Goal: Task Accomplishment & Management: Manage account settings

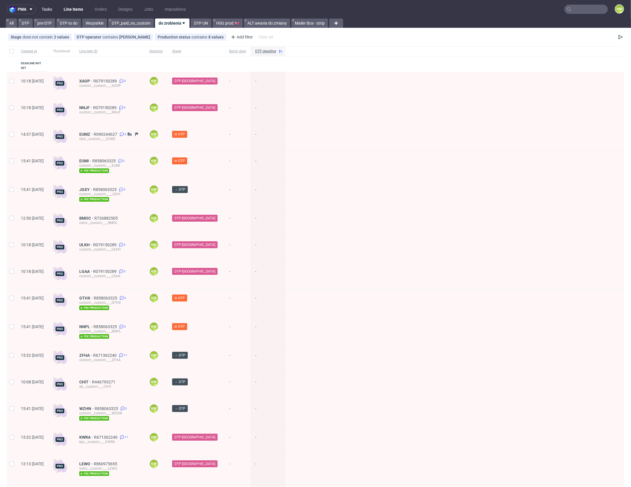
click at [51, 10] on link "Tasks" at bounding box center [46, 9] width 17 height 9
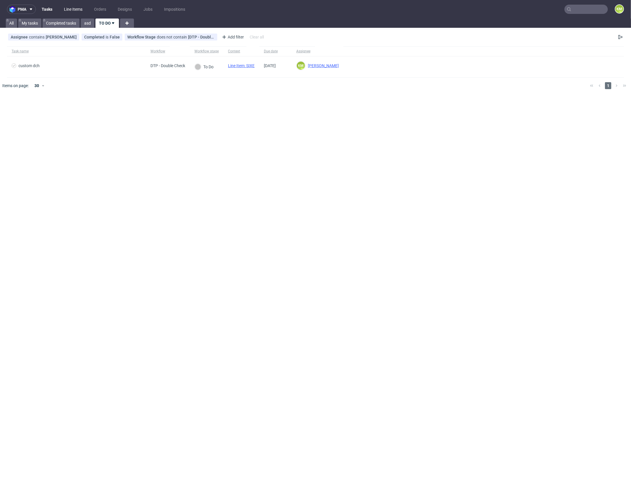
click at [67, 11] on link "Line Items" at bounding box center [72, 9] width 25 height 9
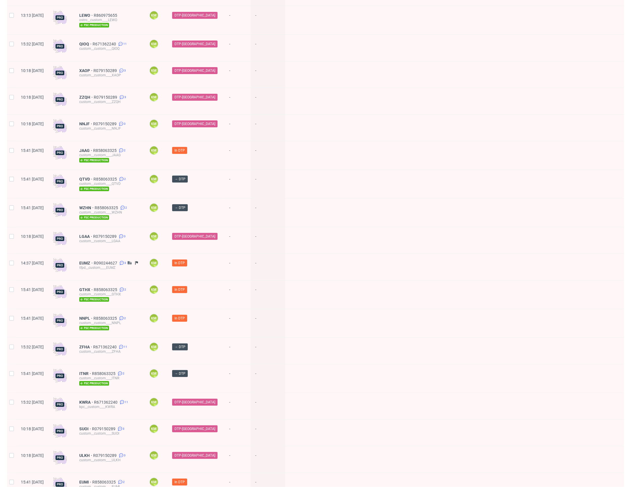
scroll to position [87, 0]
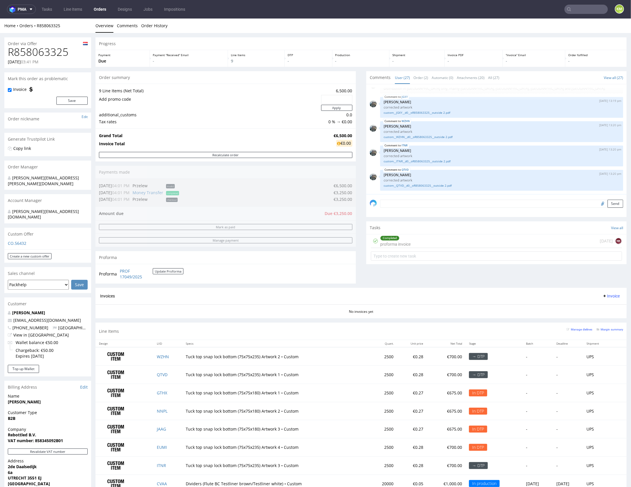
scroll to position [85, 0]
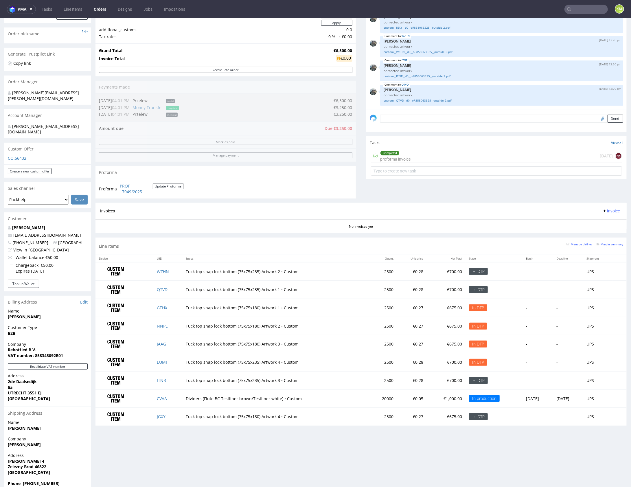
click at [262, 234] on div "Progress Payment Due Payment “Received” Email - Line Items 9 DTP - Production -…" at bounding box center [360, 190] width 531 height 477
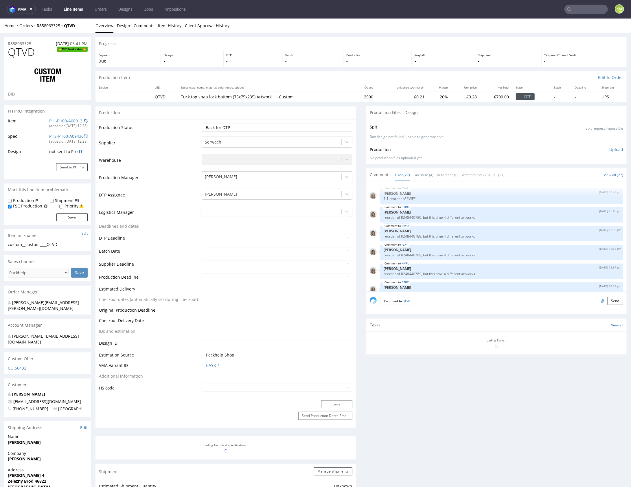
scroll to position [514, 0]
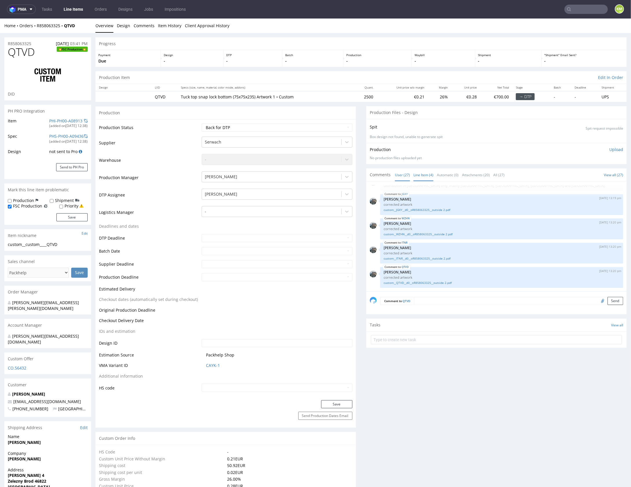
click at [418, 175] on link "Line Item (4)" at bounding box center [423, 174] width 20 height 12
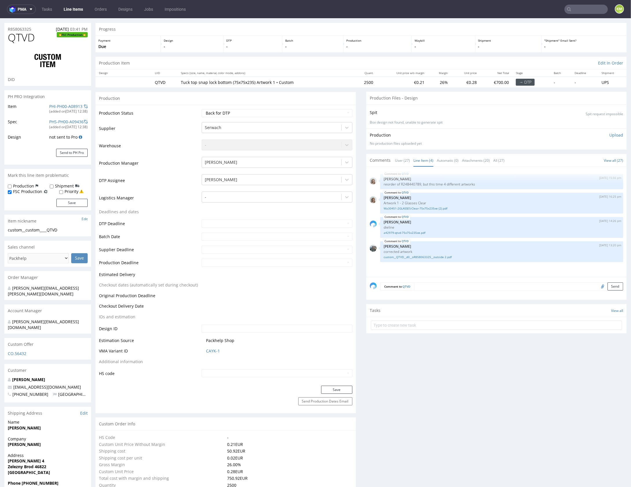
scroll to position [0, 0]
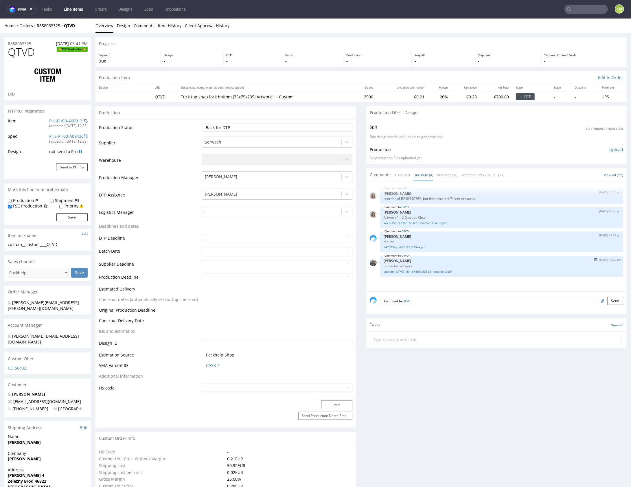
click at [436, 272] on link "custom__QTVD__d0__oR858063325__outside 2.pdf" at bounding box center [501, 271] width 236 height 4
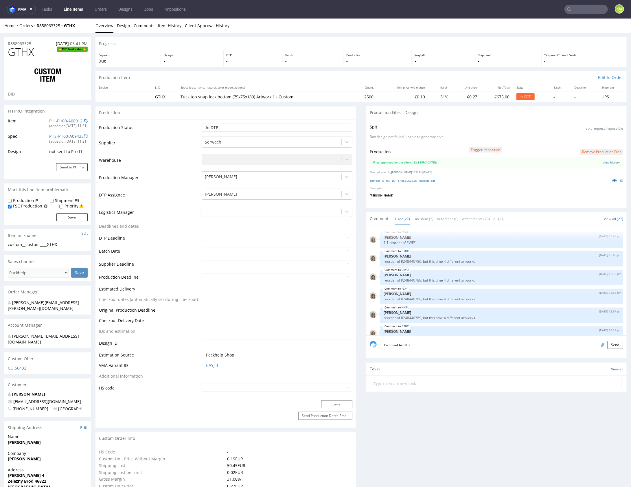
scroll to position [514, 0]
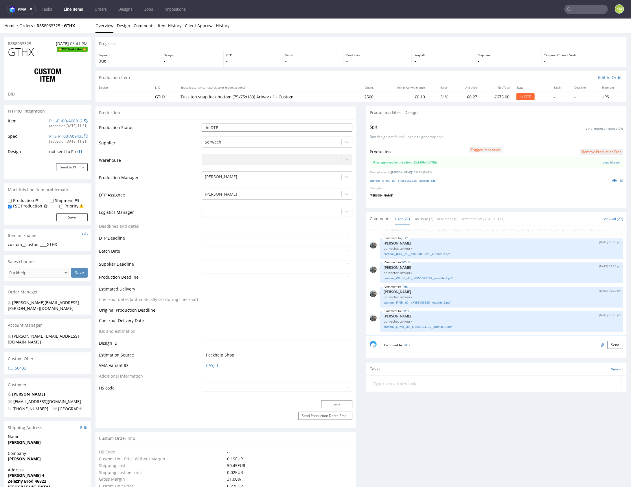
click at [306, 125] on select "Waiting for Artwork Waiting for Diecut Waiting for Mockup Waiting for DTP Waiti…" at bounding box center [277, 127] width 150 height 8
select select "dtp_waiting_for_double_check"
click at [202, 123] on select "Waiting for Artwork Waiting for Diecut Waiting for Mockup Waiting for DTP Waiti…" at bounding box center [277, 127] width 150 height 8
click at [333, 402] on button "Save" at bounding box center [336, 404] width 31 height 8
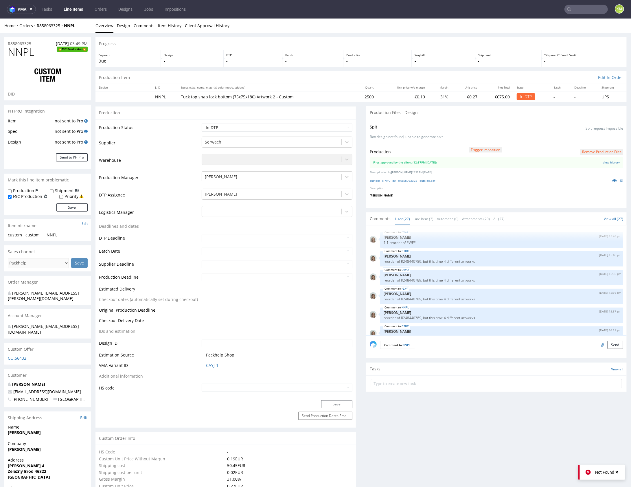
scroll to position [514, 0]
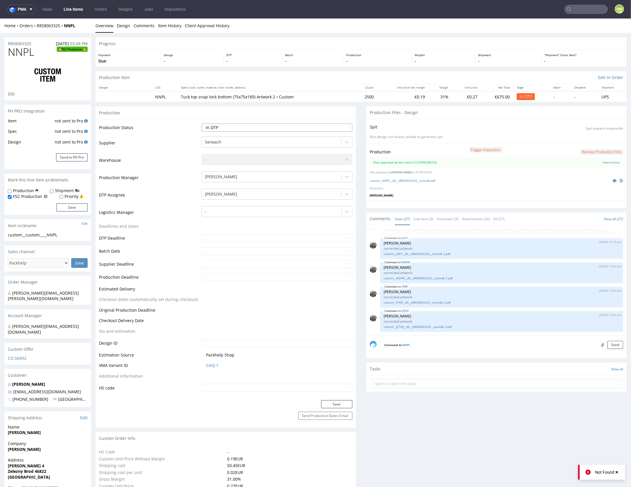
click at [260, 127] on select "Waiting for Artwork Waiting for Diecut Waiting for Mockup Waiting for DTP Waiti…" at bounding box center [277, 127] width 150 height 8
select select "dtp_waiting_for_double_check"
click at [202, 123] on select "Waiting for Artwork Waiting for Diecut Waiting for Mockup Waiting for DTP Waiti…" at bounding box center [277, 127] width 150 height 8
click at [339, 405] on button "Save" at bounding box center [336, 404] width 31 height 8
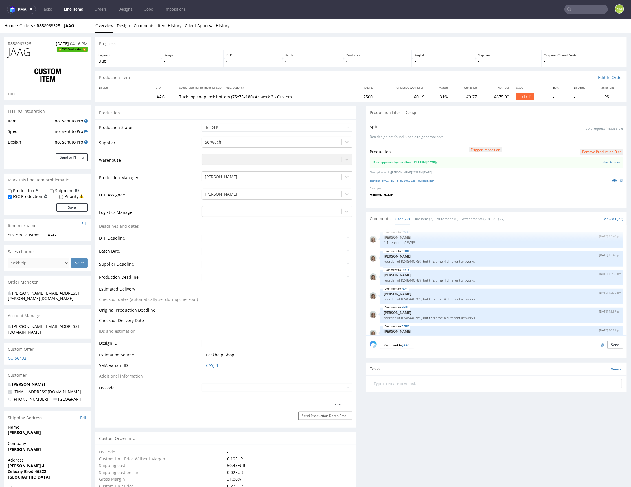
scroll to position [514, 0]
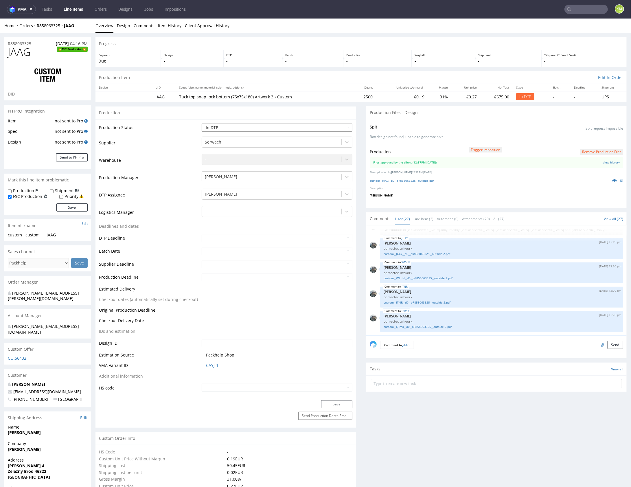
click at [290, 126] on select "Waiting for Artwork Waiting for Diecut Waiting for Mockup Waiting for DTP Waiti…" at bounding box center [277, 127] width 150 height 8
select select "dtp_waiting_for_double_check"
click at [202, 123] on select "Waiting for Artwork Waiting for Diecut Waiting for Mockup Waiting for DTP Waiti…" at bounding box center [277, 127] width 150 height 8
click at [335, 403] on button "Save" at bounding box center [336, 404] width 31 height 8
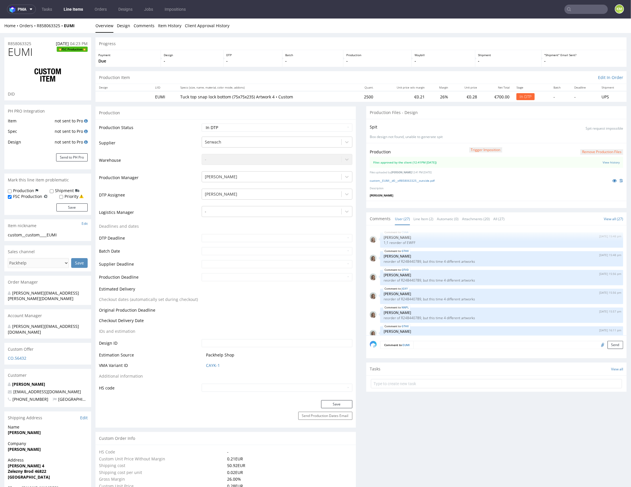
scroll to position [514, 0]
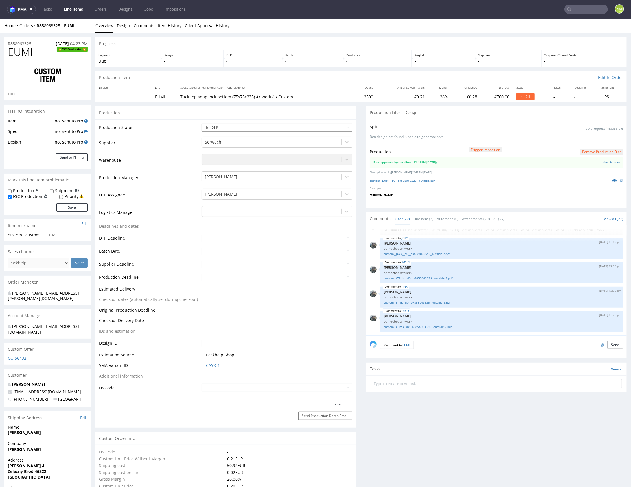
click at [285, 126] on select "Waiting for Artwork Waiting for Diecut Waiting for Mockup Waiting for DTP Waiti…" at bounding box center [277, 127] width 150 height 8
select select "dtp_waiting_for_double_check"
click at [202, 123] on select "Waiting for Artwork Waiting for Diecut Waiting for Mockup Waiting for DTP Waiti…" at bounding box center [277, 127] width 150 height 8
click at [342, 402] on button "Save" at bounding box center [336, 404] width 31 height 8
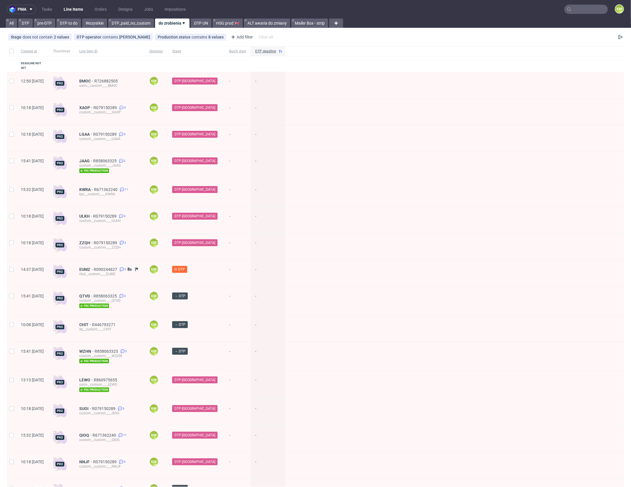
drag, startPoint x: 105, startPoint y: 264, endPoint x: 115, endPoint y: 203, distance: 61.7
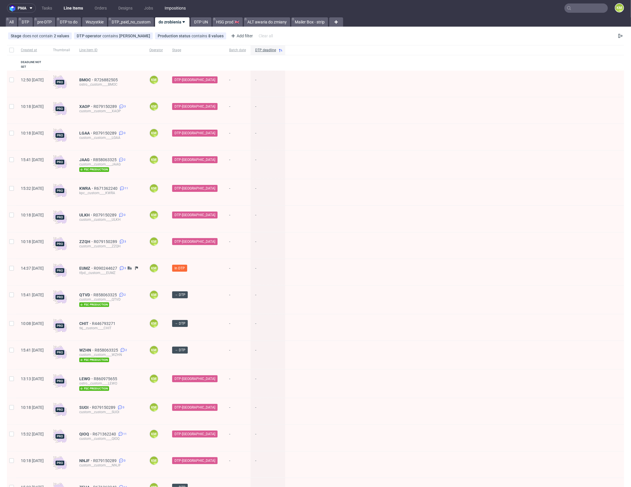
scroll to position [1, 0]
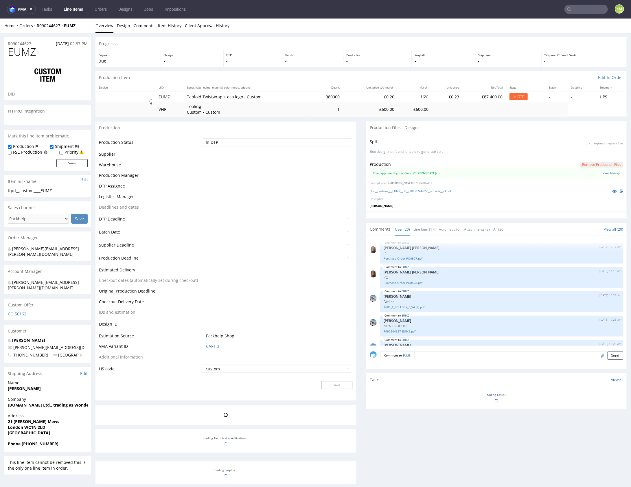
scroll to position [367, 0]
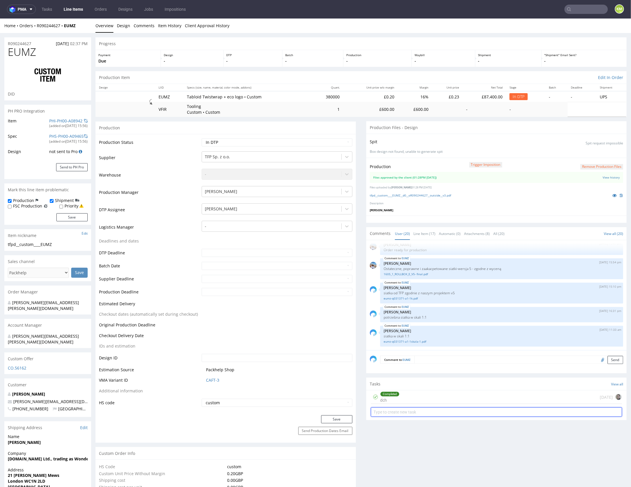
click at [428, 411] on input "text" at bounding box center [496, 411] width 251 height 9
type input "dch 2"
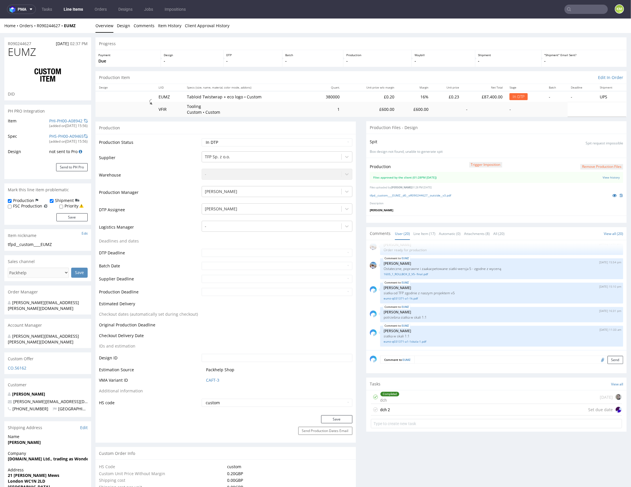
click at [427, 407] on div "dch 2 Set due date" at bounding box center [496, 409] width 251 height 12
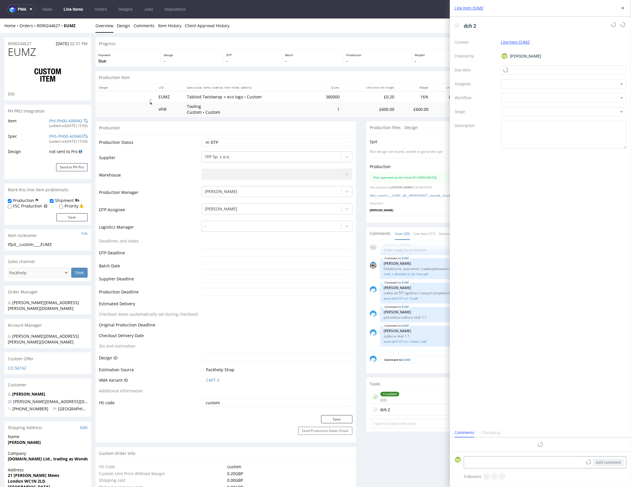
scroll to position [5, 0]
click at [518, 71] on input "text" at bounding box center [563, 69] width 125 height 9
click at [575, 135] on span "21" at bounding box center [573, 136] width 5 height 6
type input "21/08/2025"
click at [521, 83] on div at bounding box center [563, 83] width 125 height 9
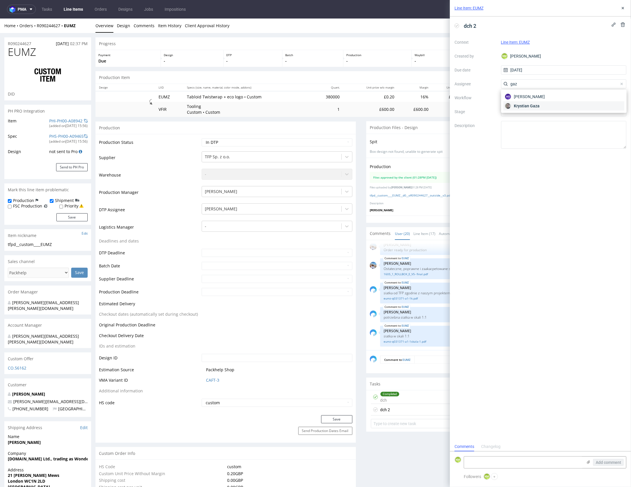
type input "gaz"
click at [534, 105] on span "Krystian Gaza" at bounding box center [527, 106] width 26 height 6
click at [530, 99] on div at bounding box center [563, 97] width 125 height 9
click at [539, 120] on div "DTP - Double Check" at bounding box center [563, 118] width 121 height 10
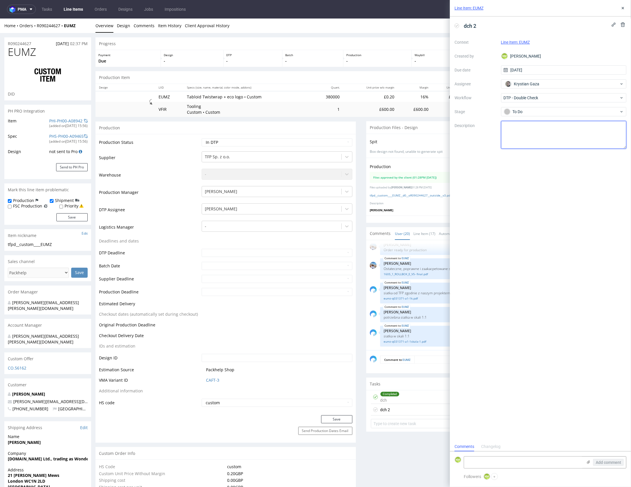
click at [541, 134] on textarea at bounding box center [563, 135] width 125 height 28
type textarea "siatka została zmieniona"
click at [564, 200] on div "dch 2 Context Line Item: EUMZ Created by KM Karol Markowski Due date 21/08/2025…" at bounding box center [540, 228] width 181 height 425
click at [625, 8] on button at bounding box center [622, 8] width 7 height 7
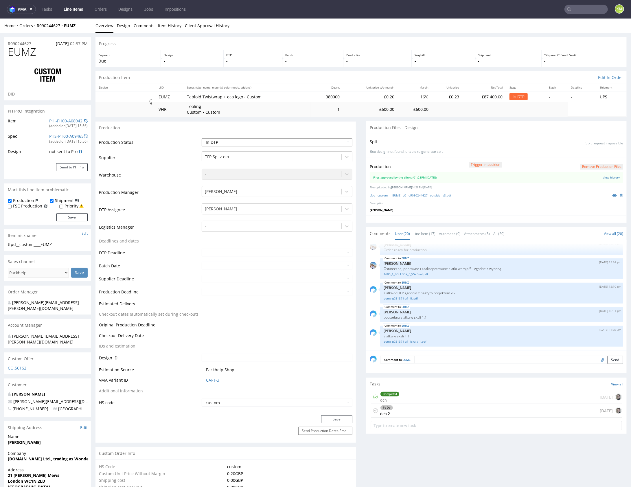
click at [248, 145] on select "Waiting for Artwork Waiting for Diecut Waiting for Mockup Waiting for DTP Waiti…" at bounding box center [277, 142] width 150 height 8
select select "dtp_waiting_for_double_check"
click at [202, 138] on select "Waiting for Artwork Waiting for Diecut Waiting for Mockup Waiting for DTP Waiti…" at bounding box center [277, 142] width 150 height 8
click at [334, 416] on button "Save" at bounding box center [336, 419] width 31 height 8
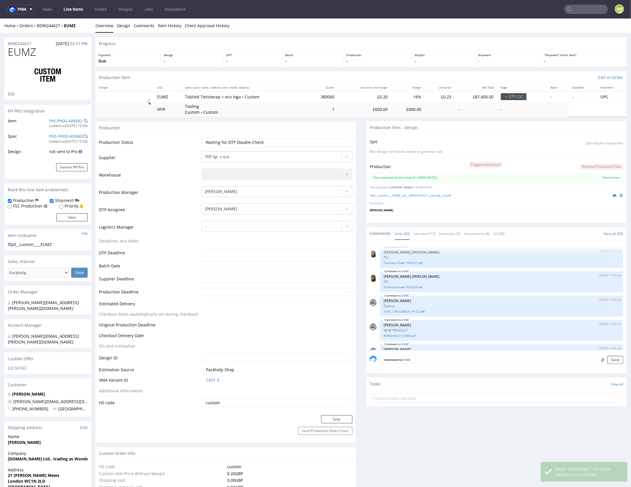
scroll to position [367, 0]
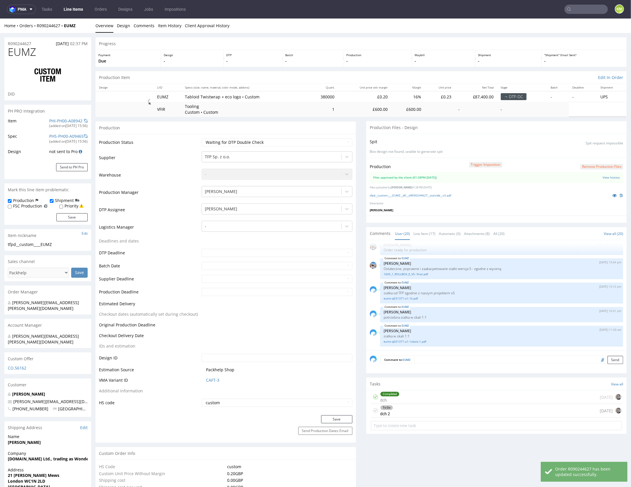
click at [452, 322] on div "EUMZ 28th Jul 25 | 11:19 am Angelina Marć PO Purchase Order PO0527.pdf EUMZ 28t…" at bounding box center [498, 296] width 257 height 106
click at [609, 197] on p at bounding box center [616, 195] width 14 height 6
click at [612, 194] on icon at bounding box center [614, 195] width 5 height 4
click at [454, 322] on div "EUMZ 28th Jul 25 | 11:19 am Angelina Marć PO Purchase Order PO0527.pdf EUMZ 28t…" at bounding box center [498, 296] width 257 height 106
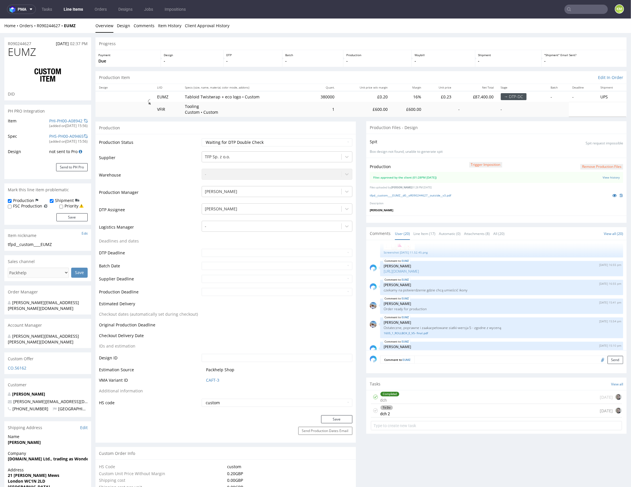
scroll to position [299, 0]
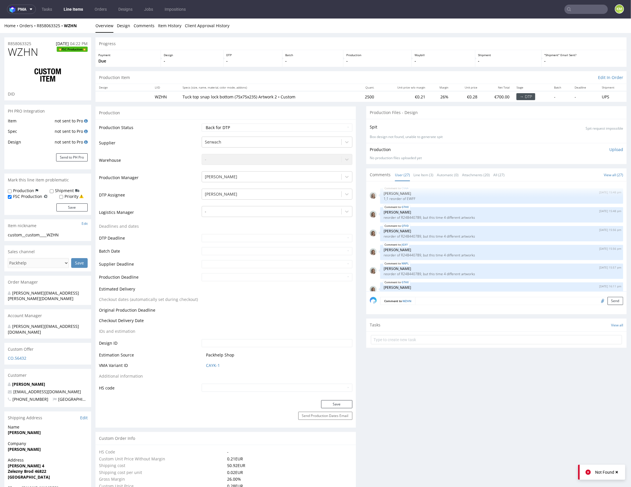
scroll to position [514, 0]
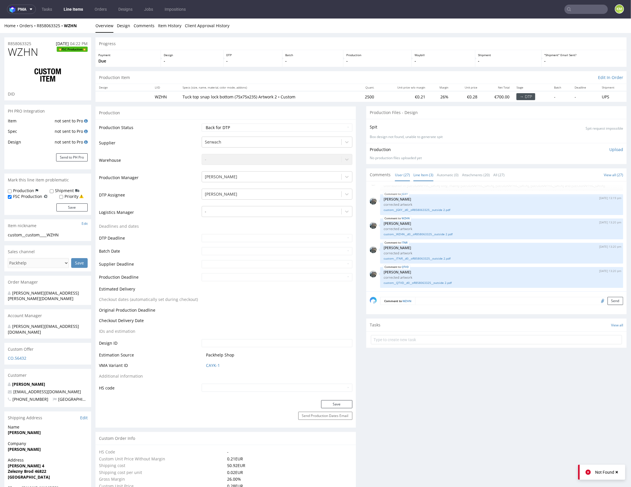
click at [416, 169] on link "Line Item (3)" at bounding box center [423, 174] width 20 height 12
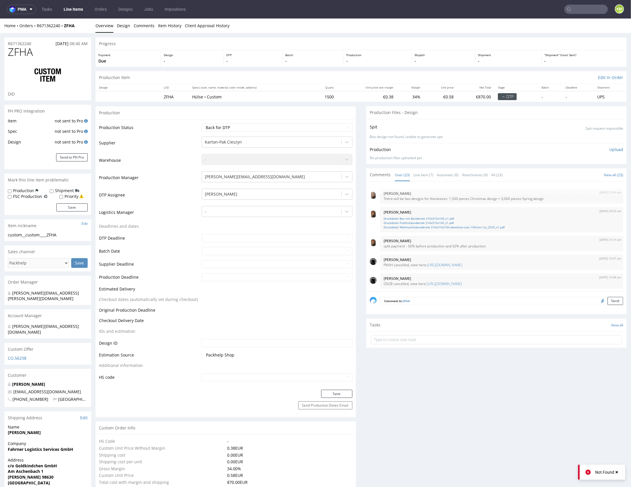
scroll to position [375, 0]
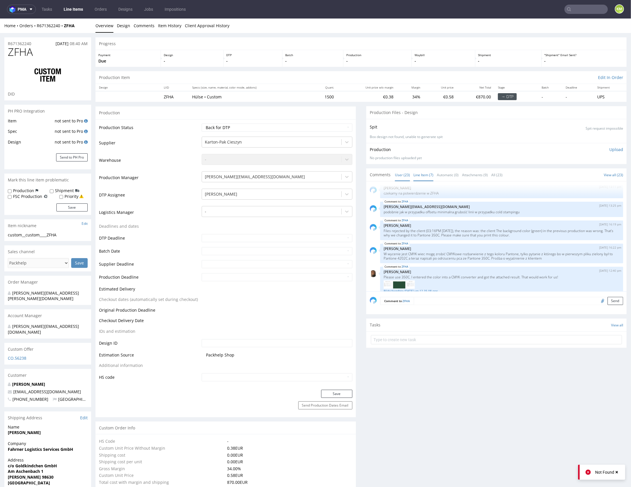
click at [425, 176] on link "Line Item (7)" at bounding box center [423, 174] width 20 height 12
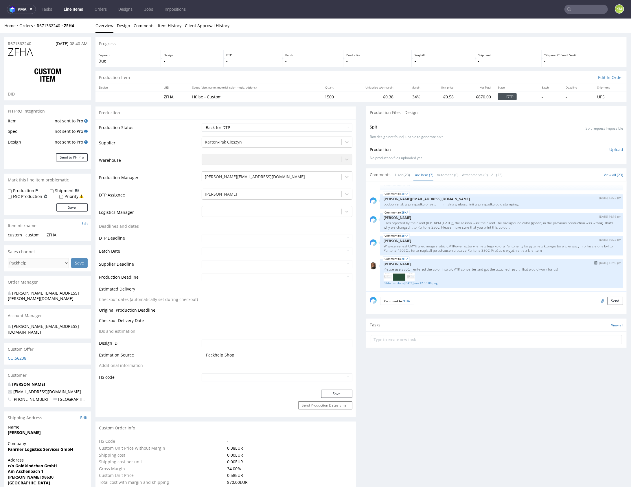
click at [458, 263] on p "Angelina Marć" at bounding box center [501, 263] width 236 height 4
click at [438, 280] on link "Bildschirmfoto 2025-08-21 um 12.35.08.png" at bounding box center [501, 282] width 236 height 4
click at [168, 25] on link "Item History" at bounding box center [169, 25] width 23 height 14
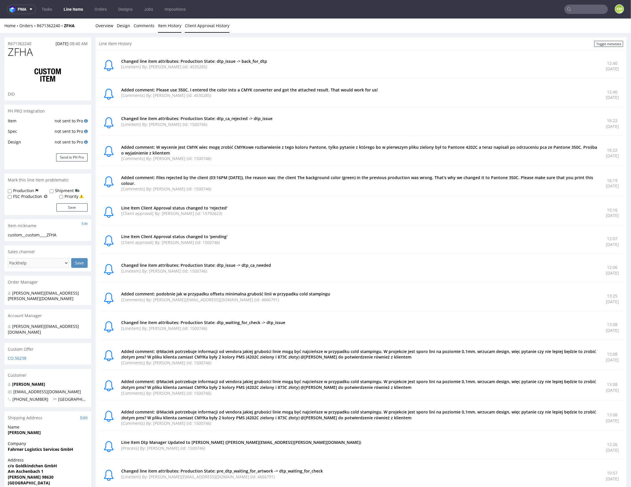
click at [209, 26] on link "Client Approval History" at bounding box center [207, 25] width 45 height 14
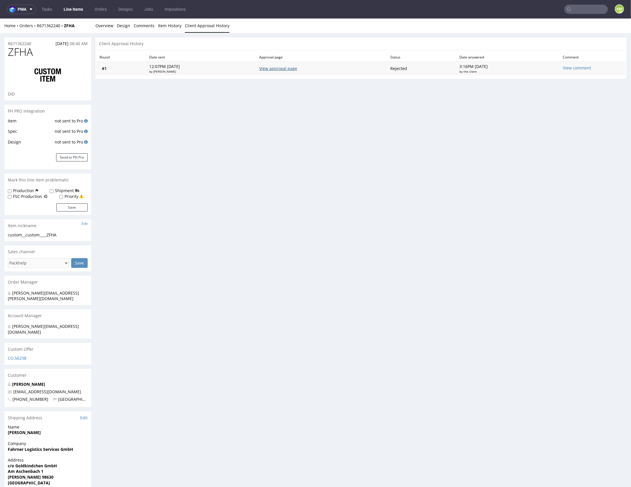
click at [290, 69] on link "View approval page" at bounding box center [278, 67] width 38 height 5
click at [122, 30] on link "Design" at bounding box center [123, 25] width 13 height 14
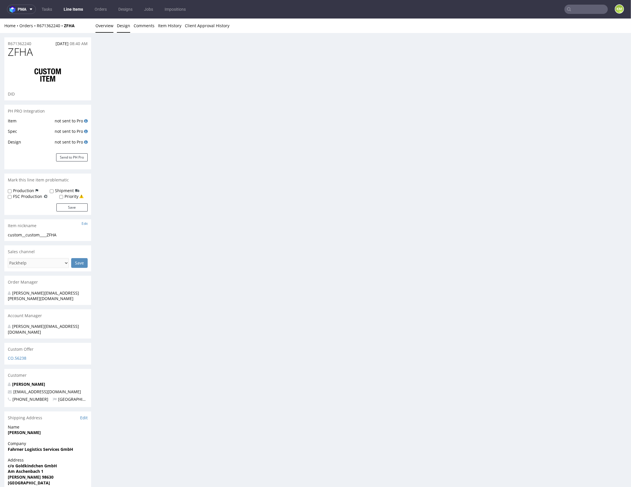
click at [107, 29] on link "Overview" at bounding box center [104, 25] width 18 height 14
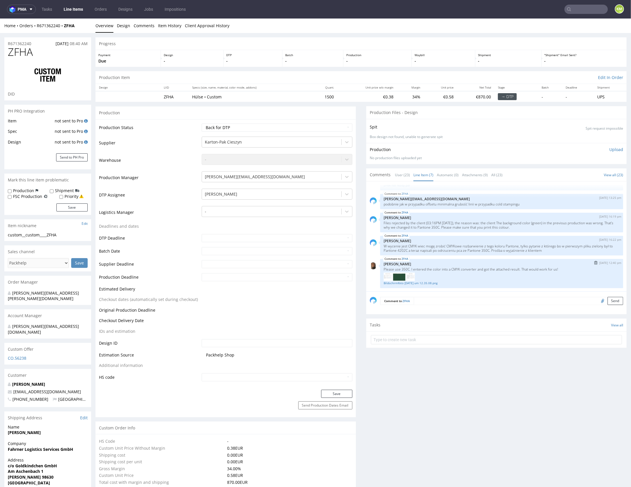
click at [481, 269] on p "Please use 350C. I entered the color into a CMYK converter and got the attached…" at bounding box center [501, 269] width 236 height 4
copy p "Please use 350C. I entered the color into a CMYK converter and got the attached…"
click at [460, 342] on input "text" at bounding box center [496, 339] width 251 height 9
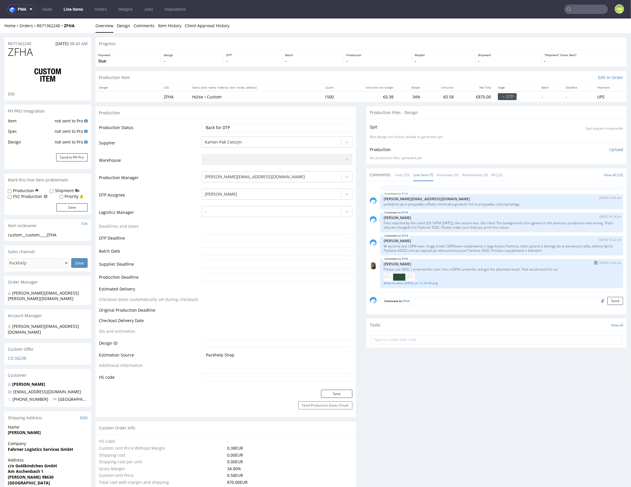
click at [469, 263] on p "[PERSON_NAME] [PERSON_NAME]" at bounding box center [501, 263] width 236 height 4
click at [316, 124] on select "Waiting for Artwork Waiting for Diecut Waiting for Mockup Waiting for DTP Waiti…" at bounding box center [277, 127] width 150 height 8
select select "dtp_ca_needed"
click at [202, 123] on select "Waiting for Artwork Waiting for Diecut Waiting for Mockup Waiting for DTP Waiti…" at bounding box center [277, 127] width 150 height 8
click at [335, 394] on button "Save" at bounding box center [336, 393] width 31 height 8
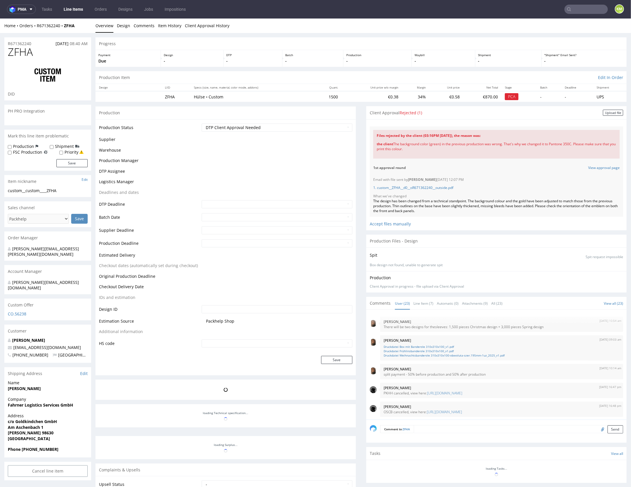
scroll to position [383, 0]
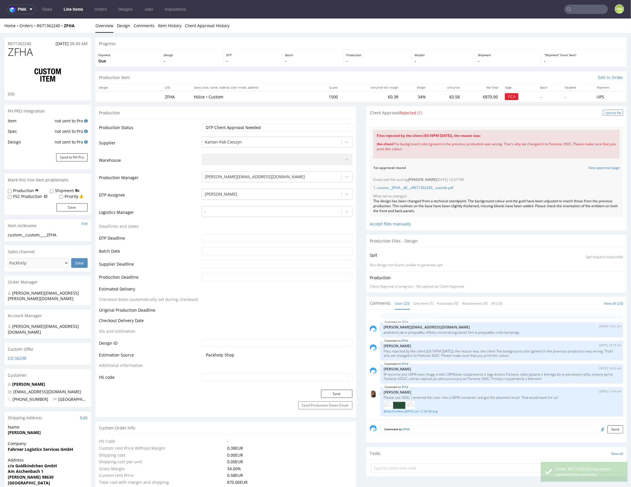
click at [605, 111] on div "Upload file" at bounding box center [613, 112] width 20 height 6
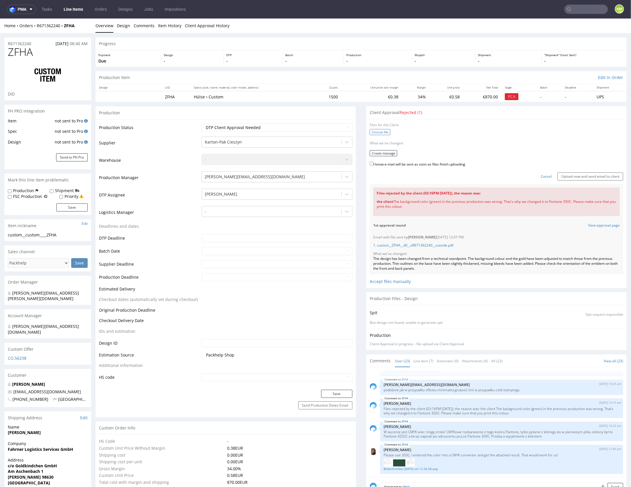
click at [380, 131] on label "Choose file" at bounding box center [380, 132] width 21 height 6
click at [0, 18] on input "Choose file" at bounding box center [0, 18] width 0 height 0
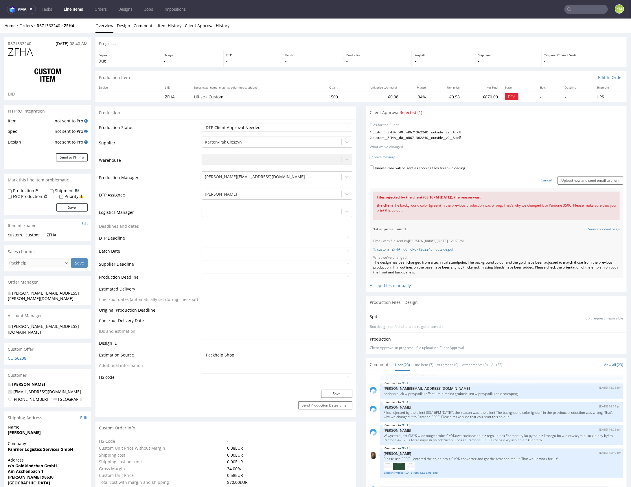
click at [385, 158] on button "Create message" at bounding box center [383, 157] width 27 height 6
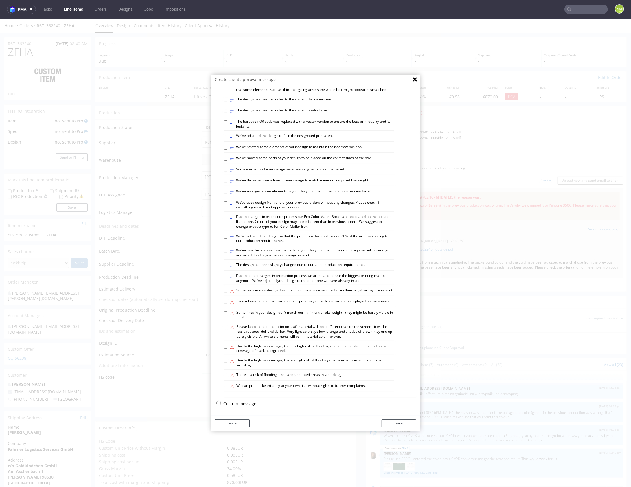
scroll to position [160, 0]
click at [245, 404] on p "Custom message" at bounding box center [320, 403] width 193 height 6
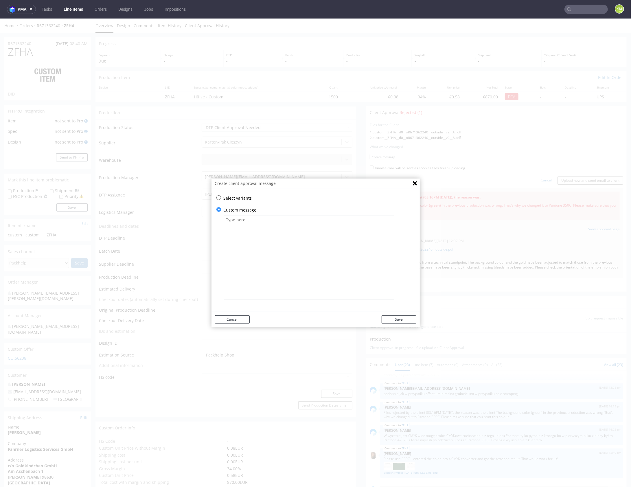
click at [269, 270] on textarea at bounding box center [309, 257] width 171 height 84
paste textarea "I’m sending over two options with the updated background colour. First with CMY…"
type textarea "I’m sending over two options with the updated background colour. First with CMY…"
click at [401, 318] on button "Save" at bounding box center [398, 319] width 35 height 8
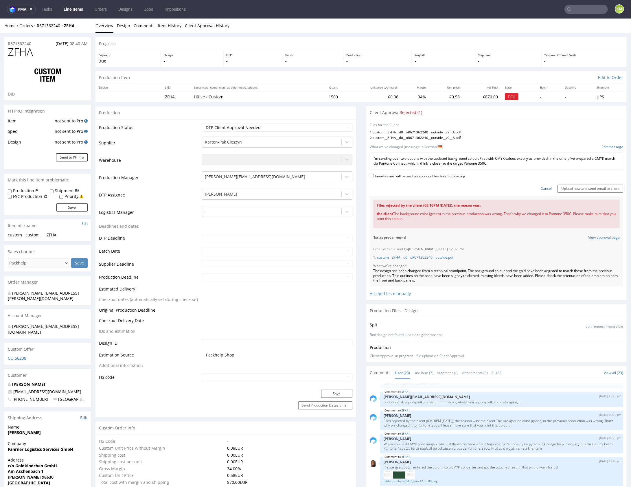
click at [426, 174] on label "I know e-mail will be sent as soon as files finish uploading" at bounding box center [417, 175] width 95 height 6
click at [373, 174] on input "I know e-mail will be sent as soon as files finish uploading" at bounding box center [372, 175] width 4 height 4
checkbox input "true"
click at [562, 189] on input "Upload now and send email to client" at bounding box center [590, 188] width 66 height 8
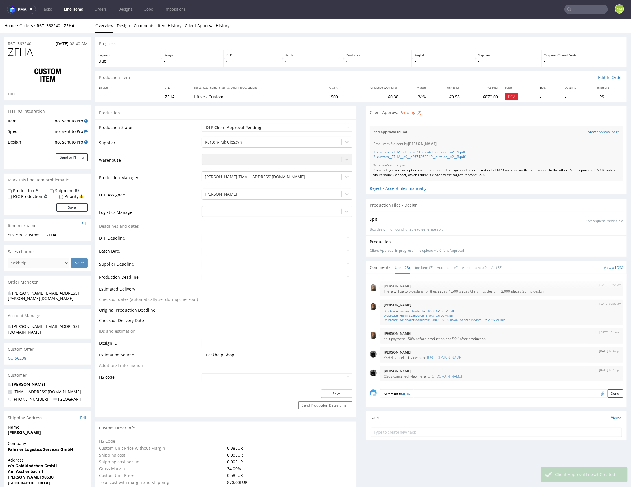
scroll to position [383, 0]
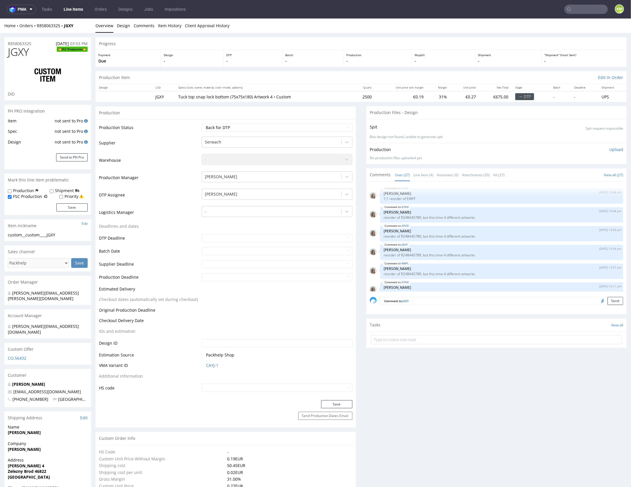
scroll to position [514, 0]
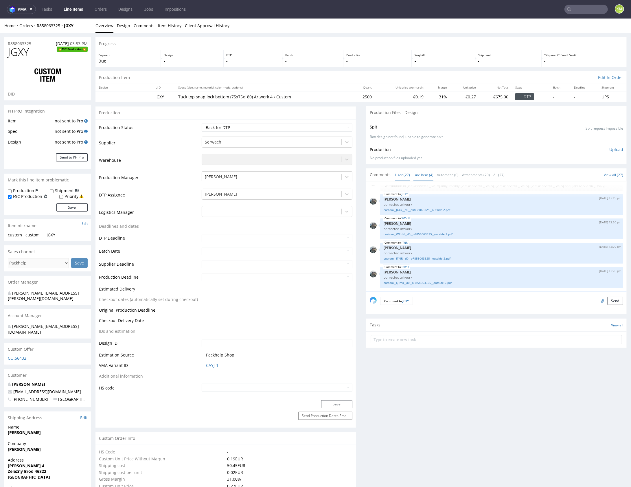
click at [428, 173] on link "Line Item (4)" at bounding box center [423, 174] width 20 height 12
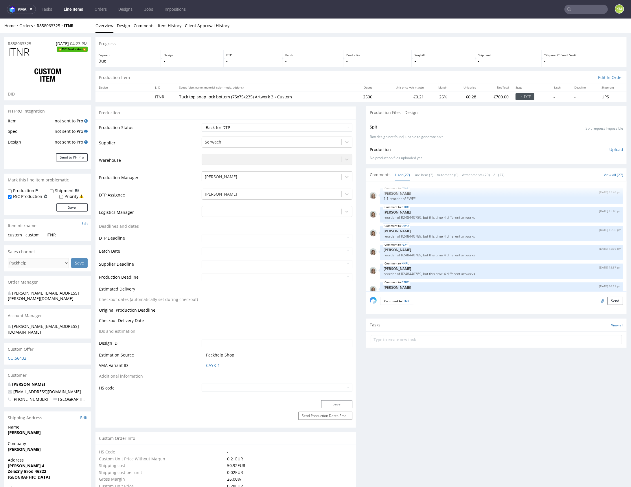
scroll to position [514, 0]
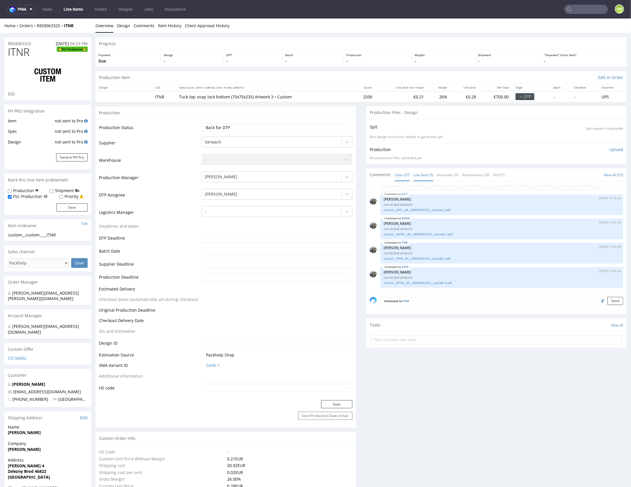
click at [418, 172] on link "Line Item (3)" at bounding box center [423, 174] width 20 height 12
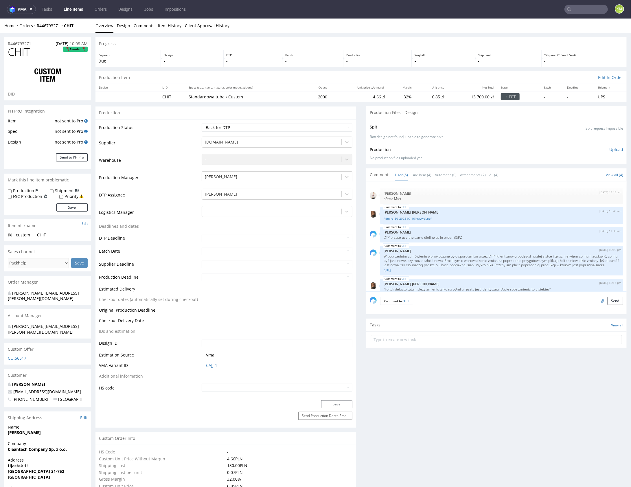
scroll to position [11, 0]
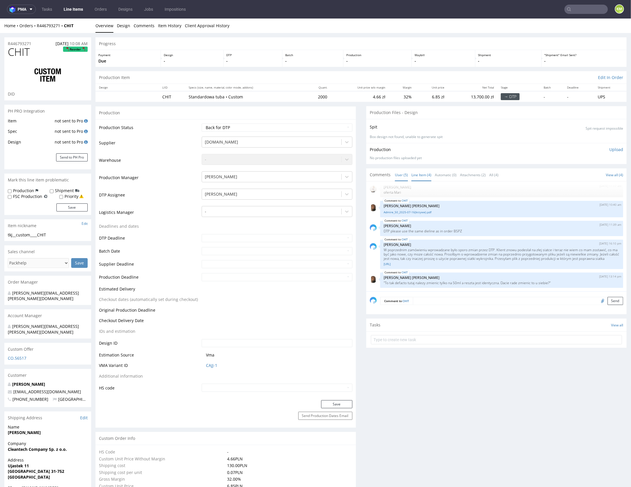
click at [420, 175] on link "Line Item (4)" at bounding box center [421, 174] width 20 height 12
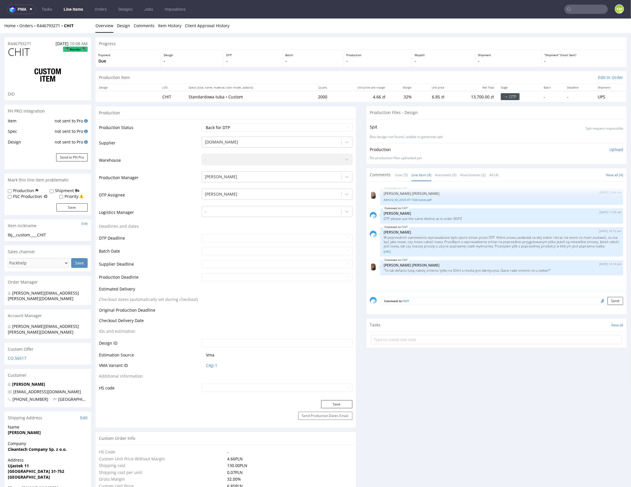
click at [453, 262] on div "CHIT [DATE] 10:40 am [PERSON_NAME] [PERSON_NAME] Admire_50_2025-07-16(krzywe).p…" at bounding box center [498, 237] width 257 height 106
click at [446, 253] on link "[URL]" at bounding box center [501, 251] width 236 height 4
click at [398, 178] on link "User (5)" at bounding box center [401, 174] width 13 height 12
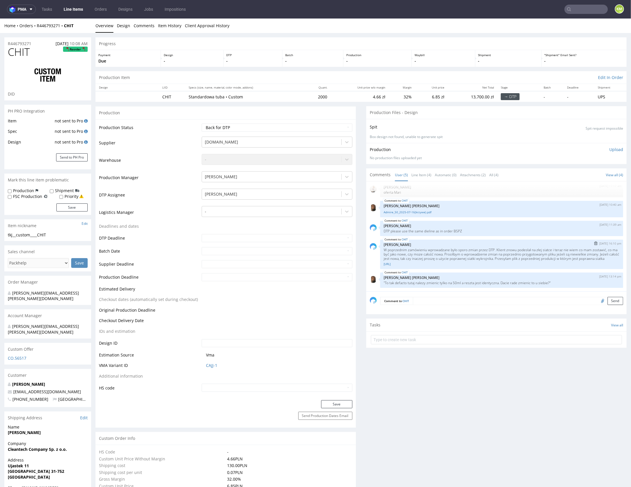
scroll to position [0, 0]
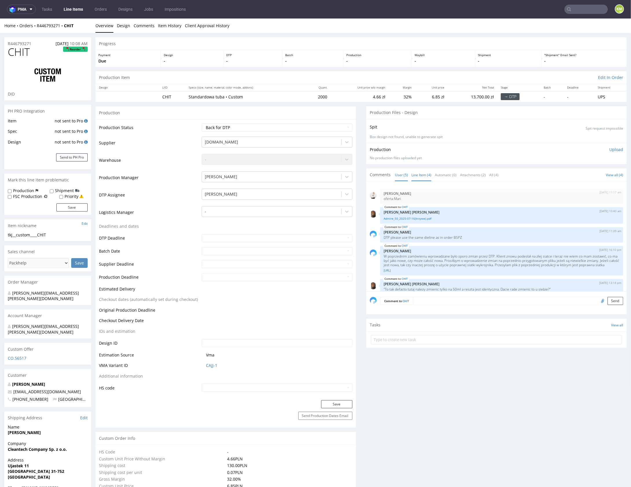
click at [422, 174] on link "Line Item (4)" at bounding box center [421, 174] width 20 height 12
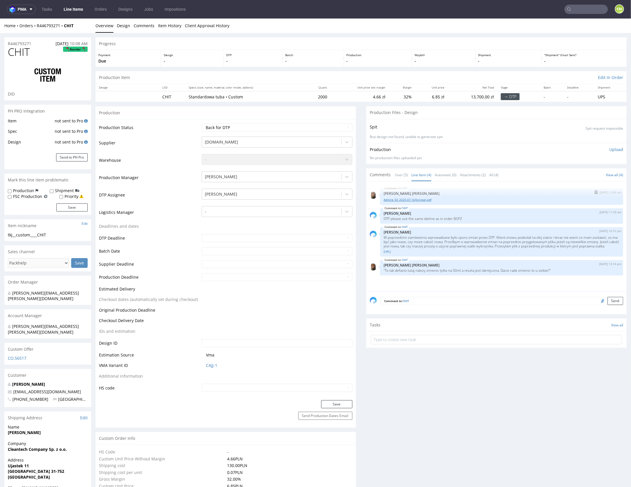
click at [421, 199] on link "Admire_50_2025-07-16(krzywe).pdf" at bounding box center [501, 199] width 236 height 4
click at [455, 217] on p "DTP please use the same dieline as in order BSPZ" at bounding box center [501, 218] width 236 height 4
copy p "BSPZ"
click at [418, 174] on link "Line Item (4)" at bounding box center [421, 174] width 20 height 12
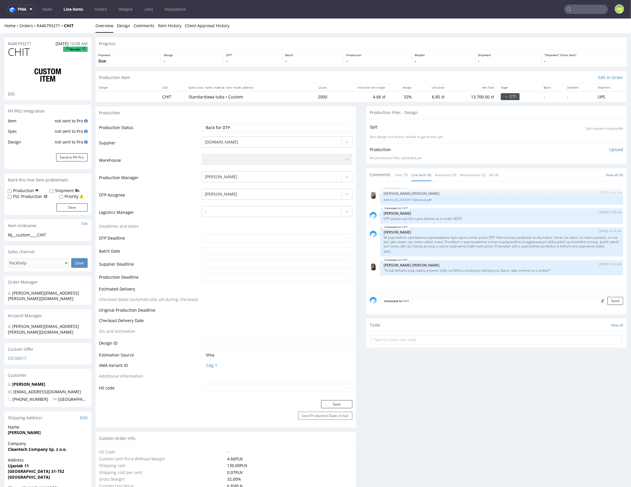
click at [444, 207] on div "CHIT [DATE] 10:40 am [PERSON_NAME] [PERSON_NAME] Admire_50_2025-07-16(krzywe).p…" at bounding box center [498, 237] width 257 height 106
click at [33, 233] on div "tkj__custom____CHIT" at bounding box center [48, 235] width 80 height 6
copy div "tkj__custom____CHIT"
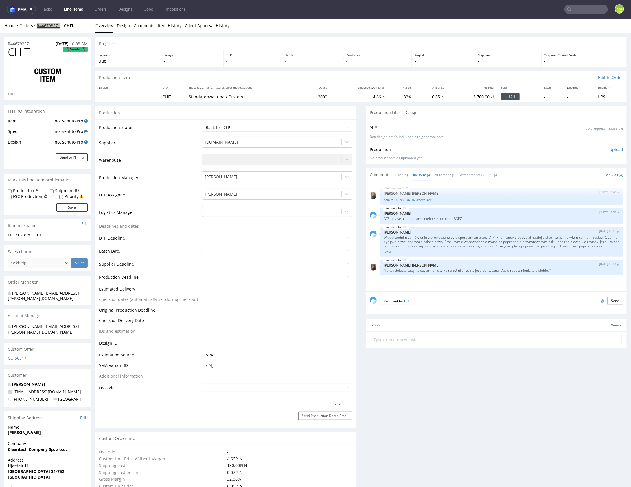
copy link "R446793271"
click at [293, 128] on select "Waiting for Artwork Waiting for Diecut Waiting for Mockup Waiting for DTP Waiti…" at bounding box center [277, 127] width 150 height 8
select select "dtp_ca_needed"
click at [202, 123] on select "Waiting for Artwork Waiting for Diecut Waiting for Mockup Waiting for DTP Waiti…" at bounding box center [277, 127] width 150 height 8
click at [337, 403] on button "Save" at bounding box center [336, 404] width 31 height 8
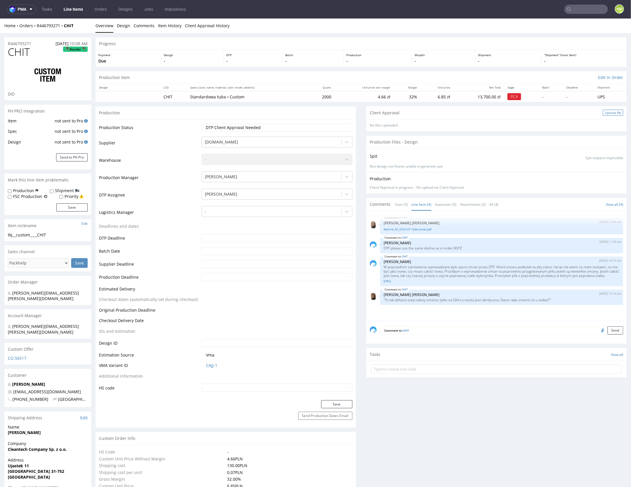
click at [603, 110] on div "Upload file" at bounding box center [613, 112] width 20 height 6
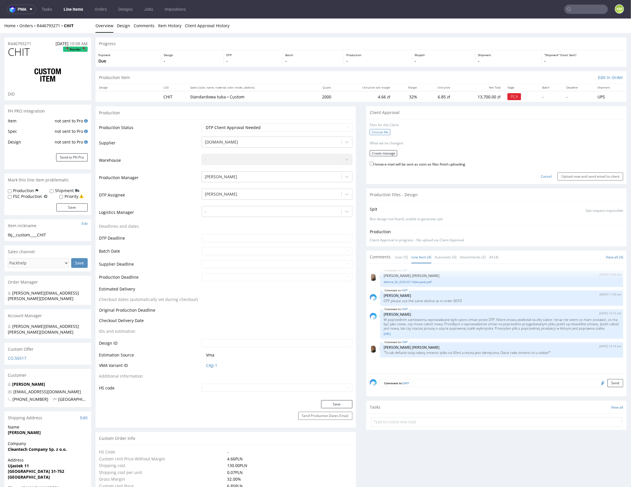
click at [378, 133] on label "Choose file" at bounding box center [380, 132] width 21 height 6
click at [0, 18] on input "Choose file" at bounding box center [0, 18] width 0 height 0
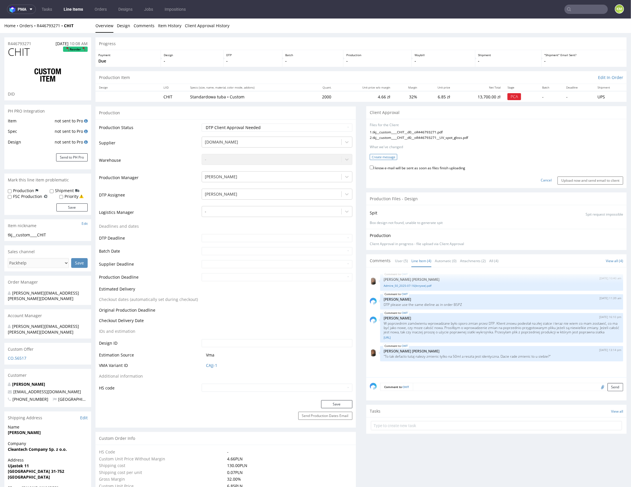
click at [381, 157] on button "Create message" at bounding box center [383, 157] width 27 height 6
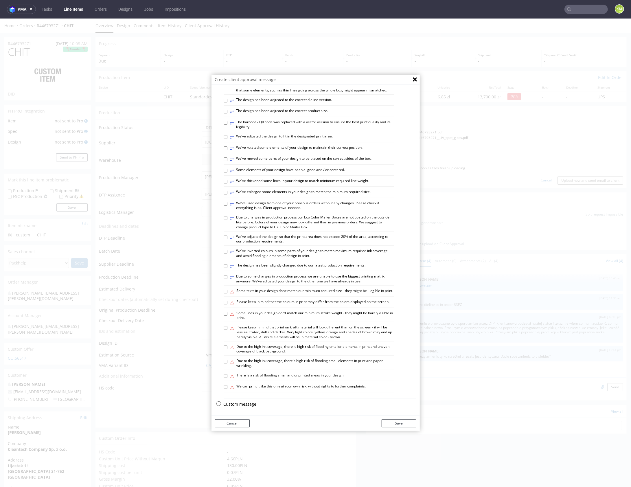
scroll to position [160, 0]
click at [244, 403] on p "Custom message" at bounding box center [320, 403] width 193 height 6
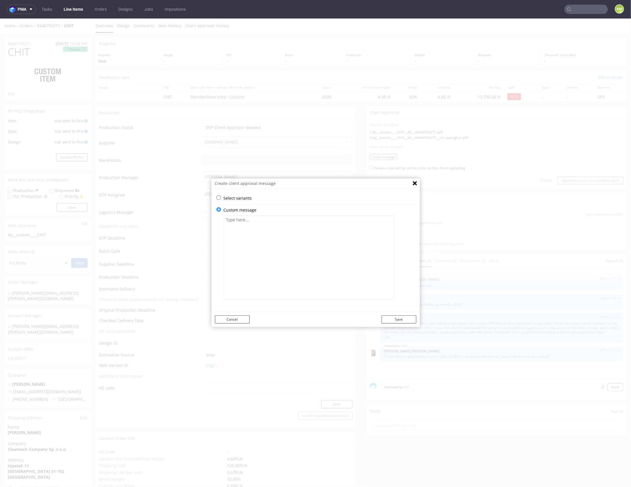
scroll to position [0, 0]
click at [261, 270] on textarea at bounding box center [309, 257] width 171 height 84
type textarea "Użyłem plików z poprzedniej produkcji, aktualizując tylko objętość na opakowaniu"
drag, startPoint x: 399, startPoint y: 318, endPoint x: 626, endPoint y: 138, distance: 289.6
click at [399, 318] on button "Save" at bounding box center [398, 319] width 35 height 8
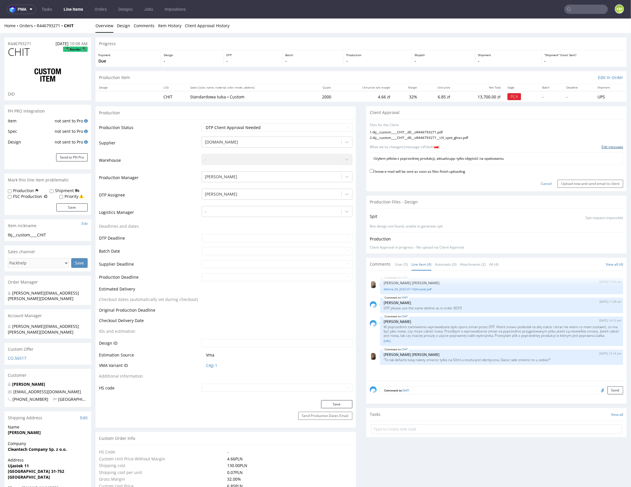
click at [609, 146] on link "Edit message" at bounding box center [612, 146] width 22 height 5
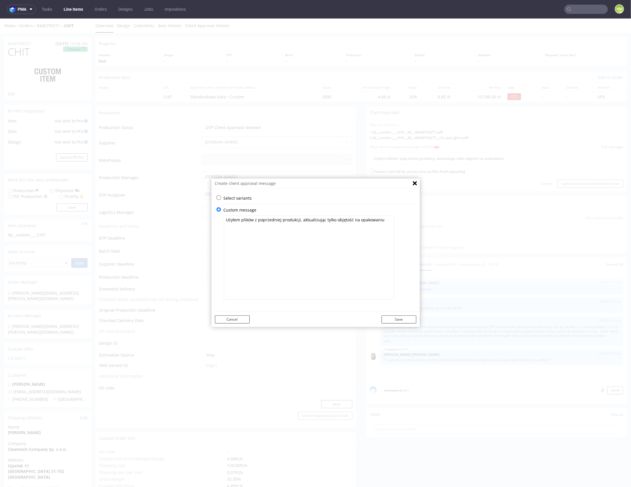
drag, startPoint x: 250, startPoint y: 221, endPoint x: 220, endPoint y: 221, distance: 29.8
click at [220, 221] on div "Select variants ⥂ Some graphic elements had to be moved away from the edges to …" at bounding box center [315, 250] width 208 height 110
type textarea "Wykorzystałem pliki z poprzedniej produkcji, aktualizując tylko informacje o ob…"
click at [406, 318] on button "Save" at bounding box center [398, 319] width 35 height 8
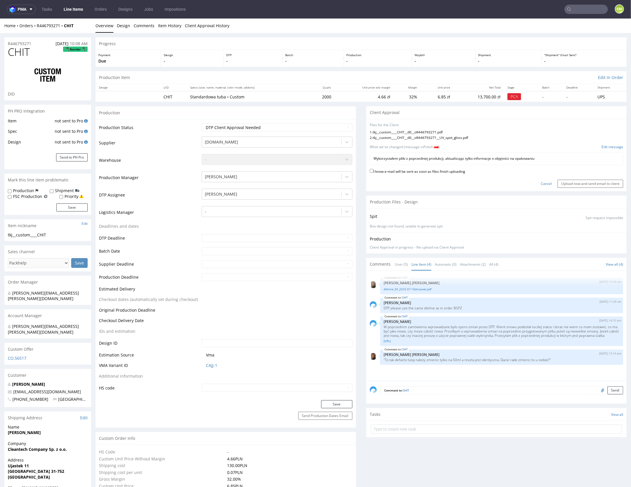
click at [458, 170] on label "I know e-mail will be sent as soon as files finish uploading" at bounding box center [417, 170] width 95 height 6
click at [373, 170] on input "I know e-mail will be sent as soon as files finish uploading" at bounding box center [372, 171] width 4 height 4
checkbox input "true"
click at [569, 182] on input "Upload now and send email to client" at bounding box center [590, 183] width 66 height 8
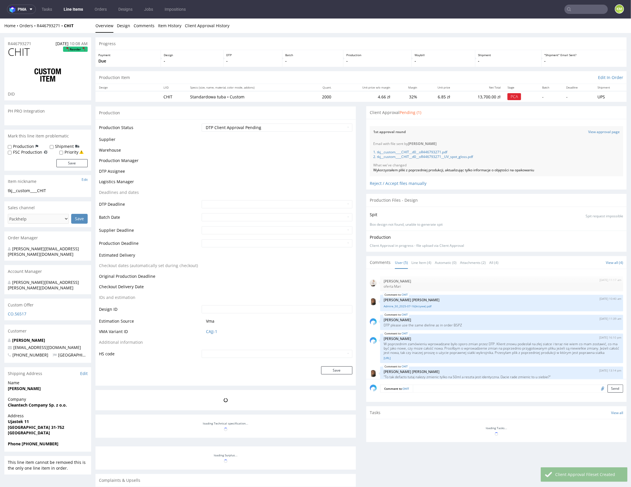
scroll to position [11, 0]
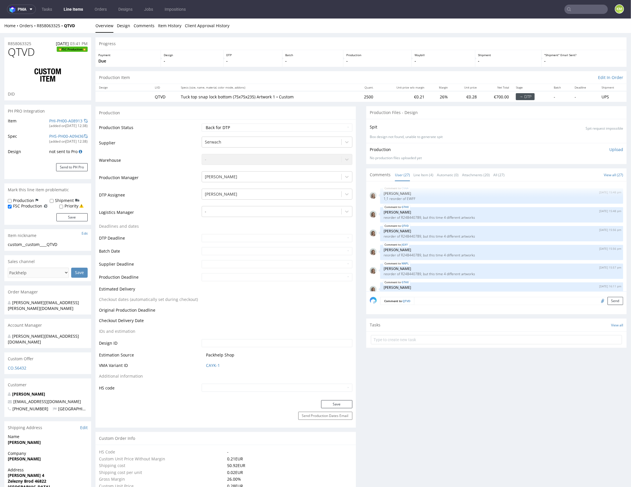
scroll to position [514, 0]
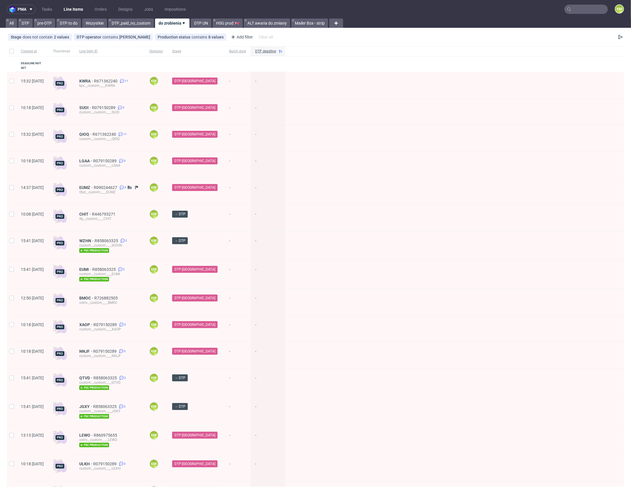
click at [575, 10] on input "text" at bounding box center [585, 9] width 43 height 9
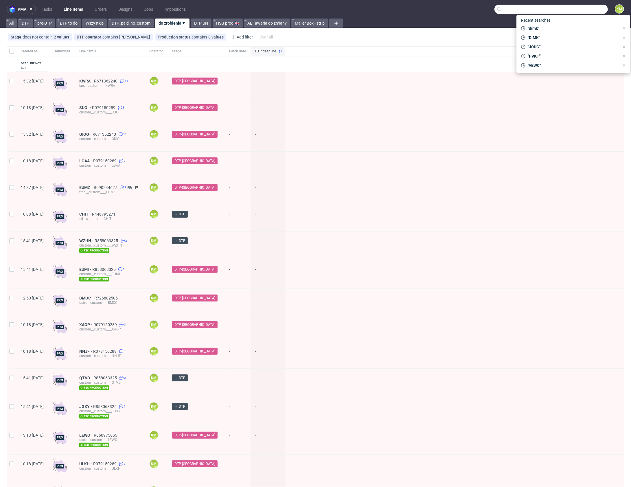
paste input "BSPZ"
type input "BSPZ"
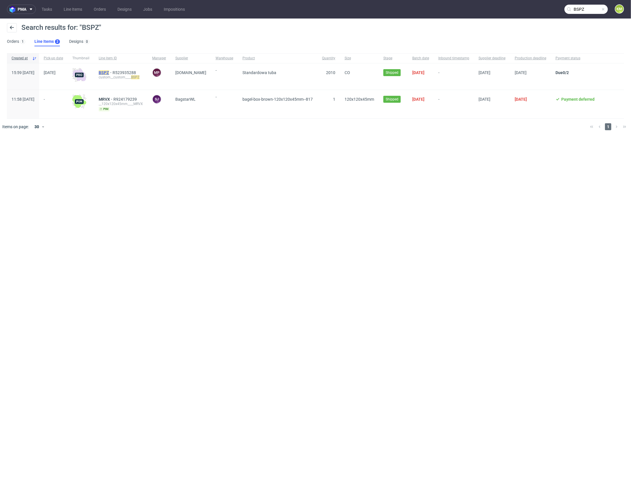
click at [109, 71] on mark "BSPZ" at bounding box center [104, 72] width 10 height 5
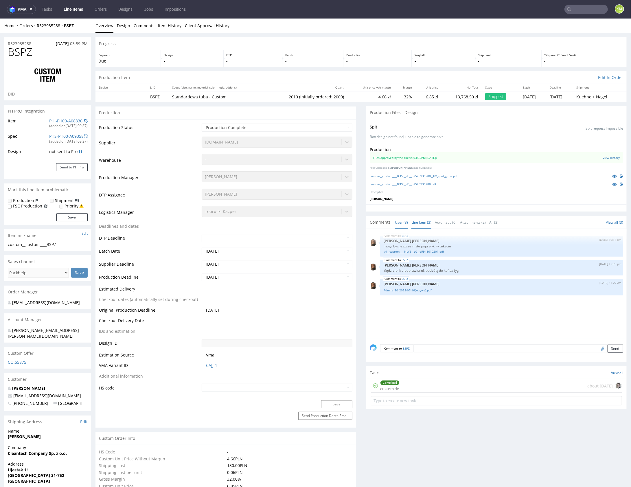
click at [423, 221] on link "Line Item (3)" at bounding box center [421, 222] width 20 height 12
click at [439, 176] on link "custom__custom____BSPZ__d0__oR523935288__UV_spot_gloss.pdf" at bounding box center [414, 175] width 88 height 4
click at [435, 184] on link "custom__custom____BSPZ__d0__oR523935288.pdf" at bounding box center [403, 184] width 66 height 4
click at [433, 176] on link "custom__custom____BSPZ__d0__oR523935288__UV_spot_gloss.pdf" at bounding box center [414, 175] width 88 height 4
click at [428, 183] on link "custom__custom____BSPZ__d0__oR523935288.pdf" at bounding box center [403, 184] width 66 height 4
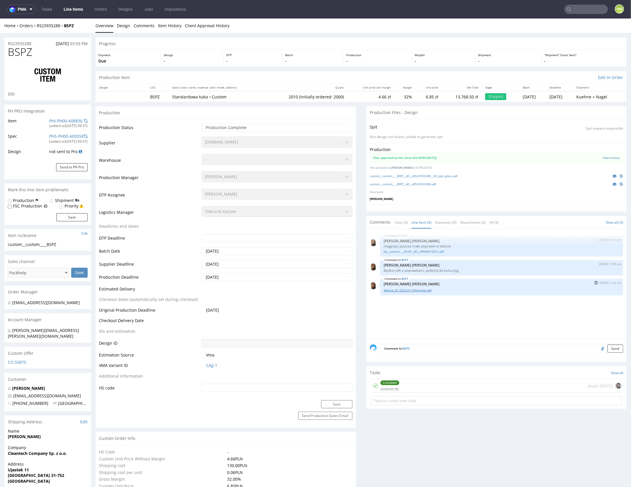
click at [426, 291] on link "Admire_30_2025-07-16(krzywe).pdf" at bounding box center [501, 290] width 236 height 4
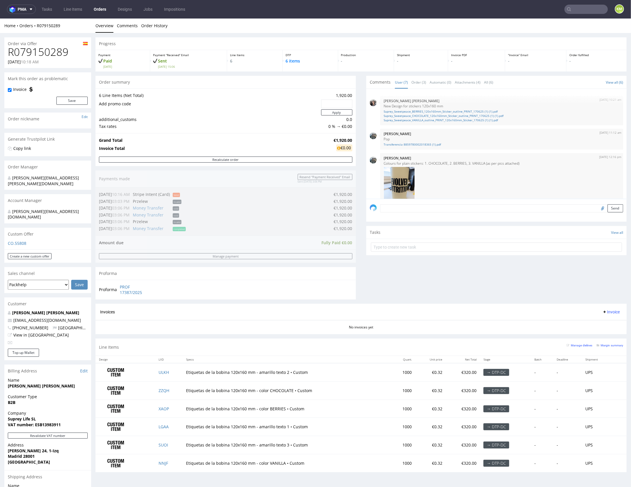
scroll to position [155, 0]
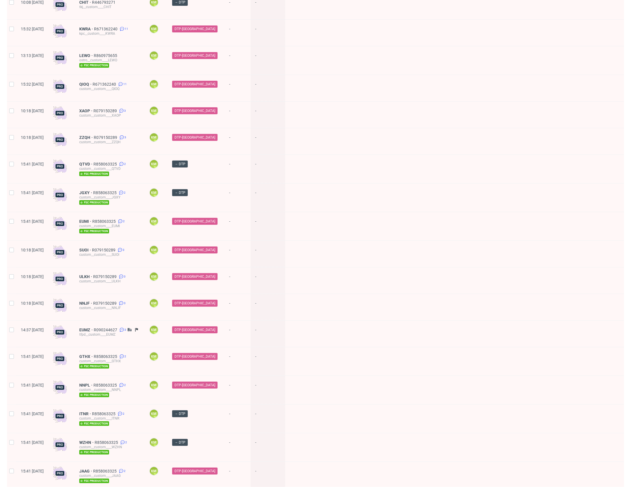
scroll to position [147, 0]
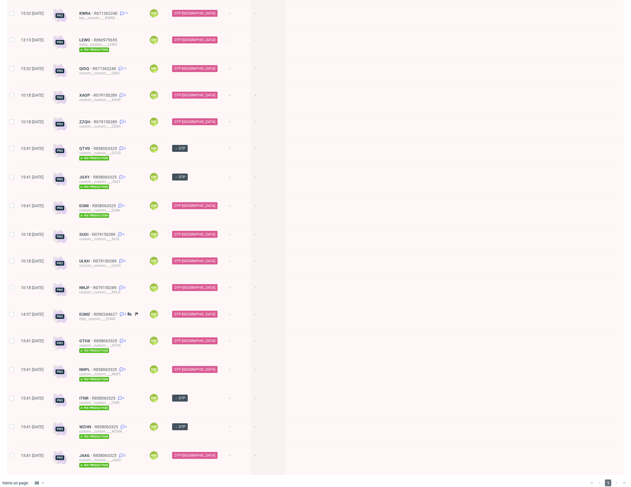
click at [609, 479] on div "1" at bounding box center [607, 482] width 41 height 7
click at [610, 479] on div "1" at bounding box center [607, 482] width 41 height 7
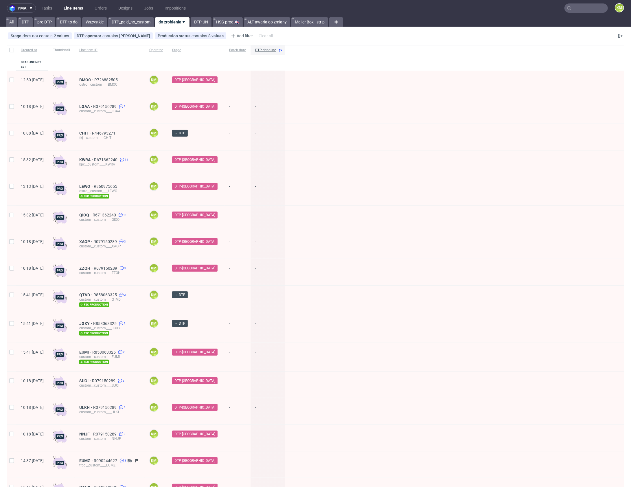
scroll to position [1, 0]
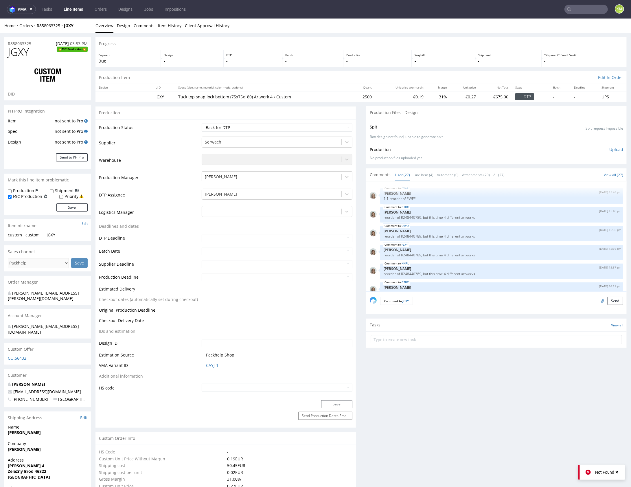
scroll to position [514, 0]
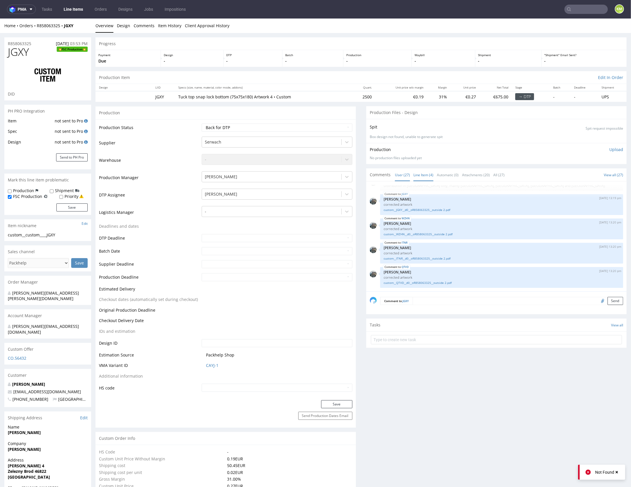
click at [420, 176] on link "Line Item (4)" at bounding box center [423, 174] width 20 height 12
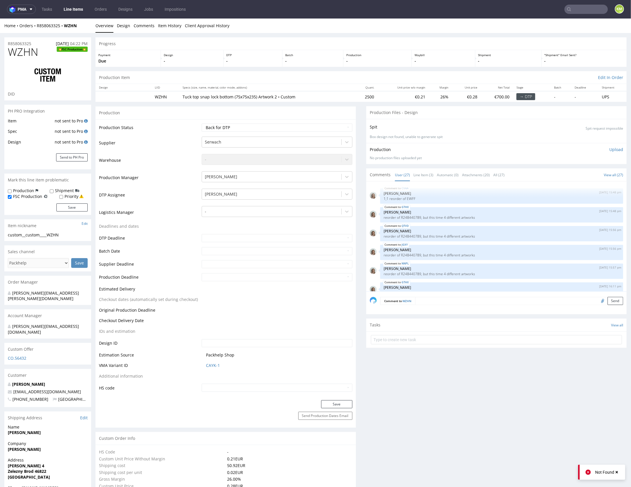
scroll to position [514, 0]
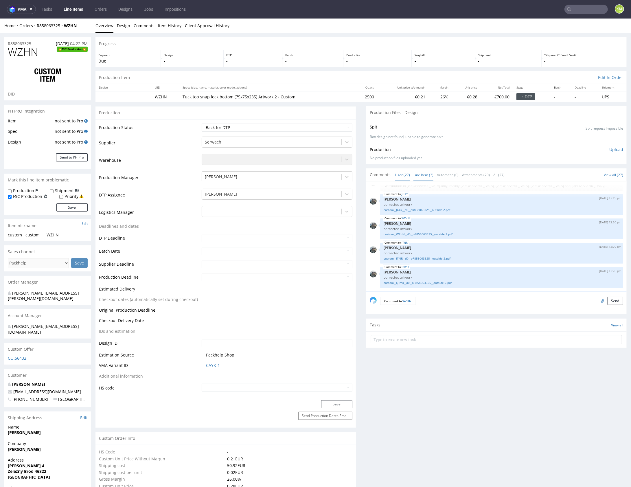
click at [421, 174] on link "Line Item (3)" at bounding box center [423, 174] width 20 height 12
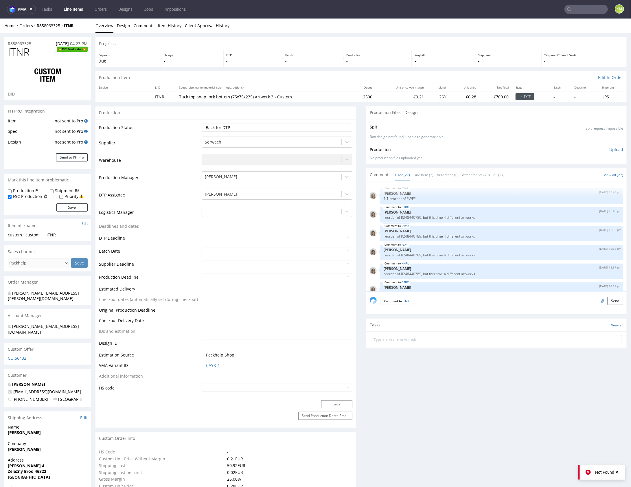
scroll to position [514, 0]
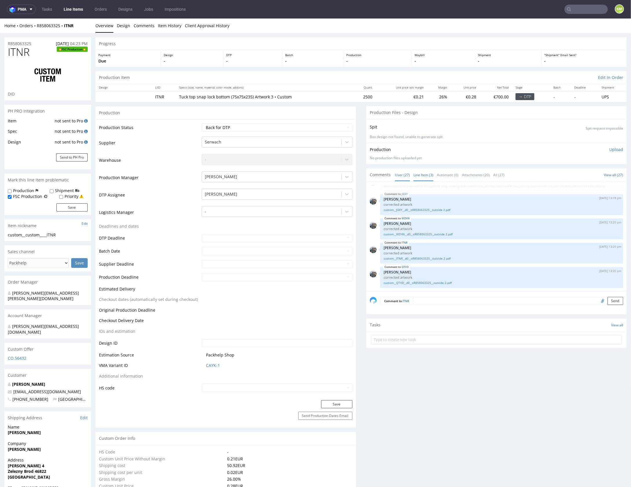
click at [420, 172] on link "Line Item (3)" at bounding box center [423, 174] width 20 height 12
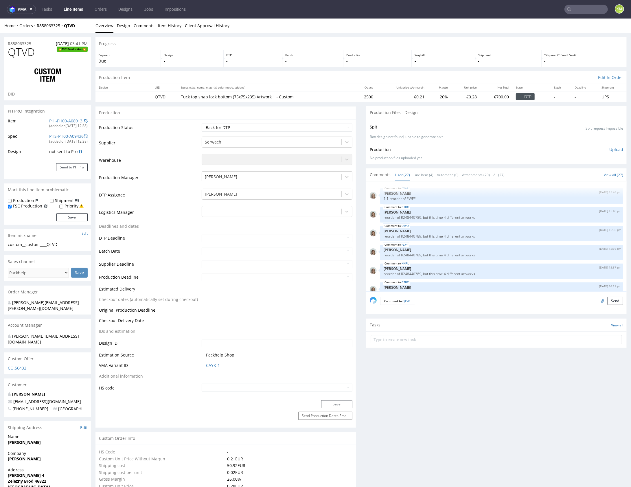
scroll to position [514, 0]
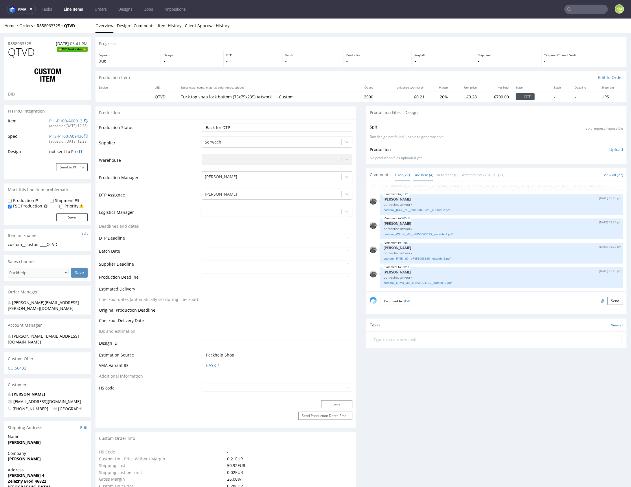
click at [420, 173] on link "Line Item (4)" at bounding box center [423, 174] width 20 height 12
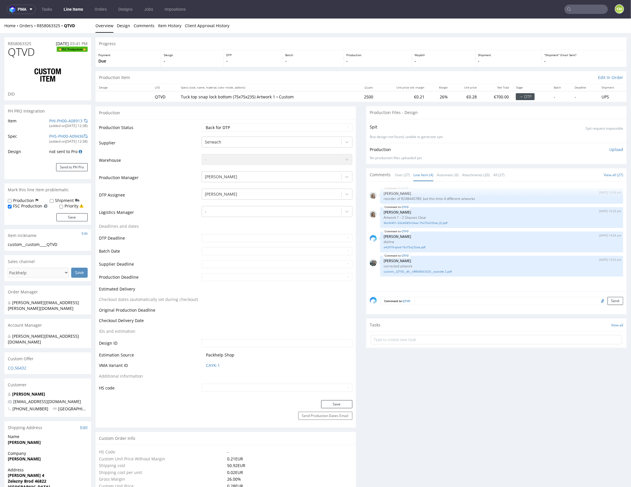
click at [426, 278] on div "QTVD 8th Aug 25 | 15:56 pm Monika Poźniak reorder of R248440789, but this time …" at bounding box center [498, 237] width 257 height 106
click at [430, 271] on link "custom__QTVD__d0__oR858063325__outside 2.pdf" at bounding box center [501, 271] width 236 height 4
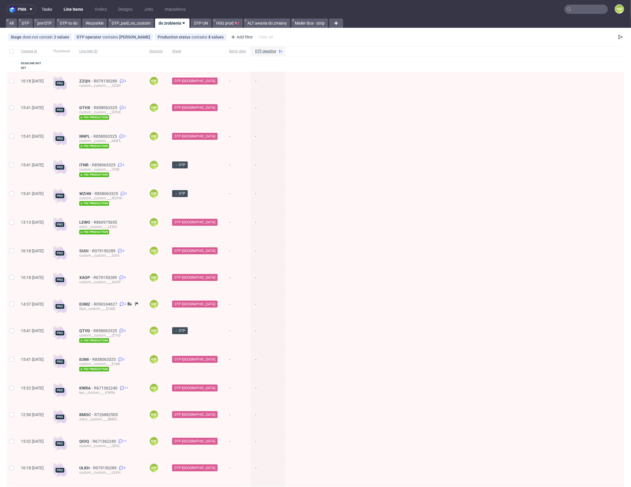
click at [50, 10] on link "Tasks" at bounding box center [46, 9] width 17 height 9
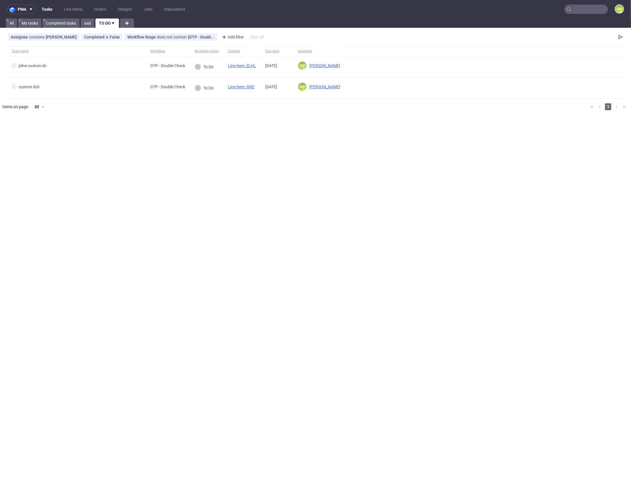
click at [98, 117] on div "pma Tasks Line Items Orders Designs Jobs Impositions KM All My tasks Completed …" at bounding box center [315, 243] width 631 height 487
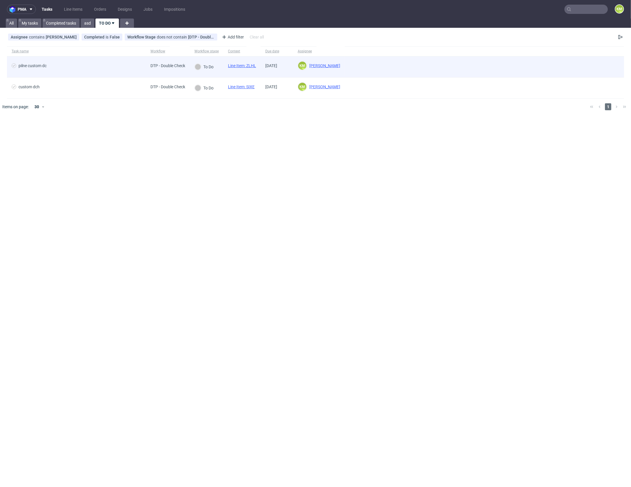
click at [248, 65] on link "Line Item: ZLHL" at bounding box center [242, 65] width 28 height 5
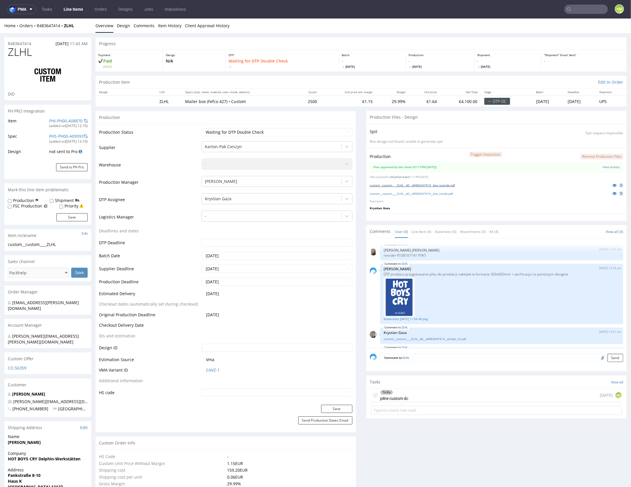
click at [446, 184] on link "custom__custom____ZLHL__d0__oR483647414__box_outside.pdf" at bounding box center [412, 185] width 85 height 4
click at [452, 193] on link "custom__custom____ZLHL__d0__oR483647414__box_inside.pdf" at bounding box center [411, 193] width 83 height 4
click at [420, 230] on link "Line Item (4)" at bounding box center [421, 231] width 20 height 12
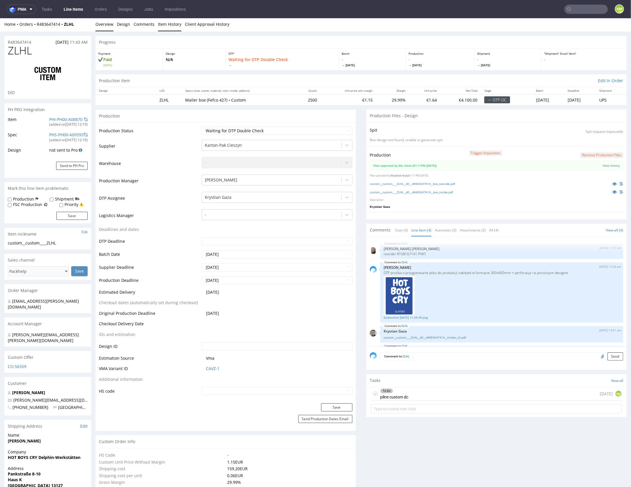
click at [175, 26] on link "Item History" at bounding box center [169, 24] width 23 height 14
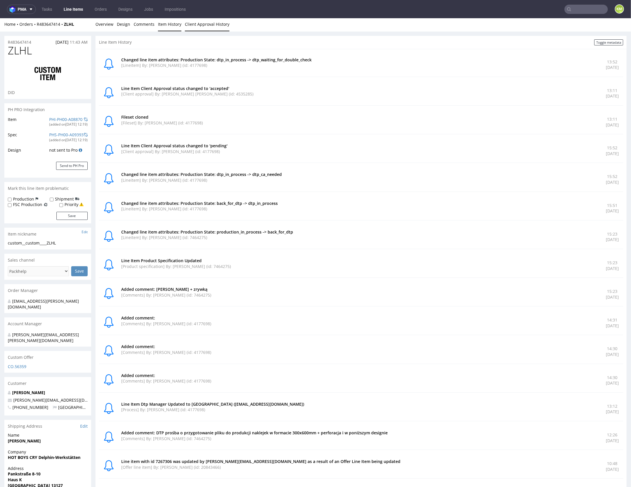
click at [198, 22] on link "Client Approval History" at bounding box center [207, 24] width 45 height 14
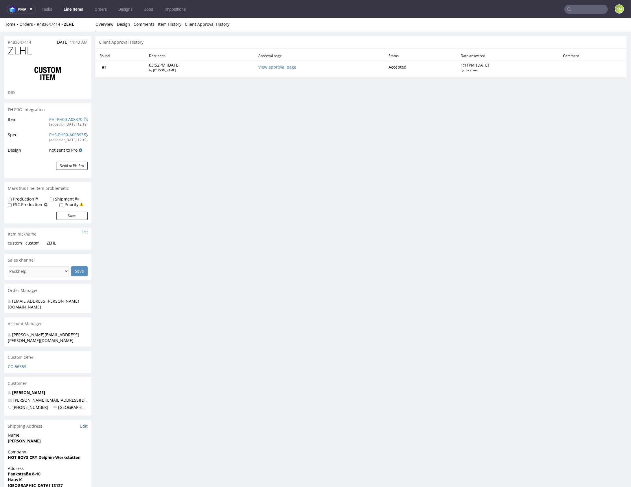
click at [111, 25] on link "Overview" at bounding box center [104, 24] width 18 height 14
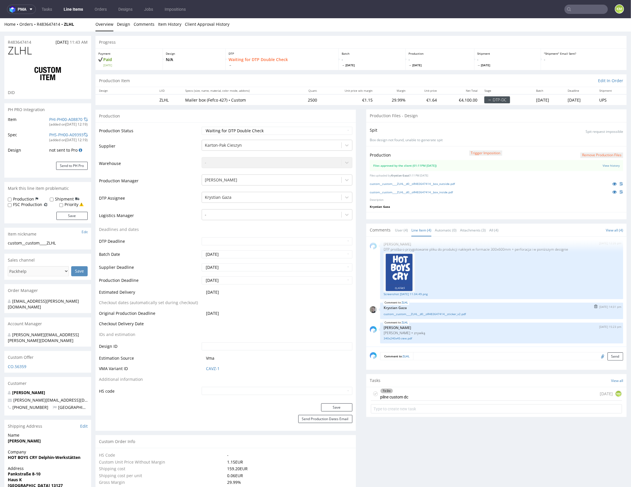
scroll to position [24, 0]
click at [444, 392] on div "To Do pilne custom dc today KM" at bounding box center [496, 394] width 251 height 14
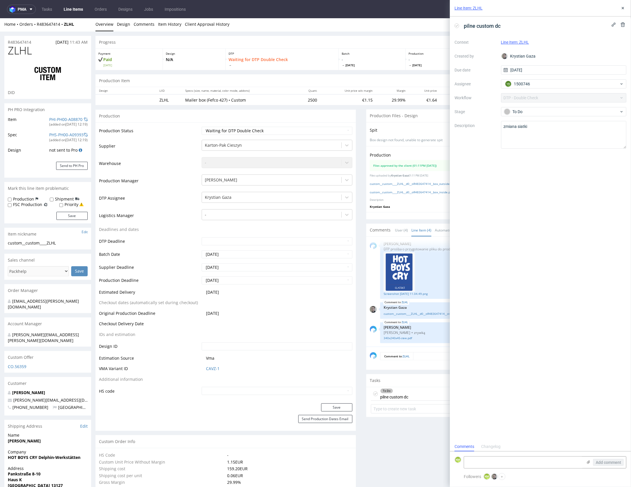
scroll to position [5, 0]
click at [622, 8] on use at bounding box center [622, 8] width 2 height 2
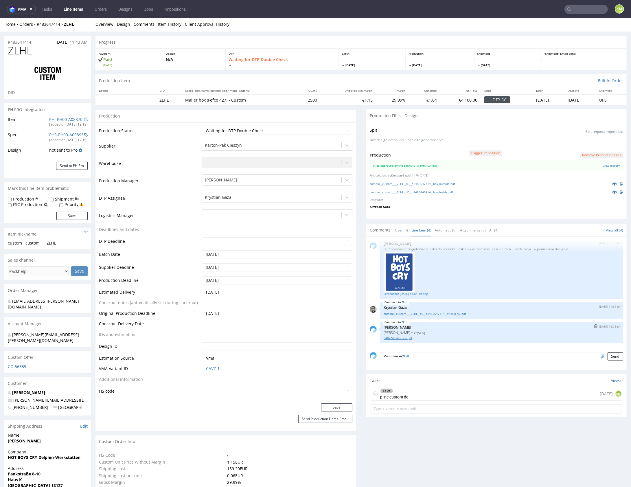
click at [400, 337] on link "340x240x45-zew.pdf" at bounding box center [501, 337] width 236 height 4
click at [450, 313] on link "custom__custom____ZLHL__d0__oR483647414__sticker_v2.pdf" at bounding box center [501, 313] width 236 height 4
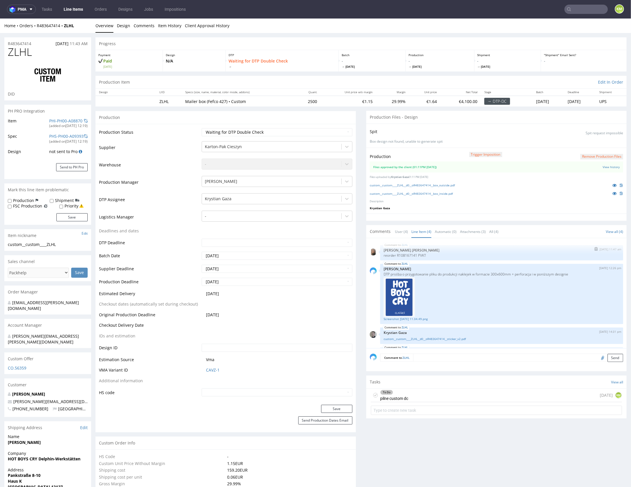
click at [416, 254] on p "reorder R108167141 PVKT" at bounding box center [501, 255] width 236 height 4
copy p "PVKT"
click at [418, 254] on p "reorder R108167141 PVKT" at bounding box center [501, 255] width 236 height 4
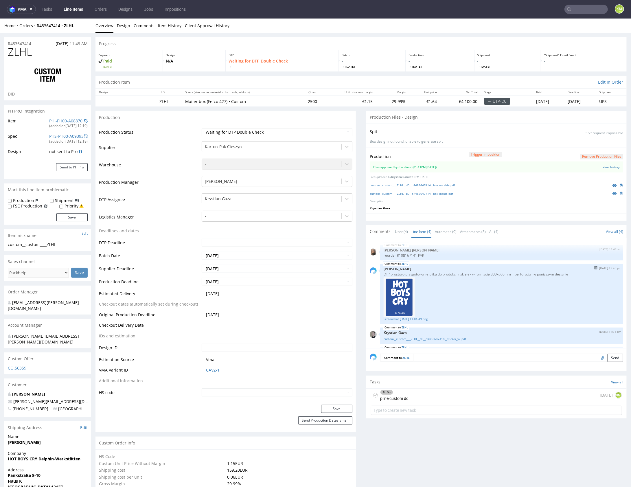
click at [451, 267] on p "[PERSON_NAME]" at bounding box center [501, 268] width 236 height 4
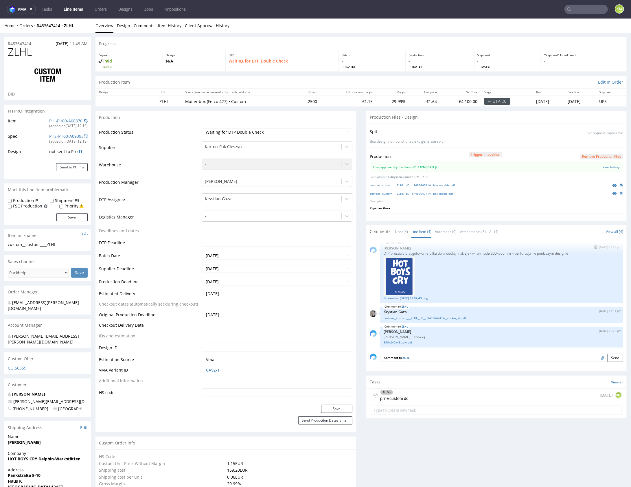
scroll to position [24, 0]
click at [606, 165] on link "View history" at bounding box center [610, 167] width 17 height 4
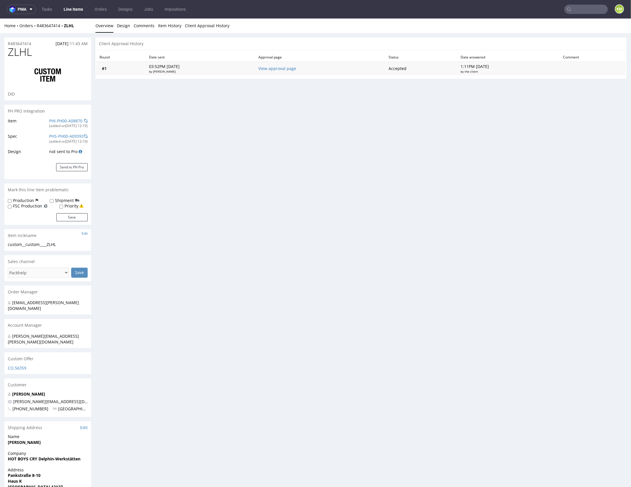
click at [303, 71] on td "View approval page" at bounding box center [320, 68] width 130 height 14
click at [296, 70] on link "View approval page" at bounding box center [277, 67] width 38 height 5
click at [100, 26] on link "Overview" at bounding box center [104, 25] width 18 height 14
click at [102, 26] on link "Overview" at bounding box center [104, 25] width 18 height 14
click at [124, 26] on link "Design" at bounding box center [123, 25] width 13 height 14
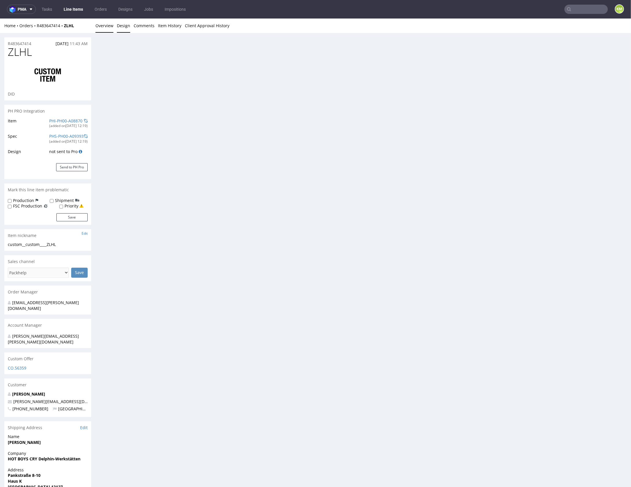
click at [106, 25] on link "Overview" at bounding box center [104, 25] width 18 height 14
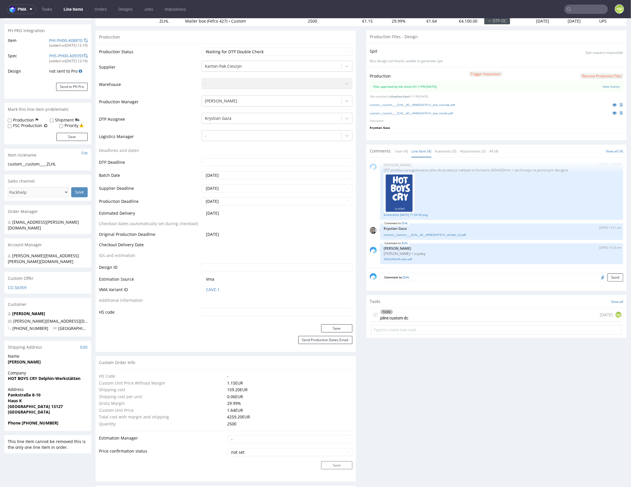
scroll to position [0, 0]
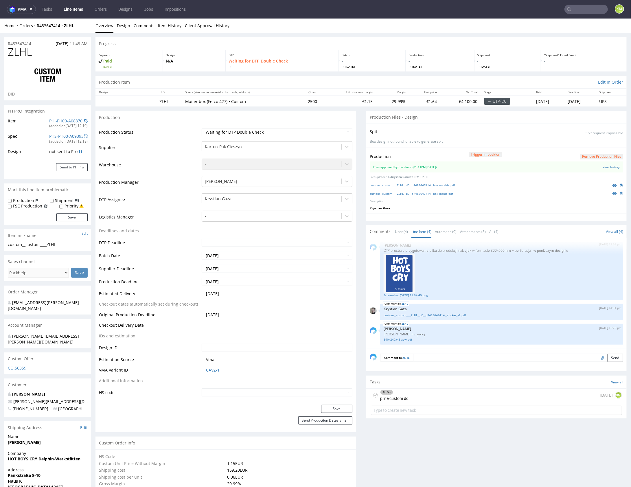
drag, startPoint x: 485, startPoint y: 389, endPoint x: 488, endPoint y: 408, distance: 19.3
click at [485, 389] on div "To Do pilne custom dc today KM" at bounding box center [496, 395] width 251 height 14
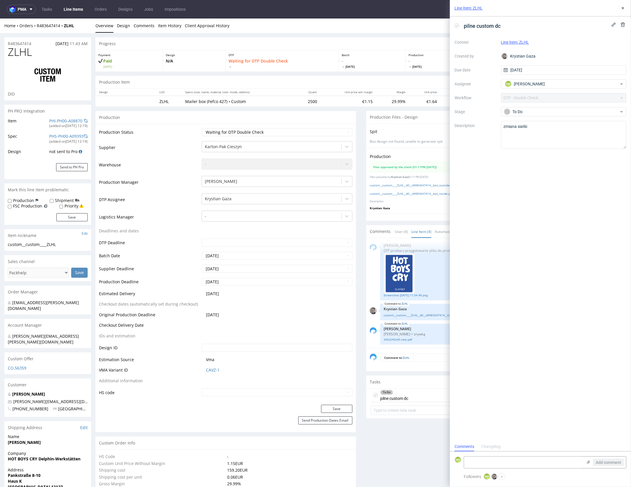
scroll to position [5, 0]
click at [513, 461] on textarea at bounding box center [523, 462] width 119 height 12
drag, startPoint x: 476, startPoint y: 456, endPoint x: 586, endPoint y: 481, distance: 112.9
click at [586, 481] on div "KM Troche mało może być 3mm na kaszerkę, wrzuciłbym to na flage, i nie wiem czy…" at bounding box center [540, 464] width 181 height 46
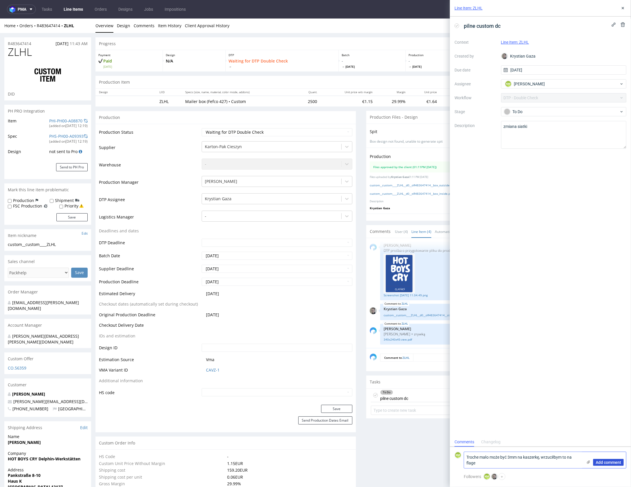
type textarea "Troche mało może być 3mm na kaszerkę, wrzuciłbym to na flage"
click at [612, 461] on span "Add comment" at bounding box center [607, 462] width 25 height 4
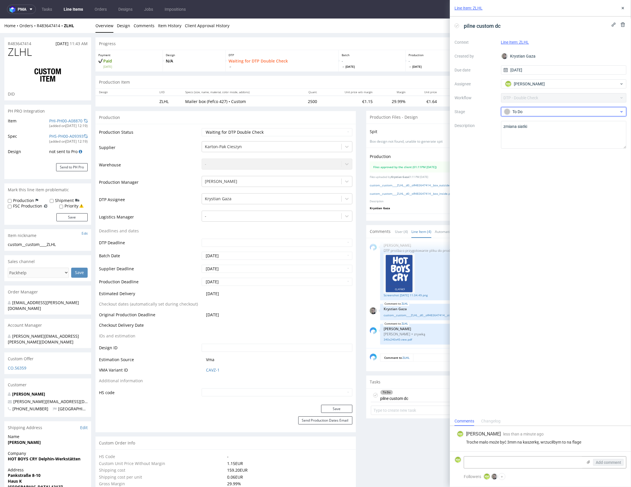
click at [546, 114] on div "To Do" at bounding box center [561, 111] width 115 height 6
click at [551, 144] on div "Needs fixes" at bounding box center [563, 149] width 121 height 12
click at [622, 9] on use at bounding box center [622, 8] width 2 height 2
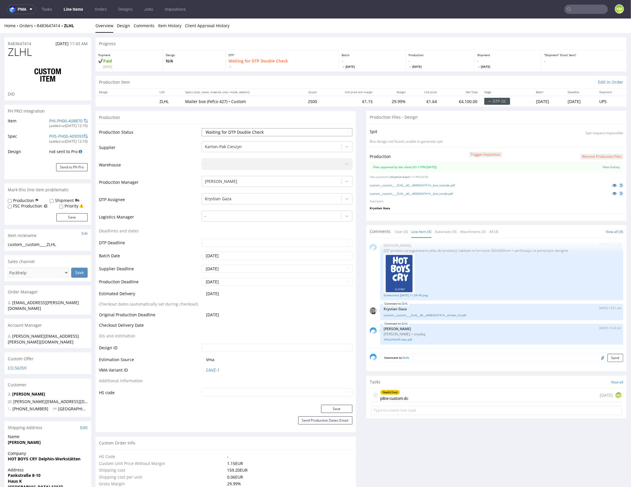
click at [300, 131] on select "Waiting for Artwork Waiting for Diecut Waiting for Mockup Waiting for DTP Waiti…" at bounding box center [277, 132] width 150 height 8
select select "dtp_dc_done"
click at [202, 128] on select "Waiting for Artwork Waiting for Diecut Waiting for Mockup Waiting for DTP Waiti…" at bounding box center [277, 132] width 150 height 8
click at [341, 407] on button "Save" at bounding box center [336, 408] width 31 height 8
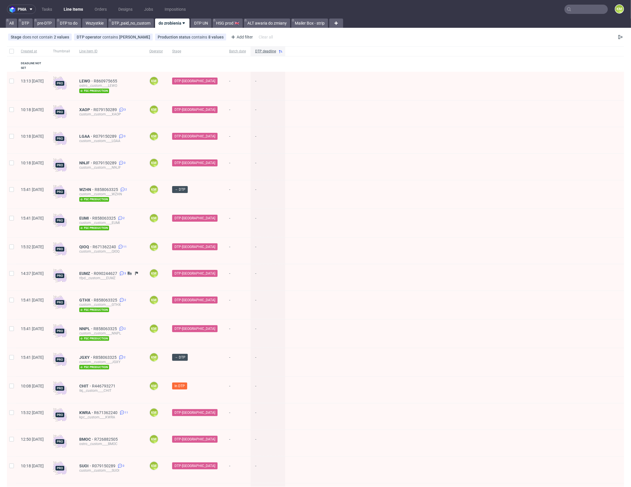
click at [577, 12] on input "text" at bounding box center [585, 9] width 43 height 9
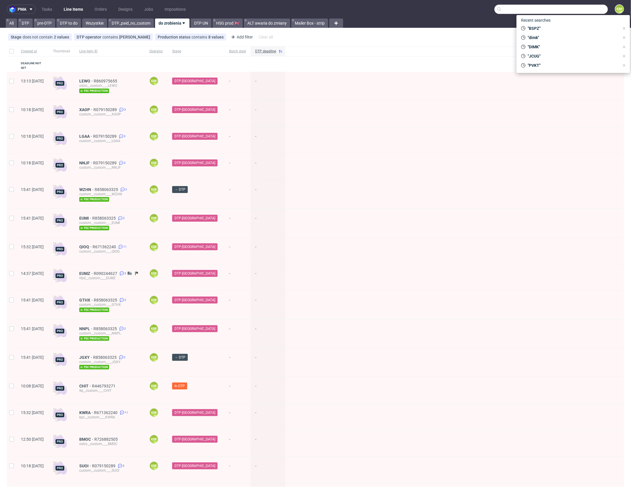
paste input "PVKT"
type input "PVKT"
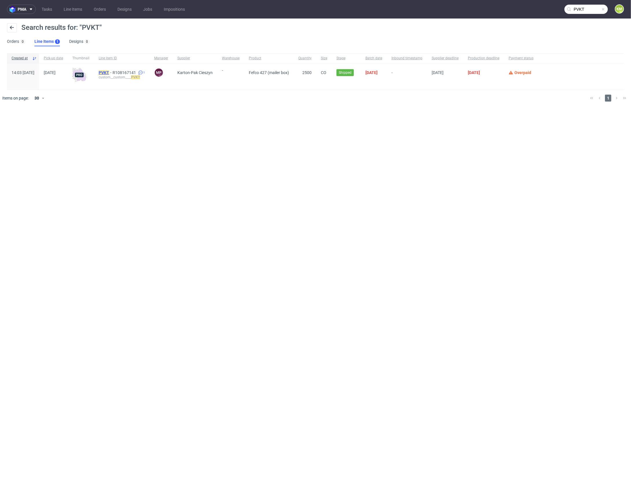
click at [109, 72] on mark "PVKT" at bounding box center [104, 72] width 10 height 5
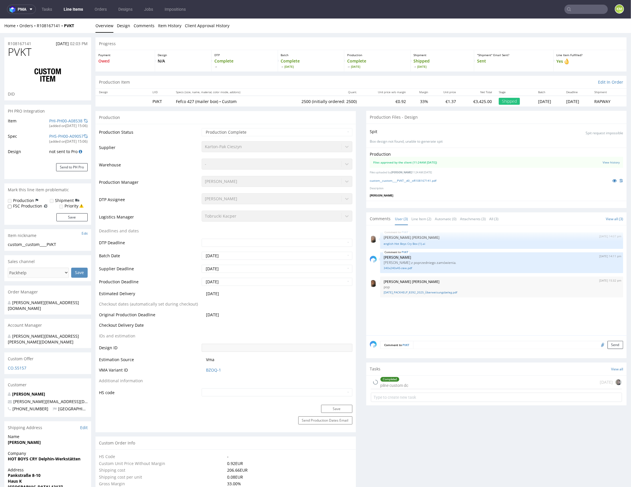
type input "2590"
select select "in_progress"
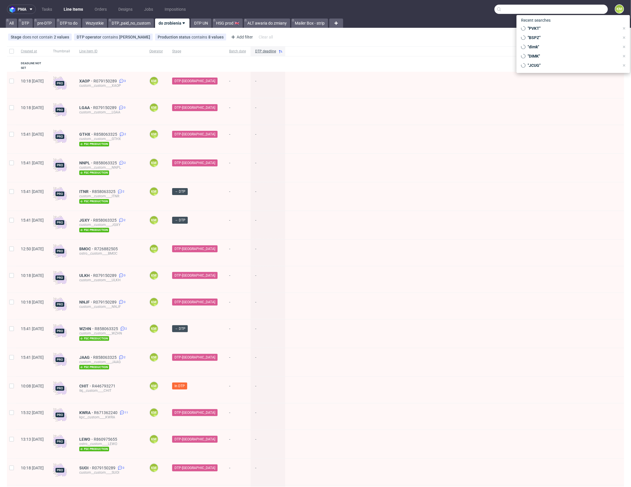
click at [575, 13] on input "text" at bounding box center [550, 9] width 113 height 9
paste input "PVKT"
type input "PVKT"
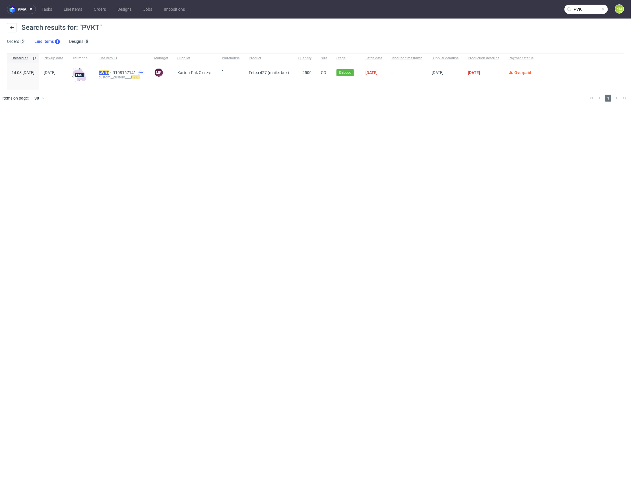
click at [109, 72] on mark "PVKT" at bounding box center [104, 72] width 10 height 5
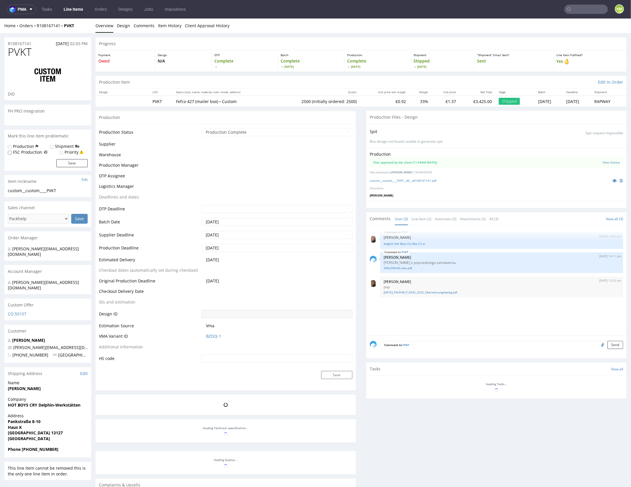
select select "in_progress"
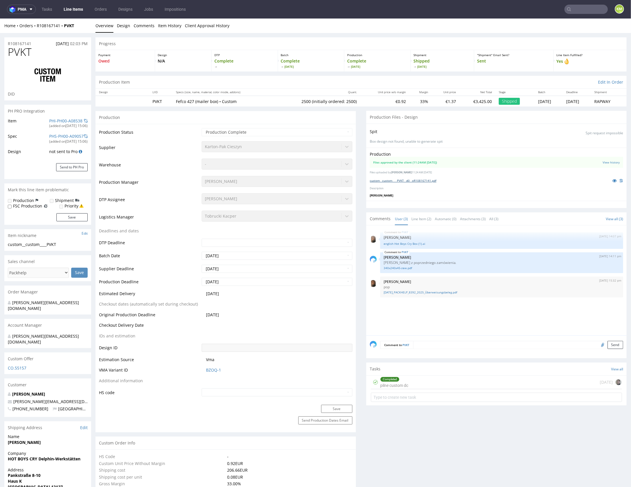
click at [412, 180] on link "custom__custom____PVKT__d0__oR108167141.pdf" at bounding box center [403, 180] width 67 height 4
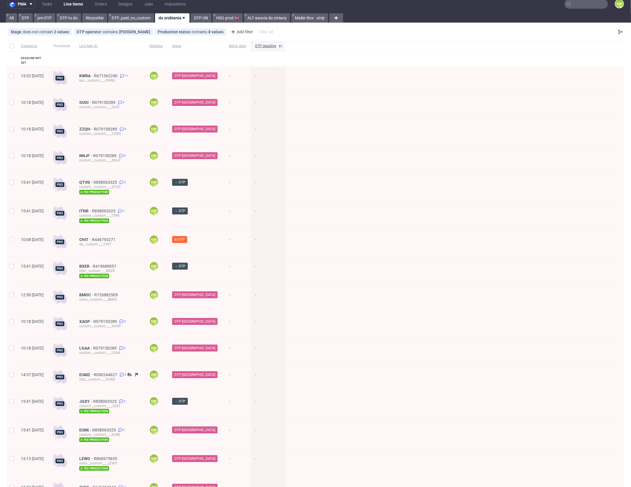
scroll to position [12, 0]
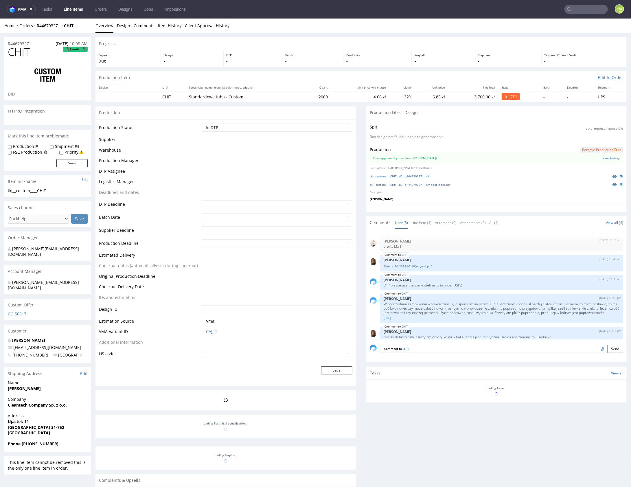
scroll to position [11, 0]
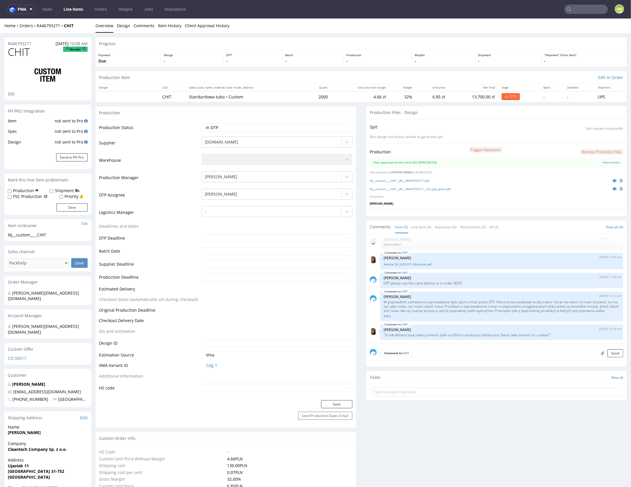
click at [325, 128] on select "Waiting for Artwork Waiting for Diecut Waiting for Mockup Waiting for DTP Waiti…" at bounding box center [277, 127] width 150 height 8
select select "dtp_waiting_for_double_check"
click at [202, 123] on select "Waiting for Artwork Waiting for Diecut Waiting for Mockup Waiting for DTP Waiti…" at bounding box center [277, 127] width 150 height 8
click at [336, 403] on button "Save" at bounding box center [336, 404] width 31 height 8
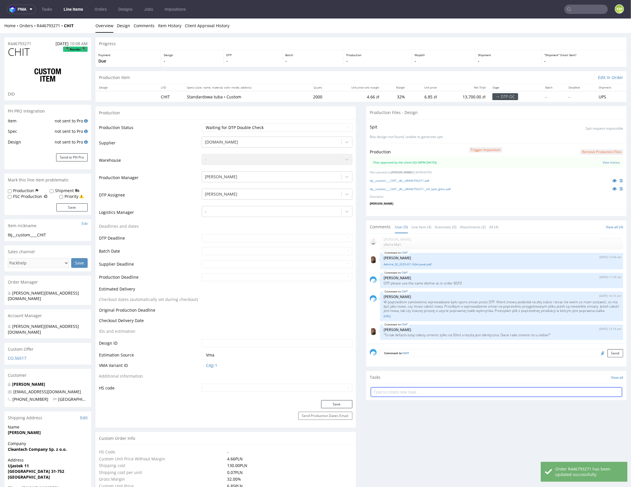
click at [443, 389] on input "text" at bounding box center [496, 391] width 251 height 9
type input "szybki dch"
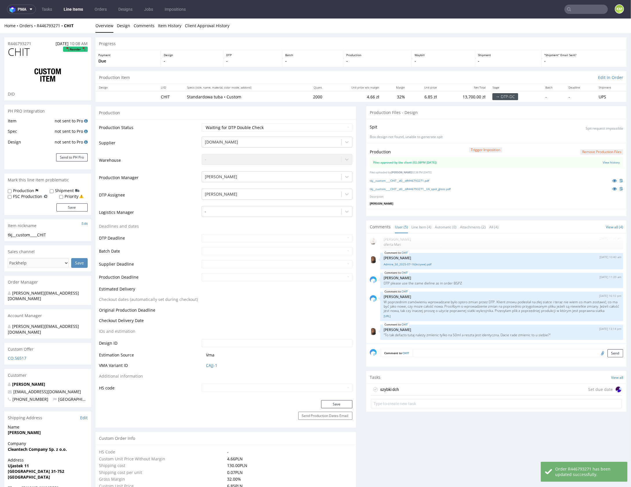
drag, startPoint x: 443, startPoint y: 387, endPoint x: 444, endPoint y: 405, distance: 17.6
click at [443, 387] on div "szybki dch Set due date" at bounding box center [496, 389] width 251 height 12
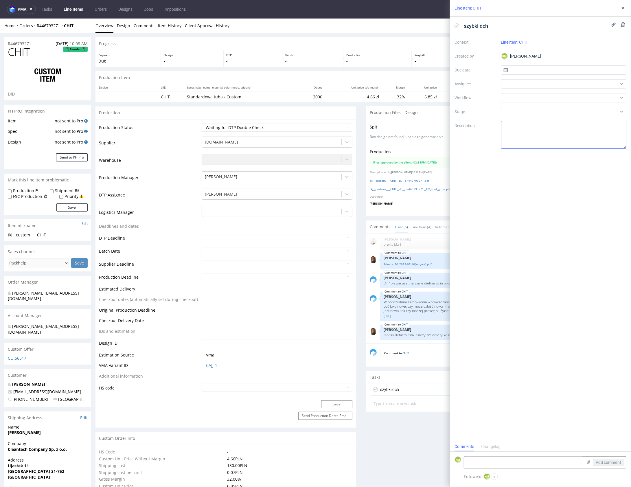
scroll to position [5, 0]
click at [522, 72] on input "text" at bounding box center [563, 69] width 125 height 9
click at [576, 134] on button "21" at bounding box center [572, 135] width 9 height 9
type input "21/08/2025"
click at [523, 85] on div at bounding box center [563, 83] width 125 height 9
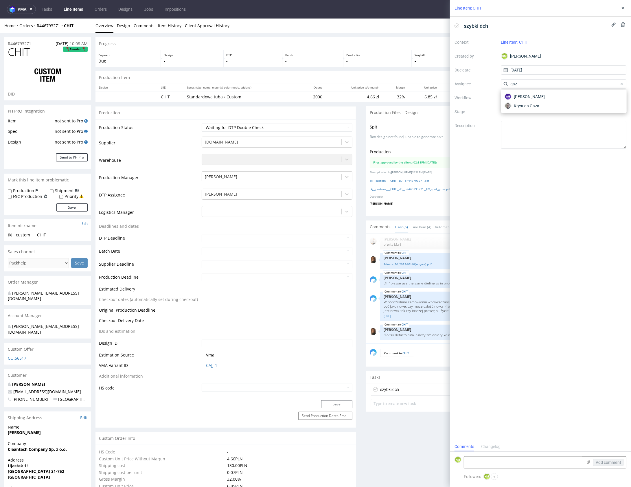
type input "gaz"
click at [527, 103] on span "Krystian Gaza" at bounding box center [527, 106] width 26 height 6
click at [527, 99] on div at bounding box center [563, 97] width 125 height 9
click at [533, 117] on div "DTP - Double Check" at bounding box center [563, 118] width 121 height 10
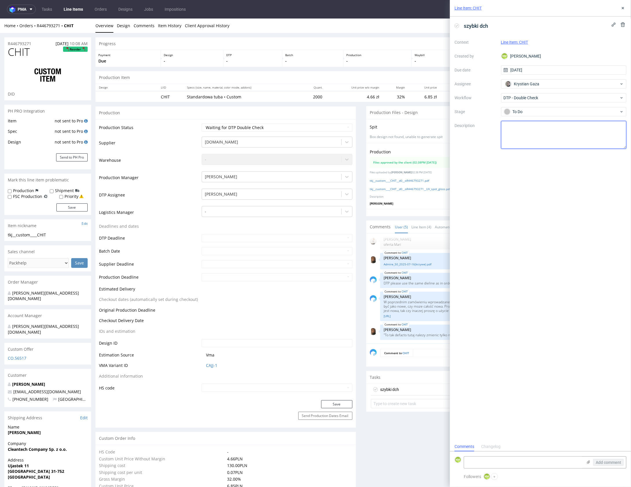
drag, startPoint x: 538, startPoint y: 130, endPoint x: 545, endPoint y: 116, distance: 16.2
click at [538, 130] on textarea at bounding box center [563, 135] width 125 height 28
click at [622, 8] on use at bounding box center [622, 8] width 2 height 2
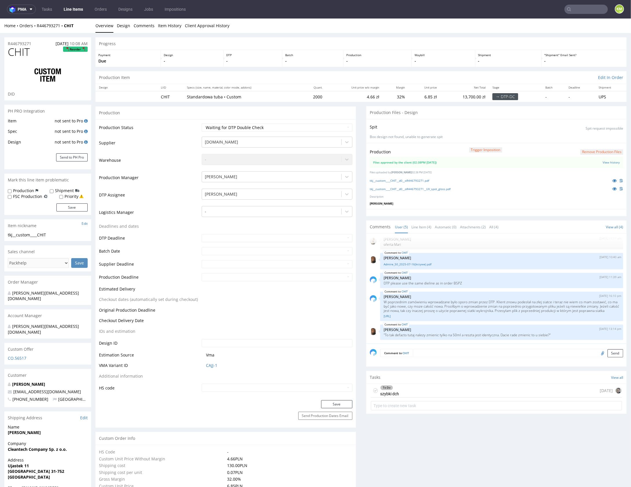
drag, startPoint x: 435, startPoint y: 430, endPoint x: 397, endPoint y: 371, distance: 70.0
click at [465, 335] on p ""To tak defacto tutaj nalezy zmienic tylko na 50ml a reszta jest identyczna. Da…" at bounding box center [501, 334] width 236 height 4
click at [420, 227] on link "Line Item (4)" at bounding box center [421, 226] width 20 height 12
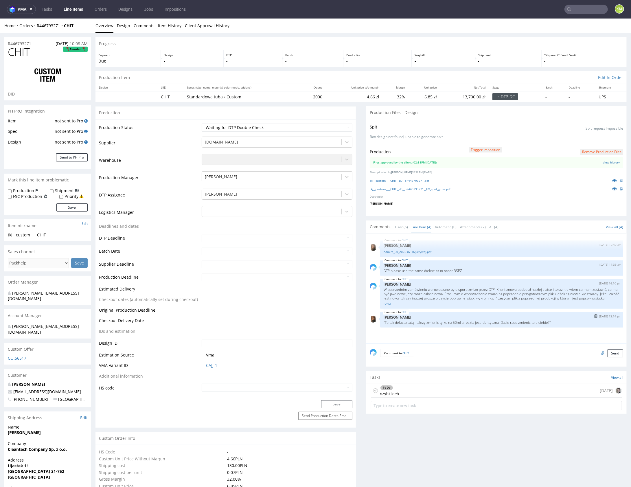
click at [484, 319] on p "Angelina Marć" at bounding box center [501, 317] width 236 height 4
click at [428, 305] on link "custom__custom____BSPZ__d0__oR523935288.ai" at bounding box center [501, 303] width 236 height 4
click at [531, 297] on p "W poprzednim zamówieniu wprowadzane było sporo zmian przez DTP. Klient znowu po…" at bounding box center [501, 293] width 236 height 13
click at [501, 332] on div "CHIT 19th Aug 25 | 10:40 am Angelina Marć Admire_50_2025-07-16(krzywe).pdf CHIT…" at bounding box center [498, 290] width 257 height 106
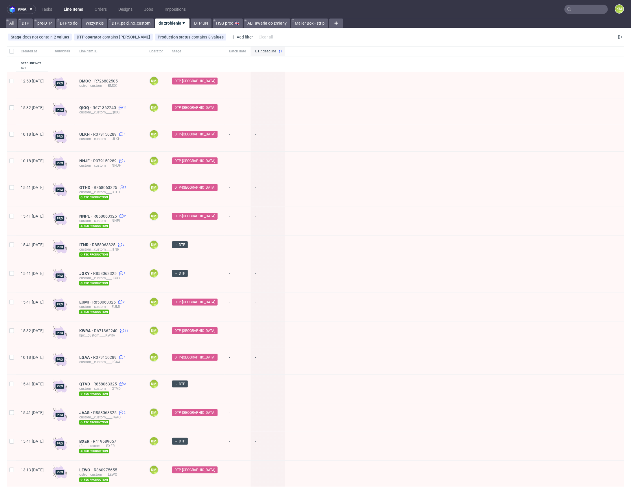
scroll to position [176, 0]
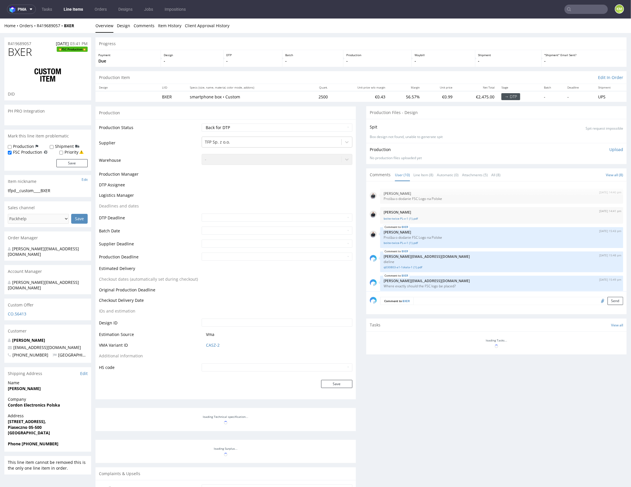
scroll to position [104, 0]
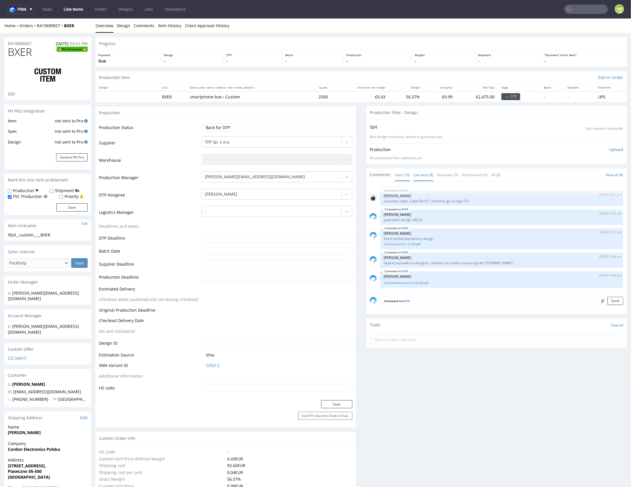
click at [420, 177] on link "Line Item (8)" at bounding box center [423, 174] width 20 height 12
click at [462, 263] on p "będzie poprawka w designie. czekamy na ostateczną wersję dot "[DOMAIN_NAME]"" at bounding box center [501, 262] width 236 height 4
click at [418, 282] on link "v-finale-boite-twice-PL-20-08.pdf" at bounding box center [501, 282] width 236 height 4
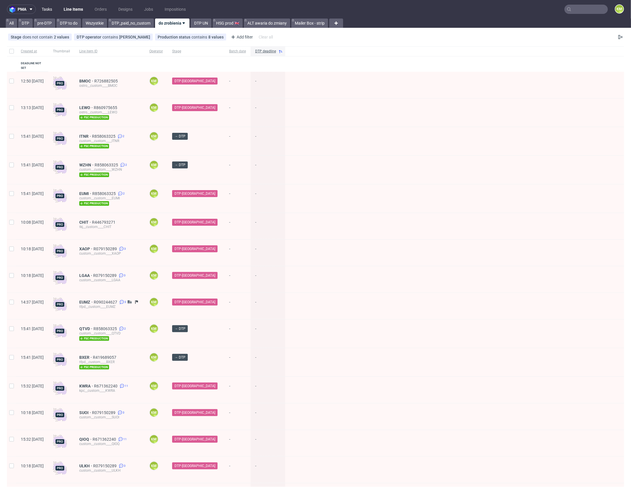
click at [48, 13] on link "Tasks" at bounding box center [46, 9] width 17 height 9
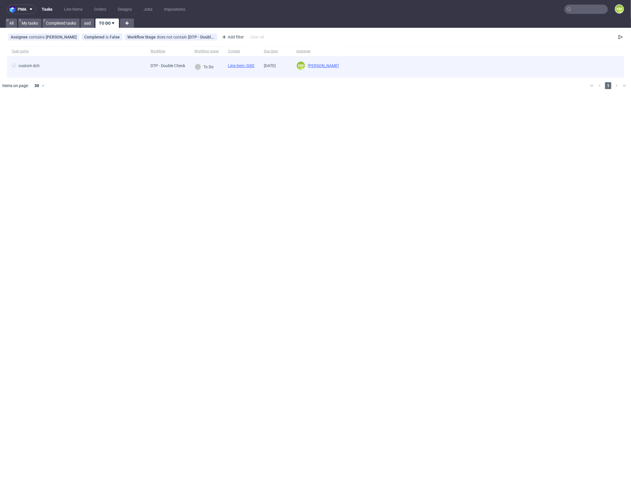
click at [249, 63] on div "Line Item: SIXE" at bounding box center [241, 66] width 36 height 21
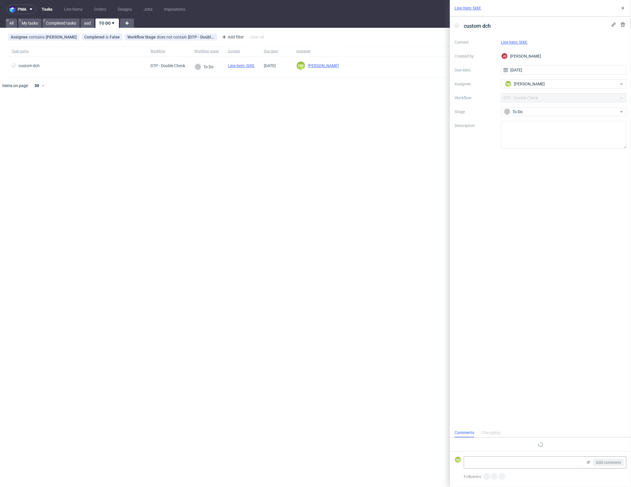
scroll to position [5, 0]
click at [521, 40] on link "Line Item: SIXE" at bounding box center [514, 42] width 27 height 5
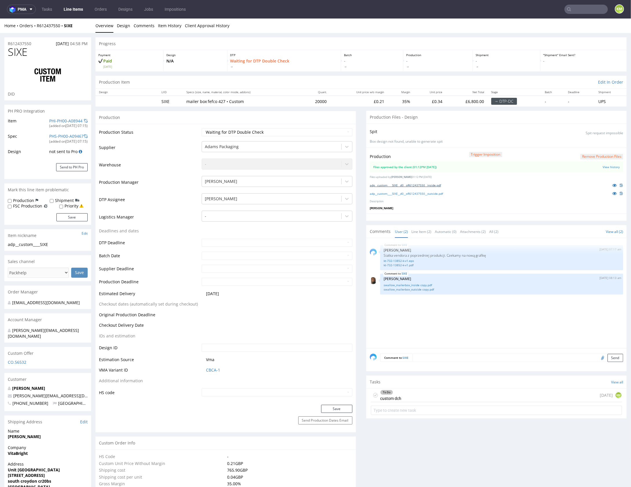
click at [433, 185] on link "adp__custom____SIXE__d0__oR612437550__inside.pdf" at bounding box center [405, 185] width 71 height 4
click at [437, 193] on link "adp__custom____SIXE__d0__oR612437550__outside.pdf" at bounding box center [406, 193] width 73 height 4
click at [410, 260] on link "kt-732-13852-k-v1.eps" at bounding box center [501, 260] width 236 height 4
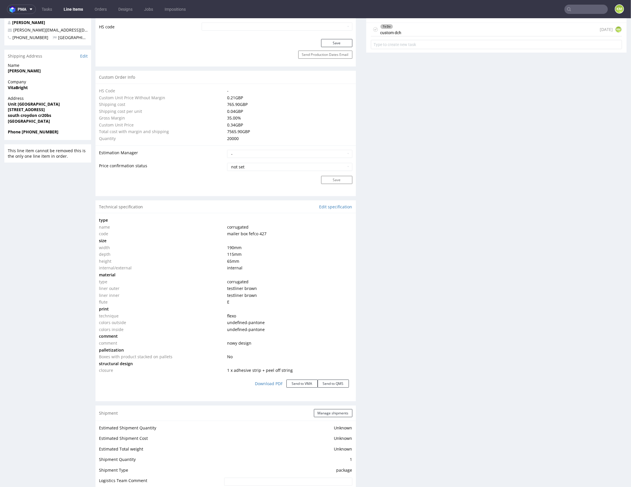
click at [443, 282] on div "Production Files - Design Spit Spit request impossible Box design not found, un…" at bounding box center [496, 211] width 260 height 933
click at [445, 291] on div "Production Files - Design Spit Spit request impossible Box design not found, un…" at bounding box center [496, 211] width 260 height 933
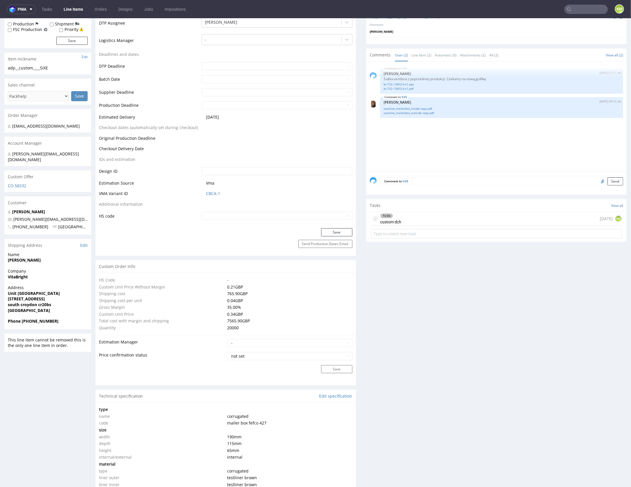
scroll to position [181, 0]
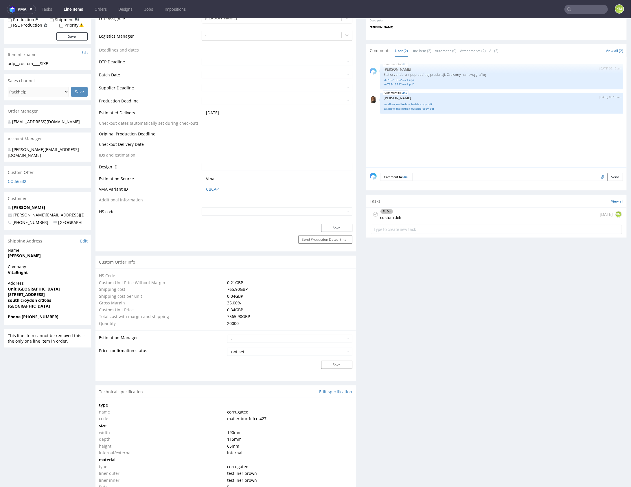
click at [442, 323] on div "Production Files - Design Spit Spit request impossible Box design not found, un…" at bounding box center [496, 396] width 260 height 933
click at [441, 212] on div "To Do custom dch today KM" at bounding box center [496, 214] width 251 height 14
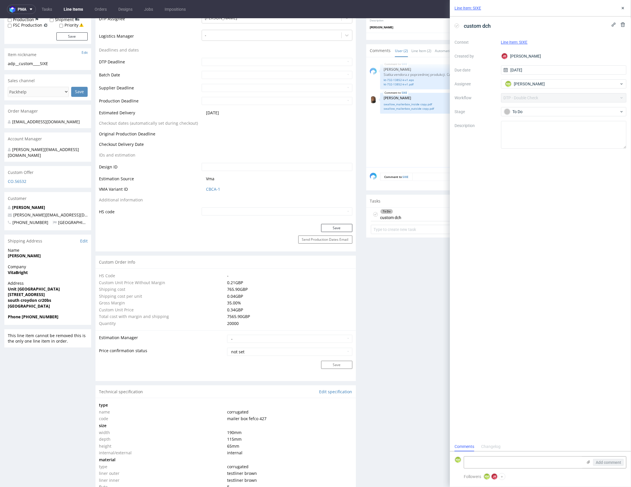
scroll to position [5, 0]
click at [622, 9] on icon at bounding box center [622, 8] width 5 height 5
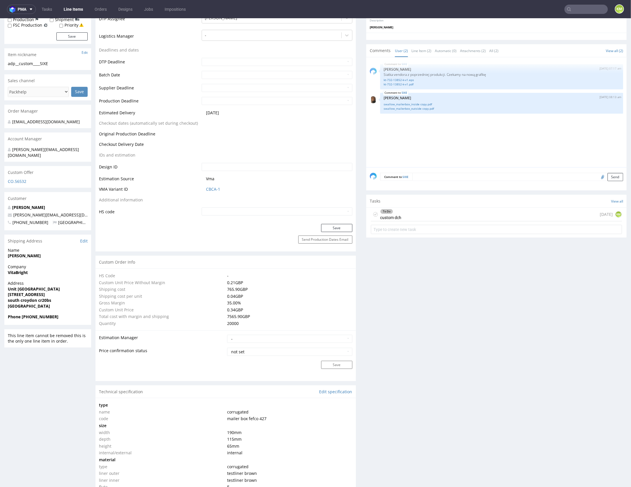
click at [490, 350] on div "Production Files - Design Spit Spit request impossible Box design not found, un…" at bounding box center [496, 396] width 260 height 933
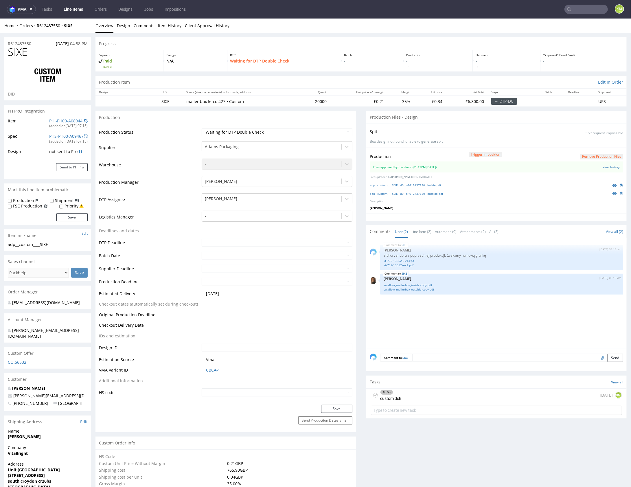
click at [483, 348] on div "Comment to SIXE Send" at bounding box center [496, 359] width 260 height 23
click at [417, 318] on div "SIXE 21st Aug 25 | 07:17 am Michał Palasek Siatka vendora z poprzedniej produkc…" at bounding box center [498, 294] width 257 height 106
click at [425, 289] on link "swallow_mailerbox_outside copy.pdf" at bounding box center [501, 289] width 236 height 4
click at [422, 284] on link "swallow_mailerbox_inside copy.pdf" at bounding box center [501, 285] width 236 height 4
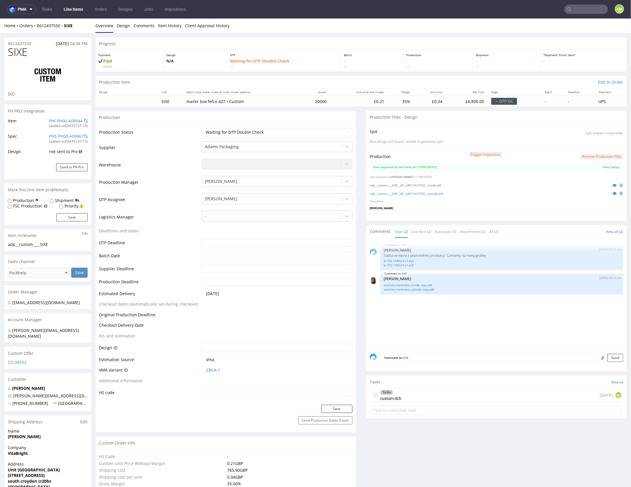
click at [455, 316] on div "SIXE 21st Aug 25 | 07:17 am Michał Palasek Siatka vendora z poprzedniej produkc…" at bounding box center [498, 294] width 257 height 106
click at [606, 166] on link "View history" at bounding box center [610, 167] width 17 height 4
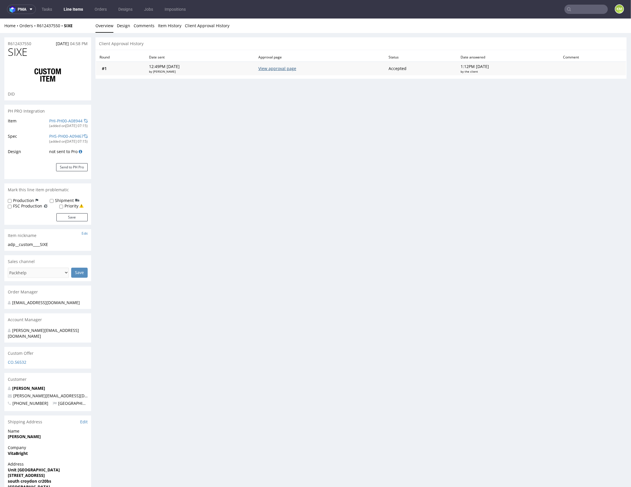
click at [292, 67] on link "View approval page" at bounding box center [277, 67] width 38 height 5
click at [121, 23] on link "Design" at bounding box center [123, 25] width 13 height 14
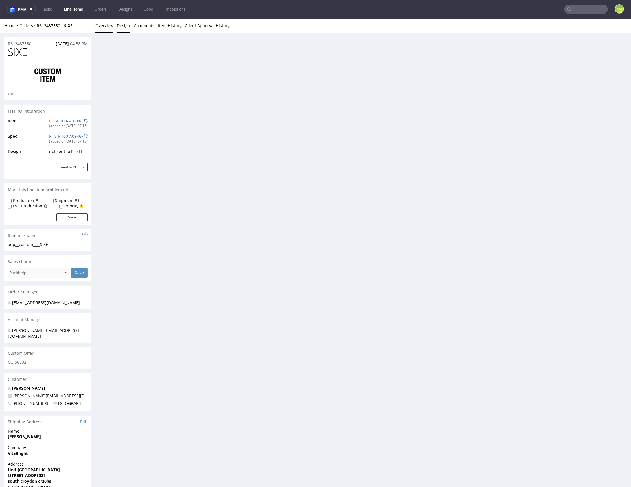
click at [106, 23] on link "Overview" at bounding box center [104, 25] width 18 height 14
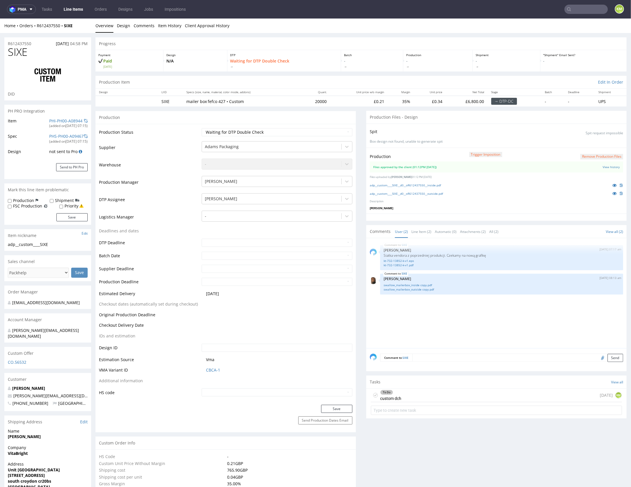
click at [509, 121] on div "Production Files - Design" at bounding box center [496, 116] width 260 height 13
click at [477, 393] on div "To Do custom dch today KM" at bounding box center [496, 395] width 251 height 14
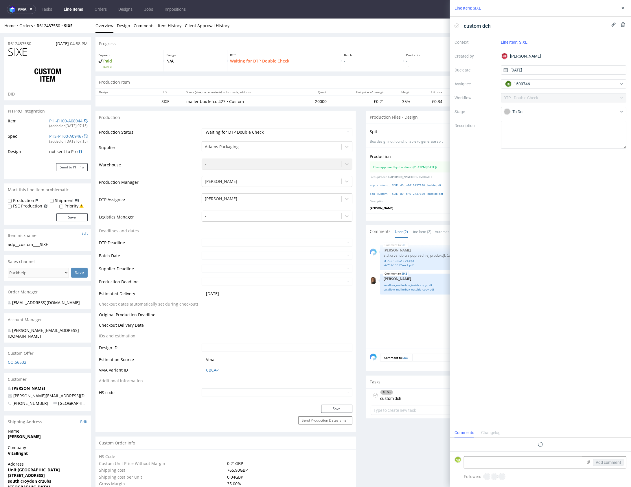
scroll to position [5, 0]
click at [527, 464] on textarea at bounding box center [523, 462] width 119 height 12
click at [466, 462] on textarea "Brakuje nadruku na wykrojniku" at bounding box center [523, 462] width 119 height 12
click at [545, 464] on textarea "1. Brakuje nadruku na wykrojniku" at bounding box center [523, 462] width 119 height 12
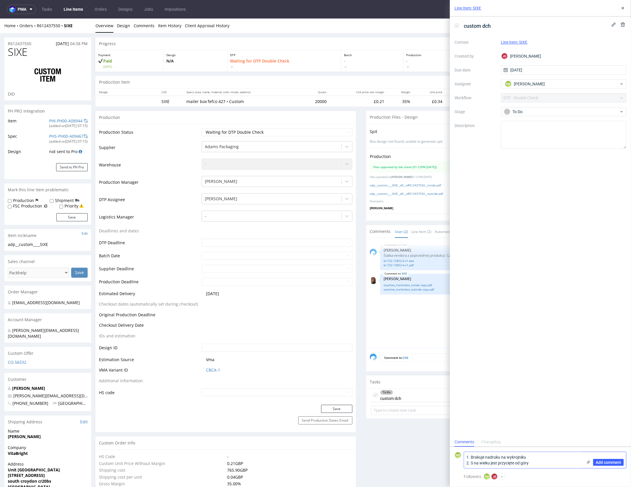
click at [540, 461] on textarea "1. Brakuje nadruku na wykrojniku 2. S na wieku jest przycięte od góry" at bounding box center [523, 460] width 119 height 16
click at [551, 454] on textarea "1. Brakuje nadruku na wykrojniku 2. S na wieku jest przycięte od góry 3." at bounding box center [523, 457] width 119 height 22
drag, startPoint x: 472, startPoint y: 463, endPoint x: 532, endPoint y: 466, distance: 59.7
click at [532, 466] on textarea "1. Brakuje nadruku na wykrojniku na obu stronach. 2. S na wieku jest przycięte …" at bounding box center [523, 454] width 119 height 28
paste textarea "SWAZ"
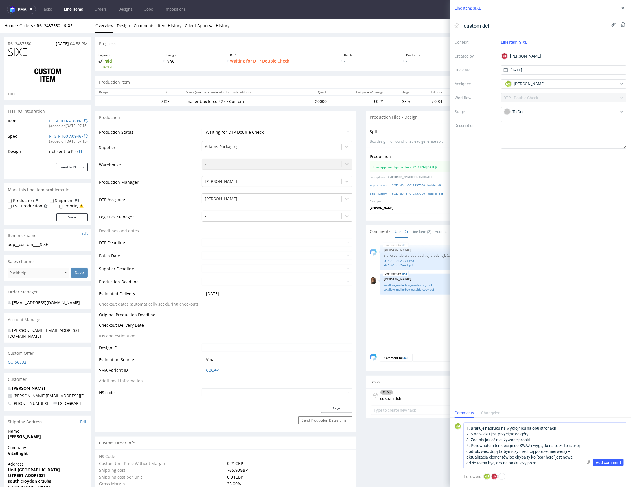
click at [561, 462] on textarea "1. Brakuje nadruku na wykrojniku na obu stronach. 2. S na wieku jest przycięte …" at bounding box center [523, 445] width 119 height 45
type textarea "1. Brakuje nadruku na wykrojniku na obu stronach. 2. S na wieku jest przycięte …"
click at [616, 463] on span "Add comment" at bounding box center [607, 462] width 25 height 4
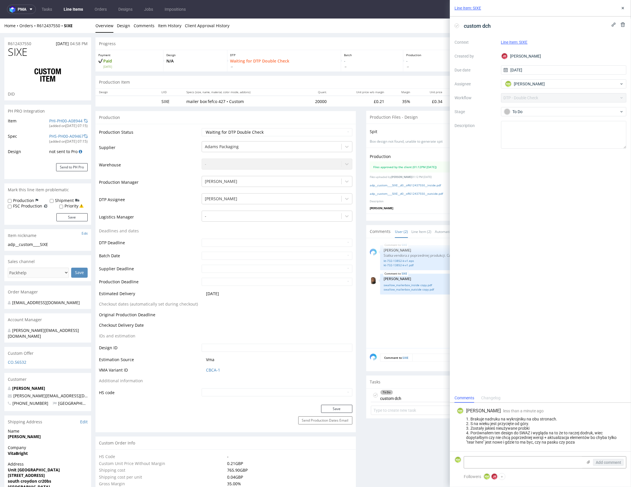
click at [560, 208] on div "custom dch Context Line Item: SIXE Created by JK Jan Kocik Due date 21/08/2025 …" at bounding box center [540, 204] width 181 height 376
click at [552, 111] on div "To Do" at bounding box center [561, 111] width 115 height 6
click at [549, 144] on div "Needs fixes" at bounding box center [563, 149] width 121 height 12
click at [621, 9] on icon at bounding box center [622, 8] width 5 height 5
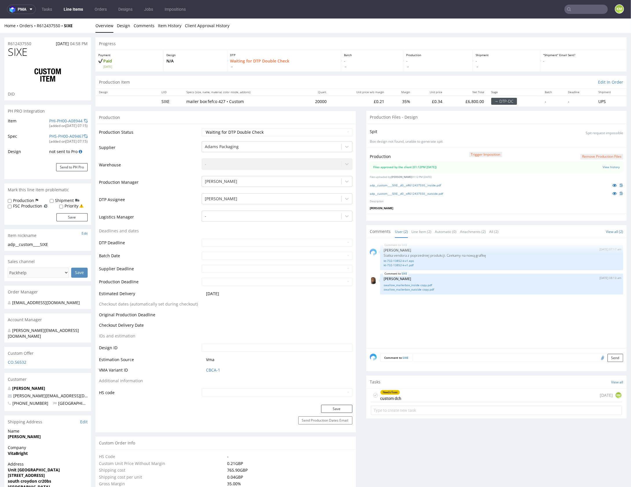
click at [424, 324] on div "SIXE 21st Aug 25 | 07:17 am Michał Palasek Siatka vendora z poprzedniej produkc…" at bounding box center [498, 294] width 257 height 106
drag, startPoint x: 424, startPoint y: 324, endPoint x: 408, endPoint y: 299, distance: 30.3
click at [424, 324] on div "SIXE 21st Aug 25 | 07:17 am Michał Palasek Siatka vendora z poprzedniej produkc…" at bounding box center [498, 294] width 257 height 106
click at [319, 133] on select "Waiting for Artwork Waiting for Diecut Waiting for Mockup Waiting for DTP Waiti…" at bounding box center [277, 132] width 150 height 8
select select "dtp_dc_done"
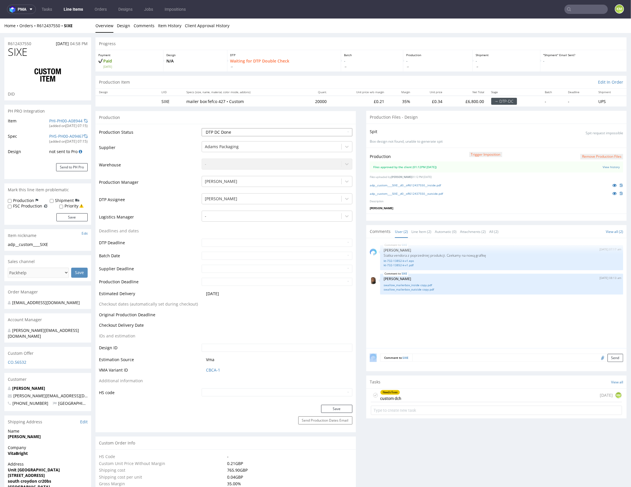
click at [202, 128] on select "Waiting for Artwork Waiting for Diecut Waiting for Mockup Waiting for DTP Waiti…" at bounding box center [277, 132] width 150 height 8
click at [334, 408] on button "Save" at bounding box center [336, 408] width 31 height 8
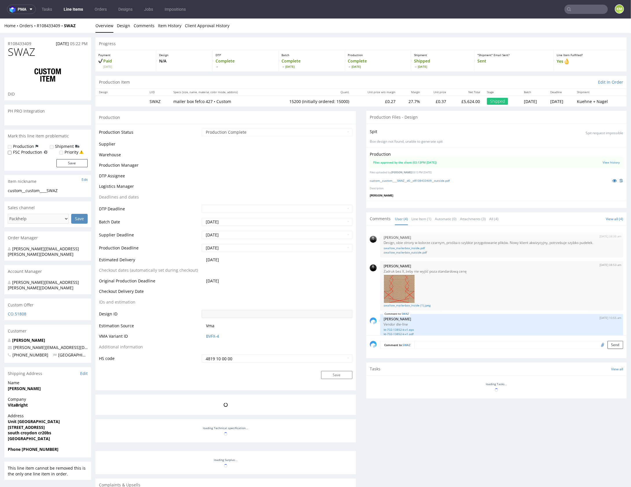
scroll to position [2, 0]
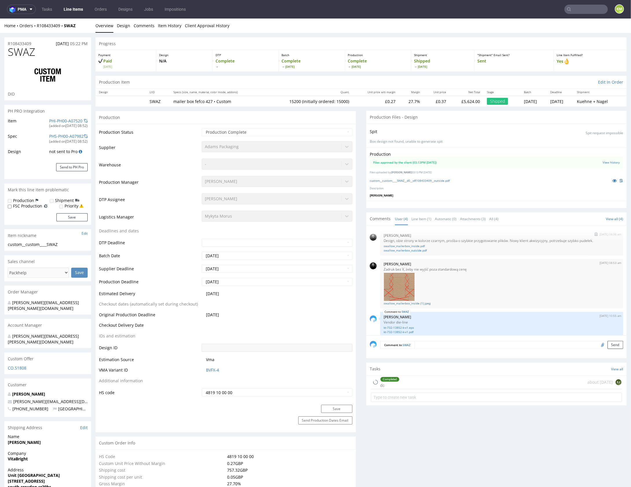
select select "in_progress"
click at [612, 181] on icon at bounding box center [614, 180] width 5 height 4
click at [444, 181] on link "custom__custom____SWAZ__d0__oR108433409__outside.pdf" at bounding box center [410, 180] width 80 height 4
click at [418, 218] on link "Line Item (1)" at bounding box center [421, 218] width 20 height 12
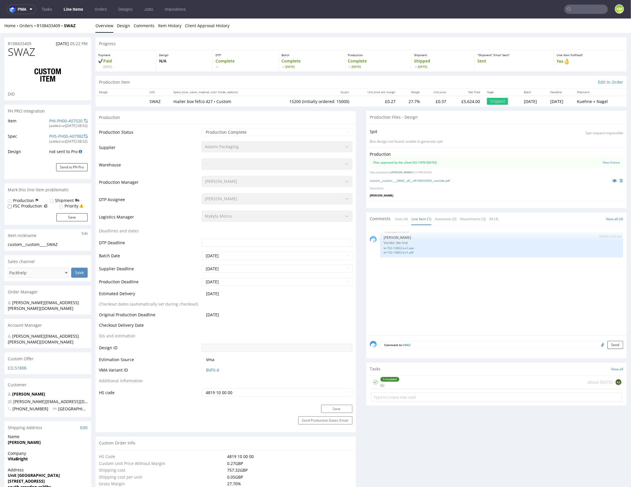
drag, startPoint x: 433, startPoint y: 293, endPoint x: 423, endPoint y: 258, distance: 36.3
click at [433, 293] on div "SWAZ [DATE] 10:55 am [PERSON_NAME] Vendor die-line kt-732-13852-k-v1.eps kt-732…" at bounding box center [498, 281] width 257 height 106
click at [455, 302] on div "SWAZ [DATE] 10:55 am [PERSON_NAME] Vendor die-line kt-732-13852-k-v1.eps kt-732…" at bounding box center [498, 281] width 257 height 106
click at [461, 298] on div "SWAZ [DATE] 10:55 am [PERSON_NAME] Vendor die-line kt-732-13852-k-v1.eps kt-732…" at bounding box center [498, 281] width 257 height 106
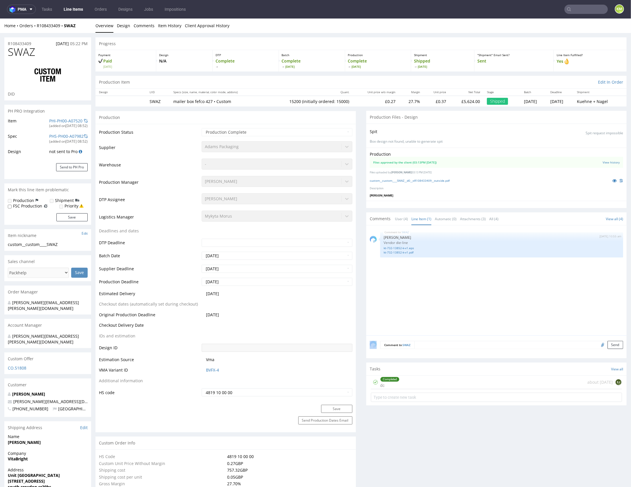
click at [461, 298] on div "SWAZ [DATE] 10:55 am [PERSON_NAME] Vendor die-line kt-732-13852-k-v1.eps kt-732…" at bounding box center [498, 281] width 257 height 106
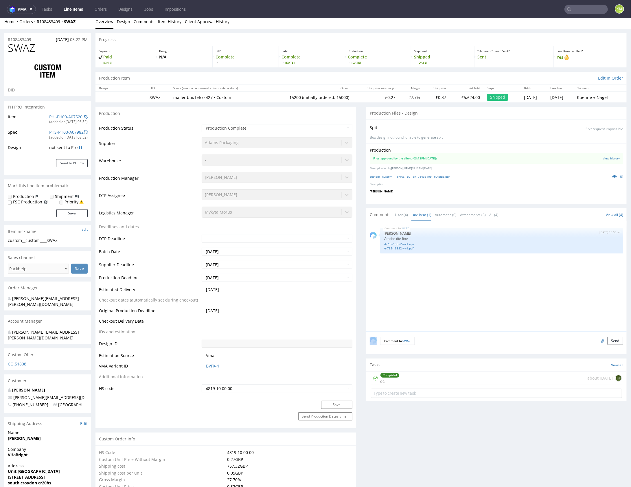
scroll to position [0, 0]
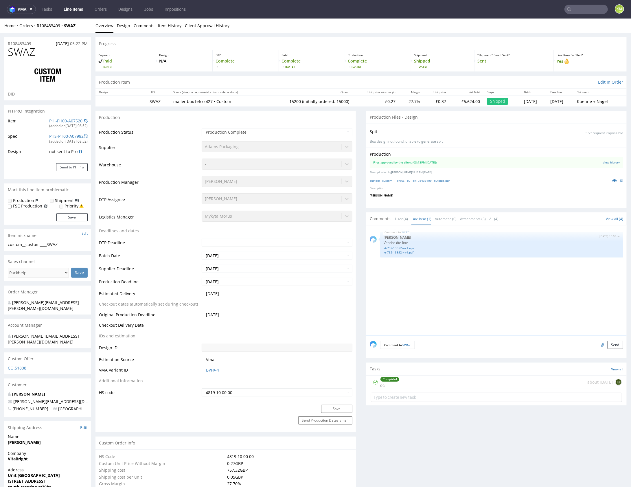
click at [440, 308] on div "SWAZ [DATE] 10:55 am [PERSON_NAME] Vendor die-line kt-732-13852-k-v1.eps kt-732…" at bounding box center [498, 281] width 257 height 106
click at [396, 220] on link "User (4)" at bounding box center [401, 218] width 13 height 12
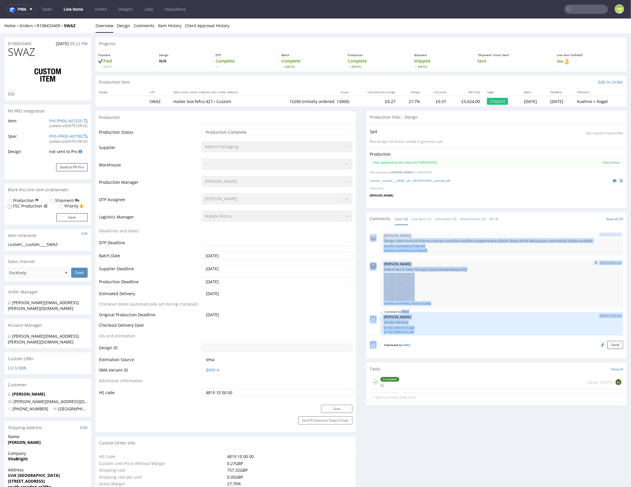
click at [479, 259] on div "[DATE] 08:53 am [PERSON_NAME] bez X, żeby nie wyjść poza standardową cenę swall…" at bounding box center [501, 283] width 243 height 49
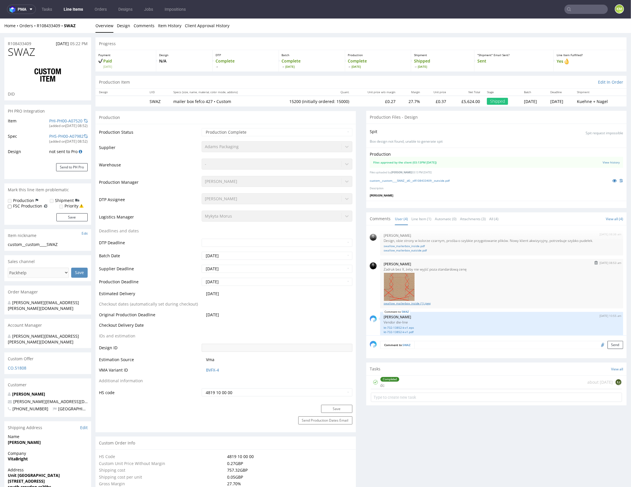
click at [413, 301] on link "swallow_mailerbox_inside (1).jpeg" at bounding box center [501, 303] width 236 height 4
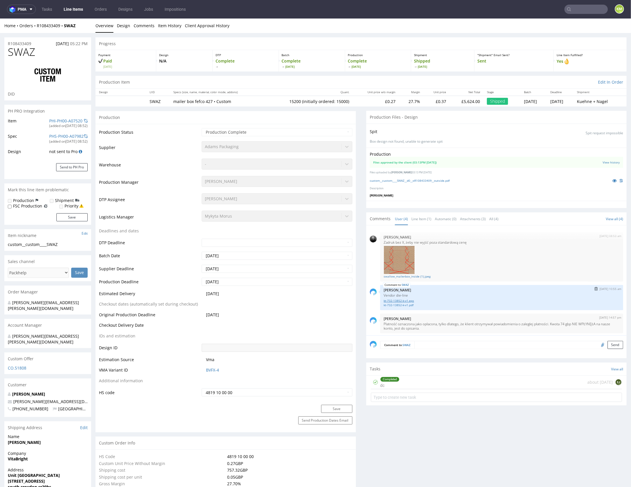
scroll to position [30, 0]
click at [431, 323] on p "Płatność oznaczona jako opłacona, tylko dlatego, że klient otrzymywał powiadomi…" at bounding box center [501, 324] width 236 height 9
click at [477, 324] on p "Płatność oznaczona jako opłacona, tylko dlatego, że klient otrzymywał powiadomi…" at bounding box center [501, 324] width 236 height 9
click at [475, 323] on p "Płatność oznaczona jako opłacona, tylko dlatego, że klient otrzymywał powiadomi…" at bounding box center [501, 324] width 236 height 9
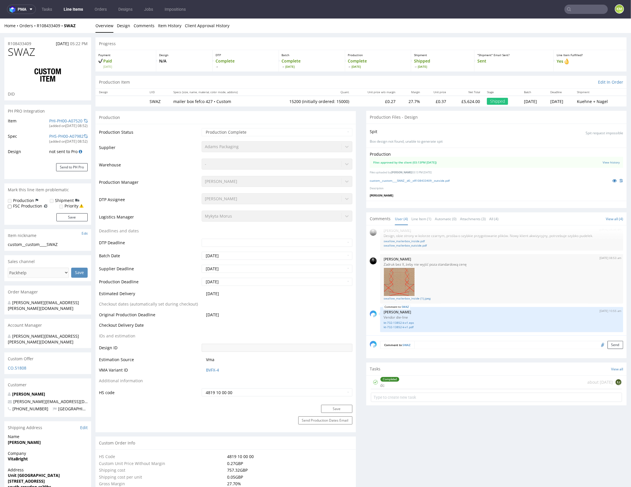
scroll to position [0, 0]
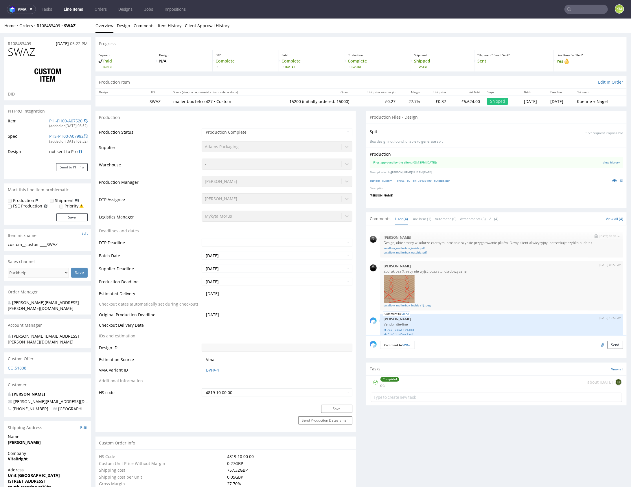
click at [419, 251] on link "swallow_mailerbox_outside.pdf" at bounding box center [501, 252] width 236 height 4
click at [418, 247] on link "swallow_mailerbox_inside.pdf" at bounding box center [501, 247] width 236 height 4
click at [25, 56] on span "SWAZ" at bounding box center [21, 52] width 27 height 12
copy span "SWAZ"
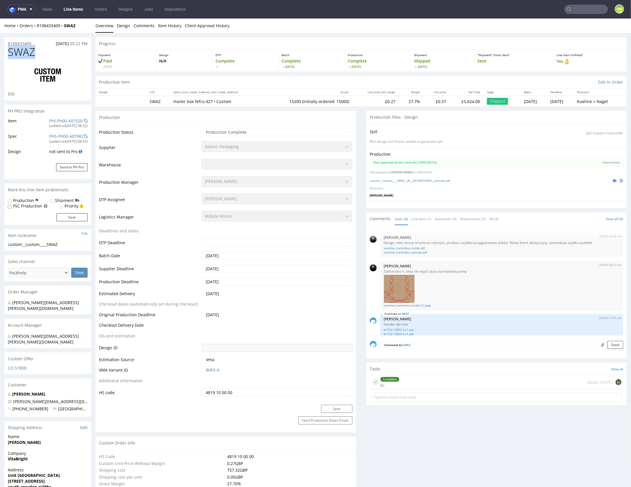
click at [33, 48] on span "SWAZ" at bounding box center [21, 52] width 27 height 12
click at [30, 52] on span "SWAZ" at bounding box center [21, 52] width 27 height 12
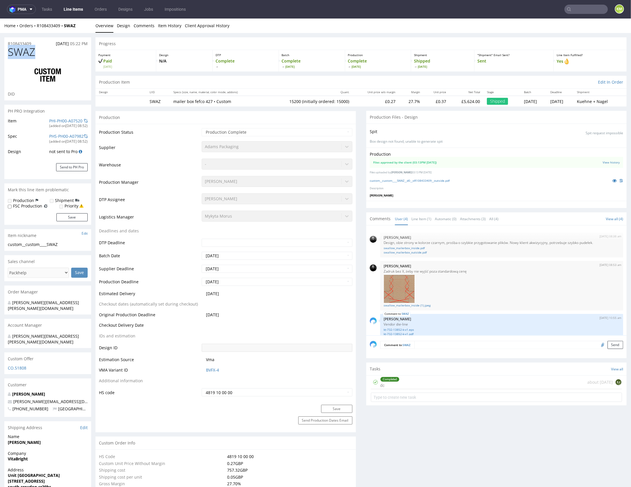
click at [30, 52] on span "SWAZ" at bounding box center [21, 52] width 27 height 12
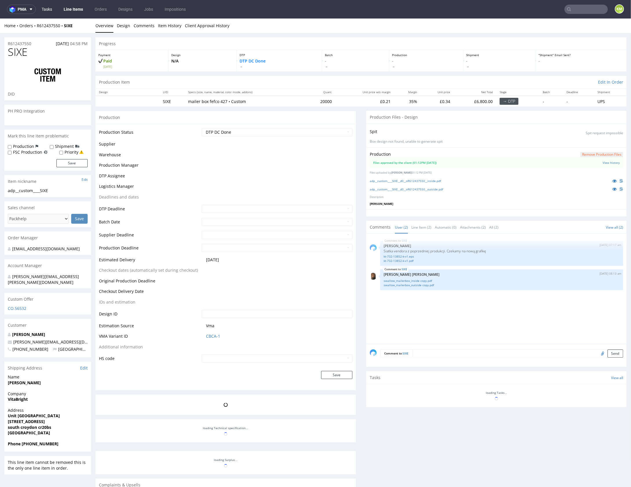
click at [46, 10] on link "Tasks" at bounding box center [46, 9] width 17 height 9
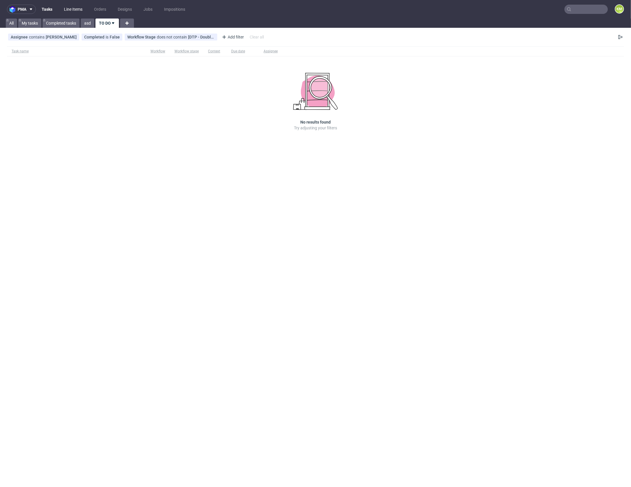
click at [73, 10] on link "Line Items" at bounding box center [72, 9] width 25 height 9
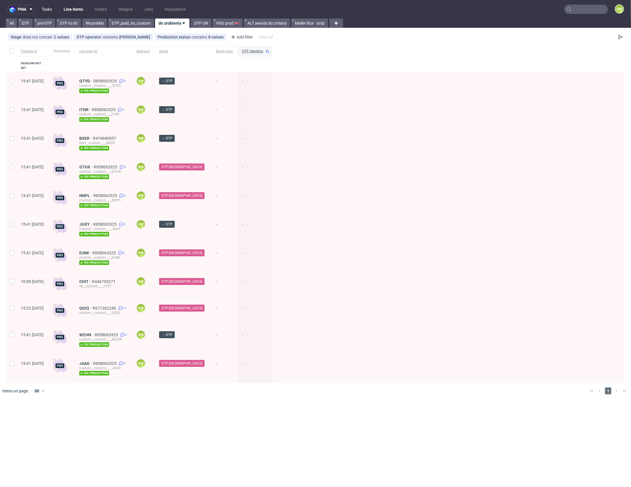
click at [49, 10] on link "Tasks" at bounding box center [46, 9] width 17 height 9
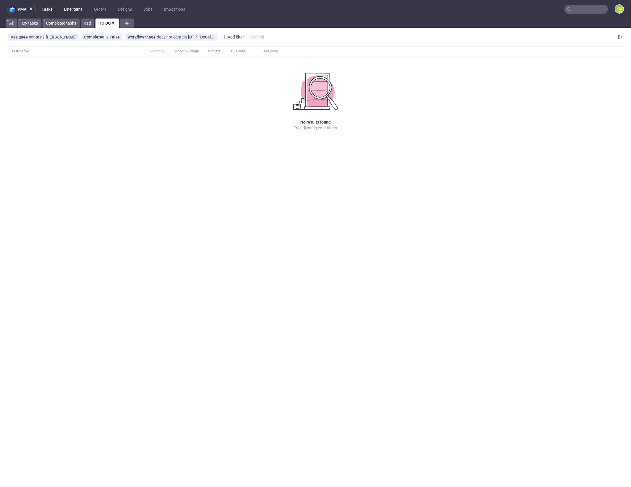
click at [73, 10] on link "Line Items" at bounding box center [72, 9] width 25 height 9
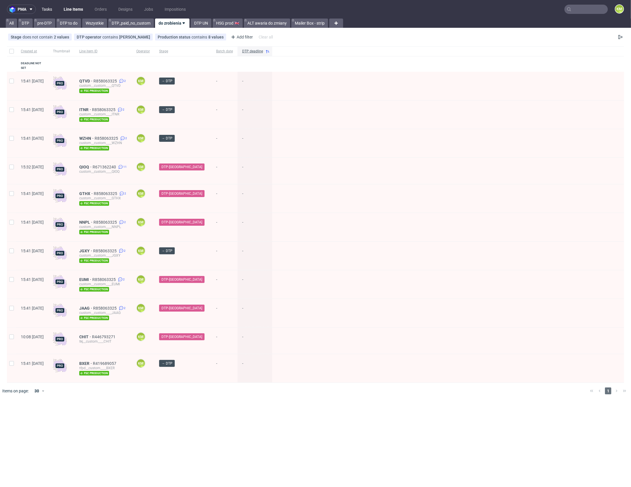
click at [45, 10] on link "Tasks" at bounding box center [46, 9] width 17 height 9
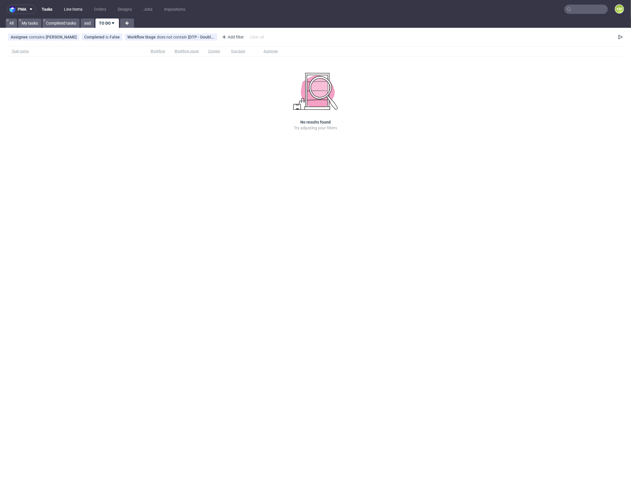
click at [73, 12] on link "Line Items" at bounding box center [72, 9] width 25 height 9
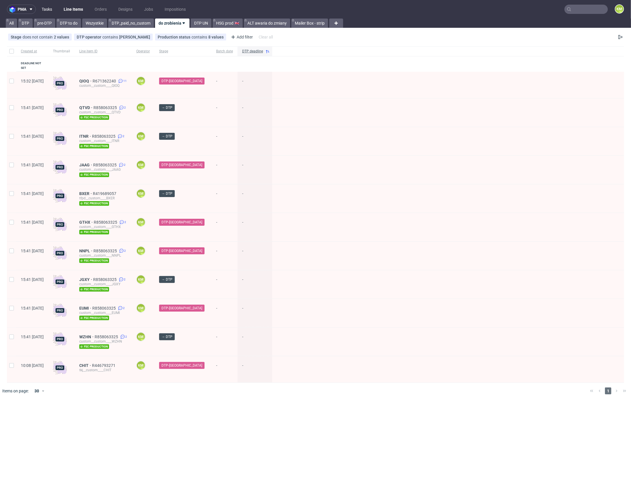
click at [51, 9] on link "Tasks" at bounding box center [46, 9] width 17 height 9
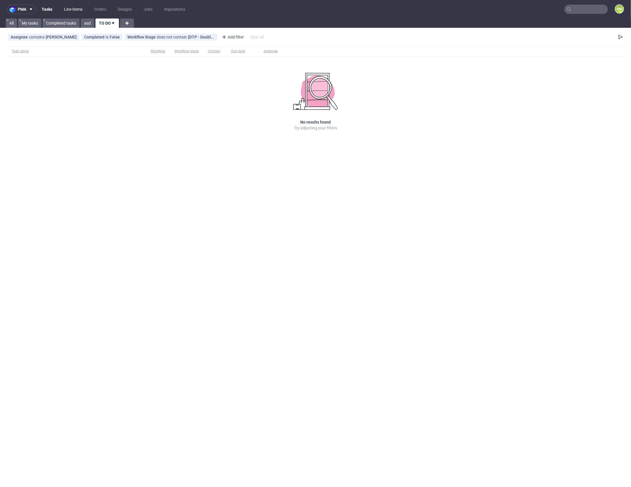
click at [70, 8] on link "Line Items" at bounding box center [72, 9] width 25 height 9
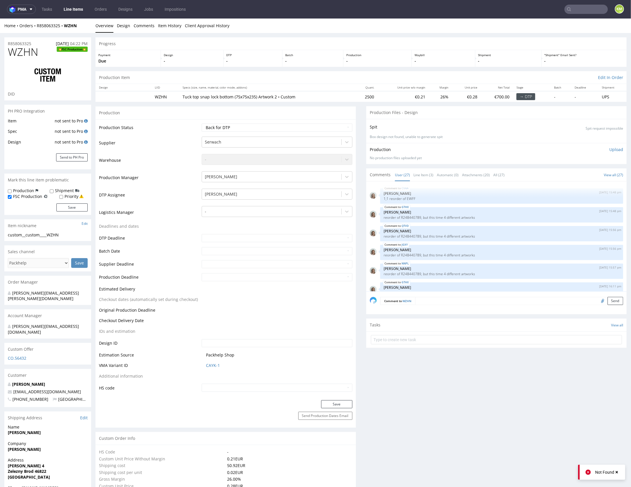
scroll to position [514, 0]
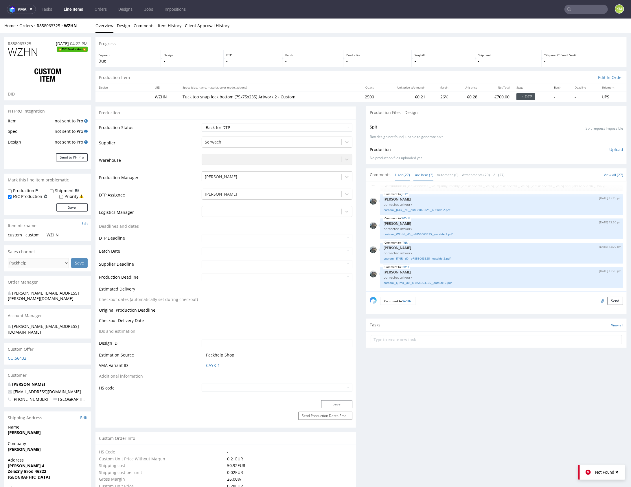
click at [422, 176] on link "Line Item (3)" at bounding box center [423, 174] width 20 height 12
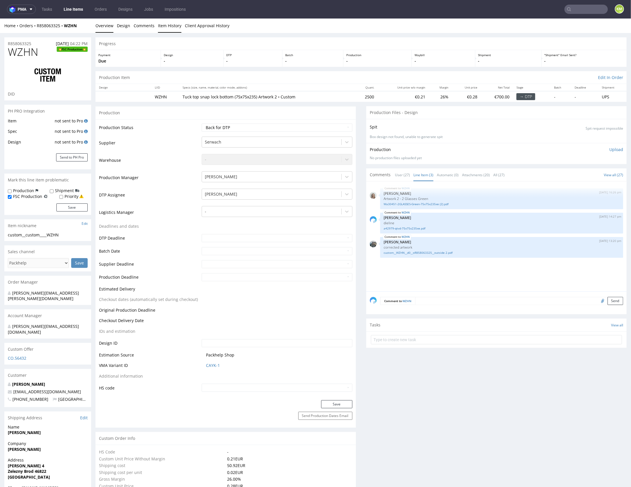
click at [170, 25] on link "Item History" at bounding box center [169, 25] width 23 height 14
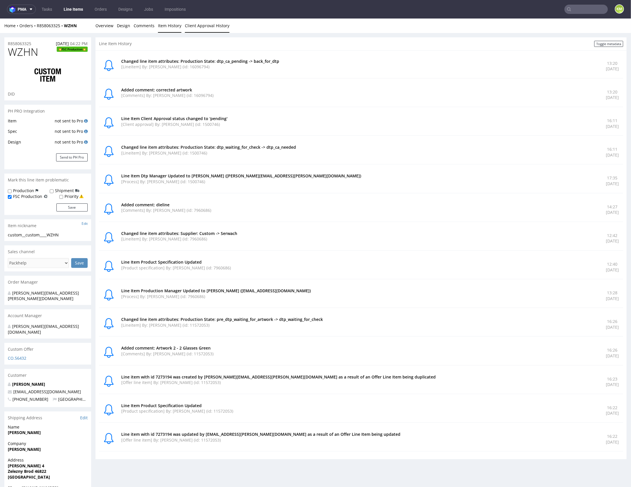
click at [199, 27] on link "Client Approval History" at bounding box center [207, 25] width 45 height 14
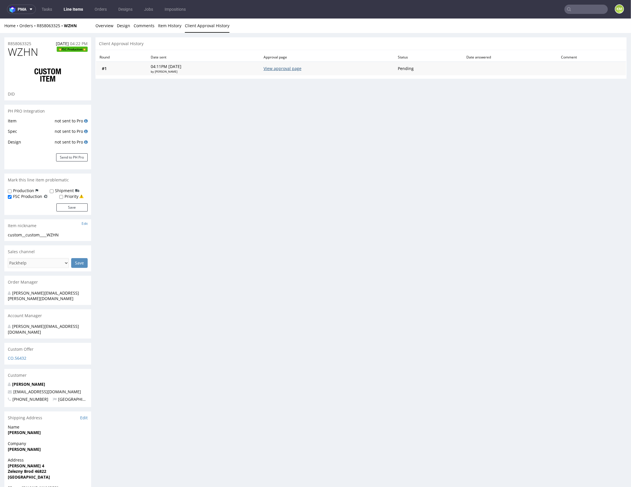
click at [301, 69] on link "View approval page" at bounding box center [282, 67] width 38 height 5
click at [103, 25] on link "Overview" at bounding box center [104, 25] width 18 height 14
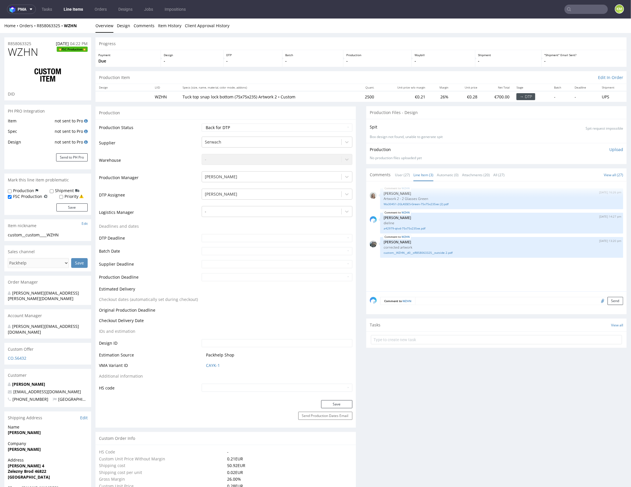
click at [425, 172] on link "Line Item (3)" at bounding box center [423, 174] width 20 height 12
click at [436, 252] on link "custom__WZHN__d0__oR858063325__outside 2.pdf" at bounding box center [501, 252] width 236 height 4
click at [299, 127] on select "Waiting for Artwork Waiting for Diecut Waiting for Mockup Waiting for DTP Waiti…" at bounding box center [277, 127] width 150 height 8
select select "dtp_ca_needed"
click at [202, 123] on select "Waiting for Artwork Waiting for Diecut Waiting for Mockup Waiting for DTP Waiti…" at bounding box center [277, 127] width 150 height 8
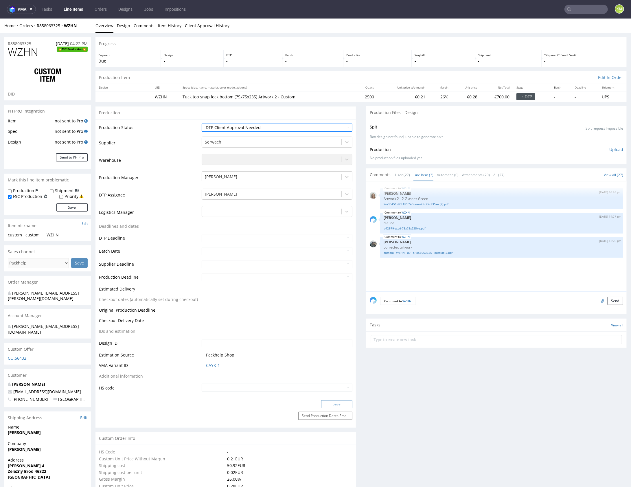
click at [337, 402] on button "Save" at bounding box center [336, 404] width 31 height 8
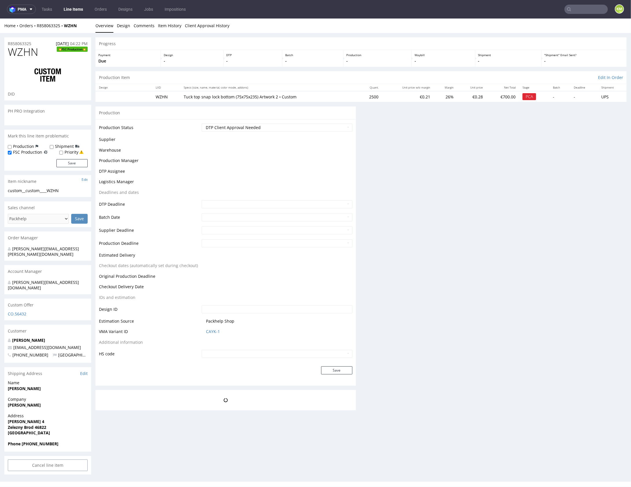
scroll to position [0, 0]
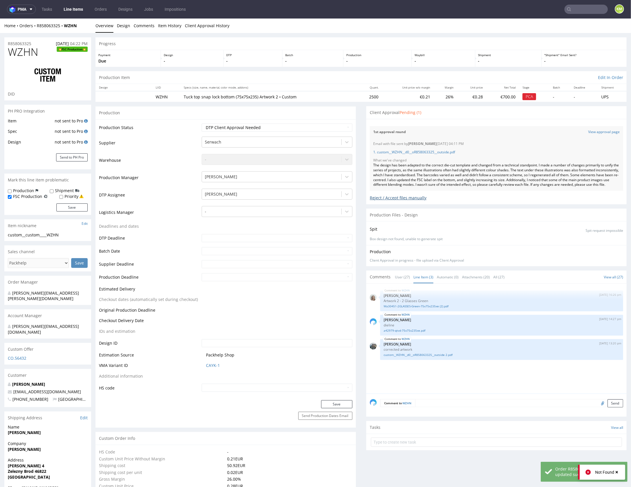
click at [373, 200] on div "Reject / Accept files manually" at bounding box center [496, 195] width 253 height 10
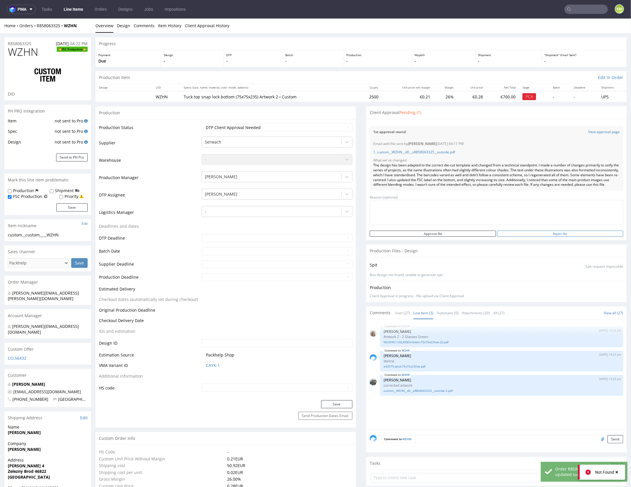
click at [512, 236] on input "Reject file" at bounding box center [560, 233] width 126 height 6
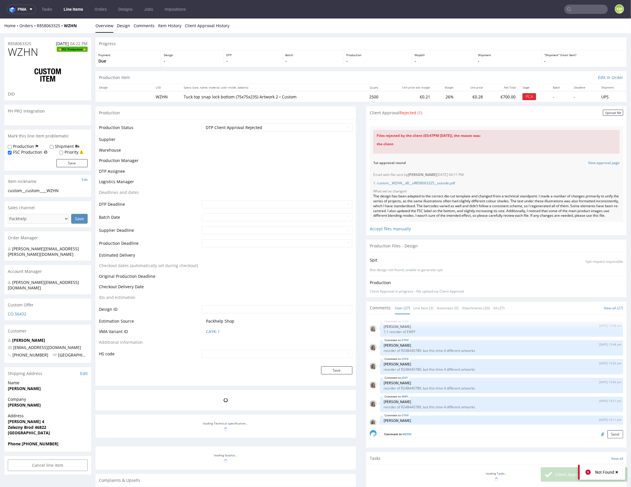
scroll to position [514, 0]
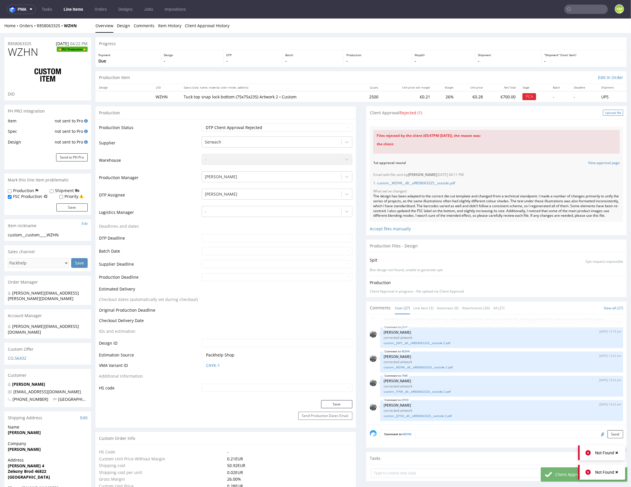
click at [603, 112] on div "Upload file" at bounding box center [613, 112] width 20 height 6
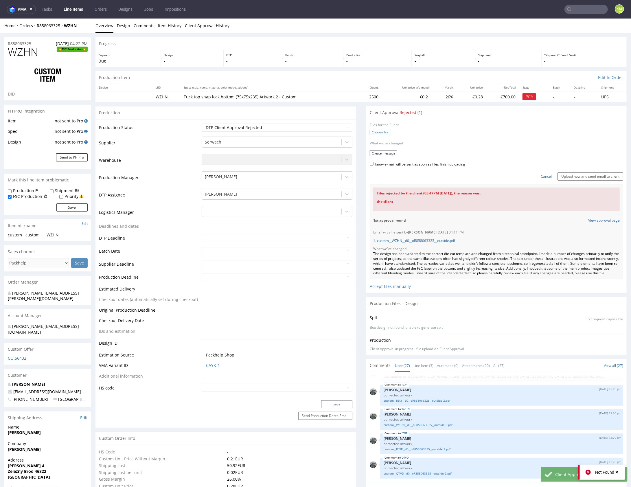
click at [380, 132] on label "Choose file" at bounding box center [380, 132] width 21 height 6
click at [0, 18] on input "Choose file" at bounding box center [0, 18] width 0 height 0
click at [383, 150] on button "Create message" at bounding box center [383, 151] width 27 height 6
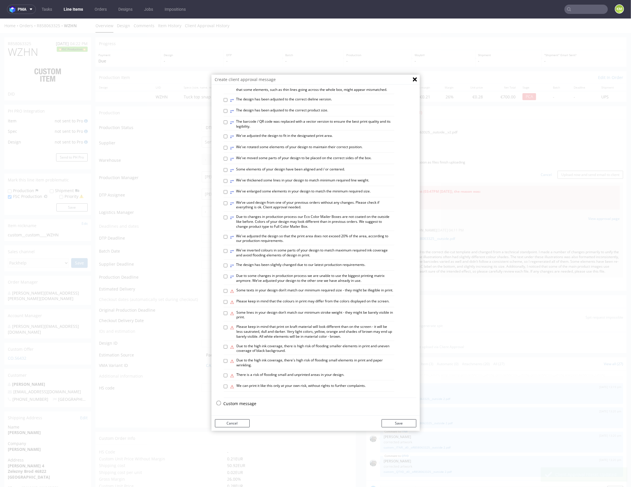
scroll to position [160, 0]
click at [243, 403] on p "Custom message" at bounding box center [320, 403] width 193 height 6
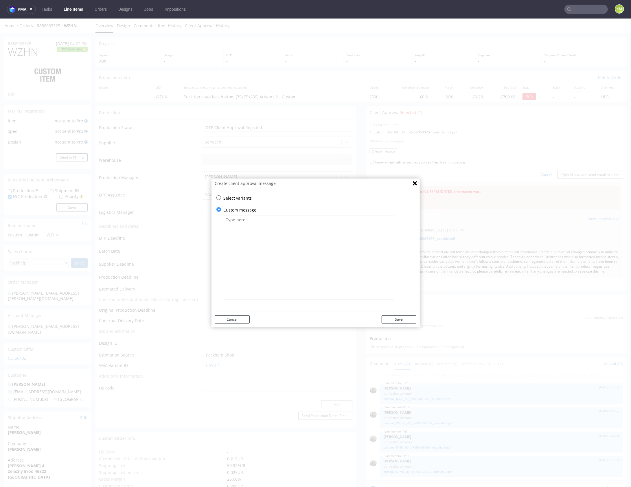
click at [276, 255] on textarea at bounding box center [309, 257] width 171 height 84
paste textarea "The bottle has been updated. Should the neck now be partially trimmed?"
type textarea "The bottle has been updated. Should the neck now be partially trimmed?"
click at [394, 322] on button "Save" at bounding box center [398, 319] width 35 height 8
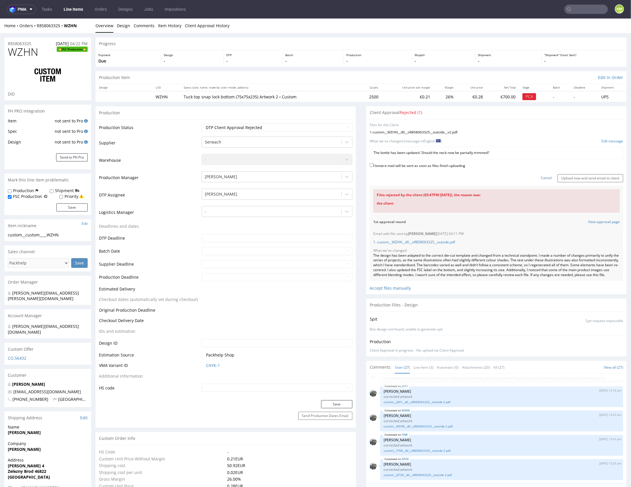
click at [432, 162] on label "I know e-mail will be sent as soon as files finish uploading" at bounding box center [417, 165] width 95 height 6
click at [373, 163] on input "I know e-mail will be sent as soon as files finish uploading" at bounding box center [372, 165] width 4 height 4
checkbox input "true"
click at [576, 175] on input "Upload now and send email to client" at bounding box center [590, 178] width 66 height 8
click at [570, 176] on input "Upload now and send email to client" at bounding box center [590, 178] width 66 height 8
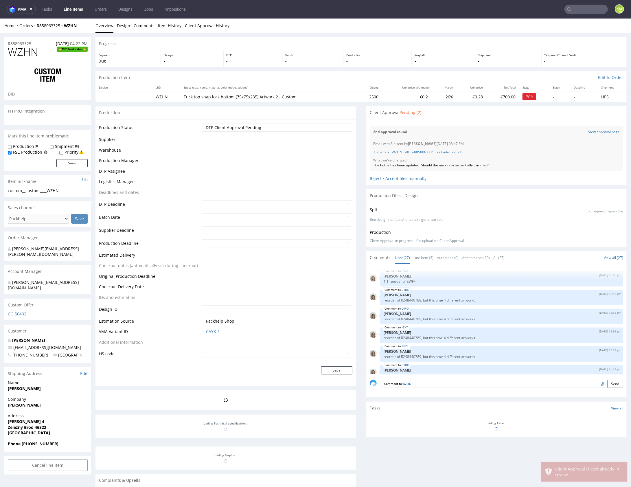
scroll to position [514, 0]
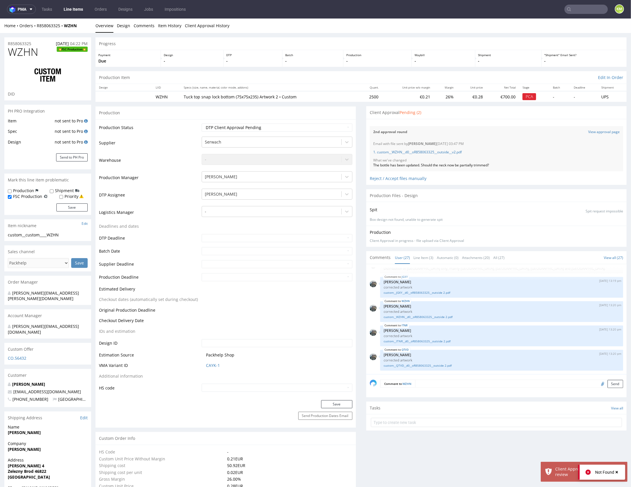
click at [561, 115] on div "Client Approval Pending (2)" at bounding box center [496, 112] width 260 height 13
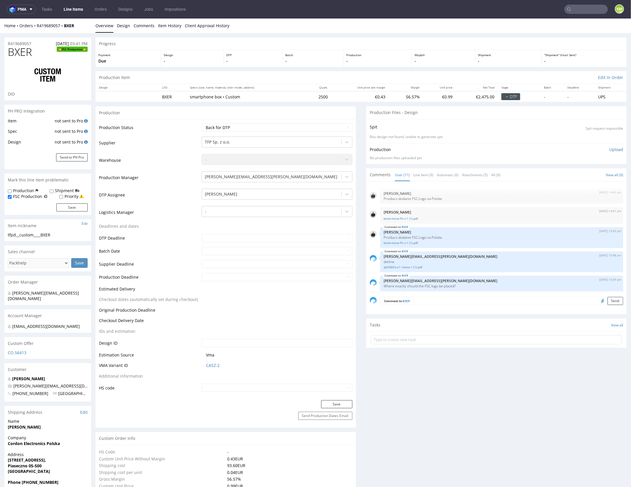
scroll to position [131, 0]
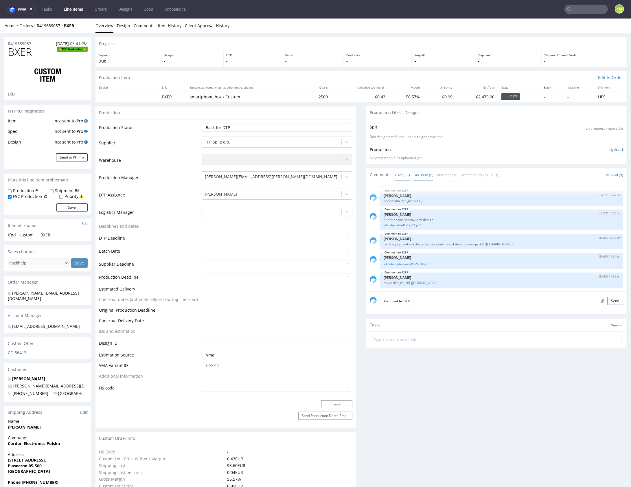
click at [420, 175] on link "Line Item (9)" at bounding box center [423, 174] width 20 height 12
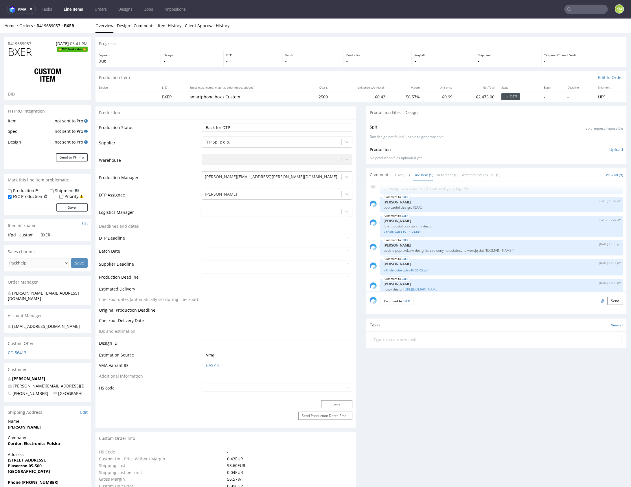
scroll to position [93, 0]
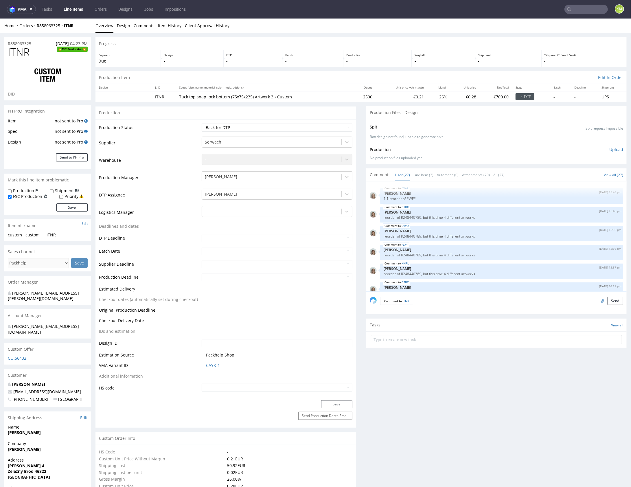
scroll to position [514, 0]
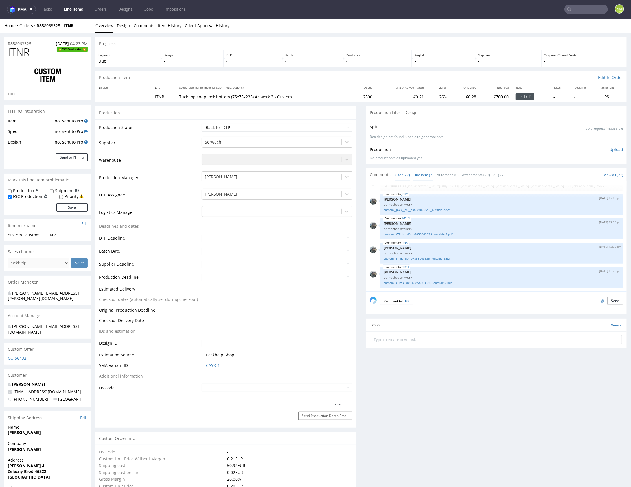
click at [419, 172] on link "Line Item (3)" at bounding box center [423, 174] width 20 height 12
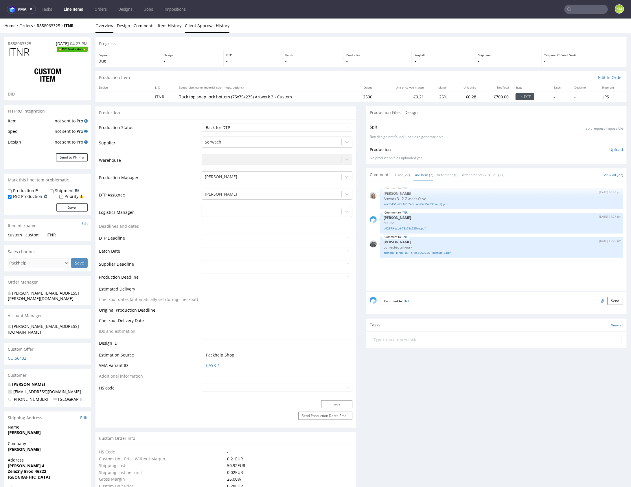
click at [192, 28] on link "Client Approval History" at bounding box center [207, 25] width 45 height 14
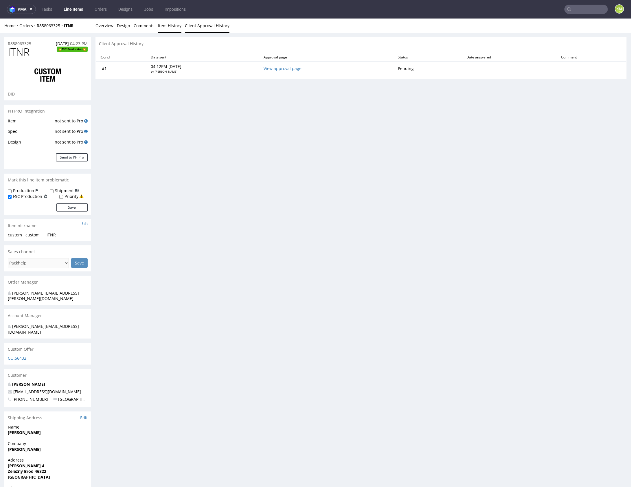
click at [169, 27] on link "Item History" at bounding box center [169, 25] width 23 height 14
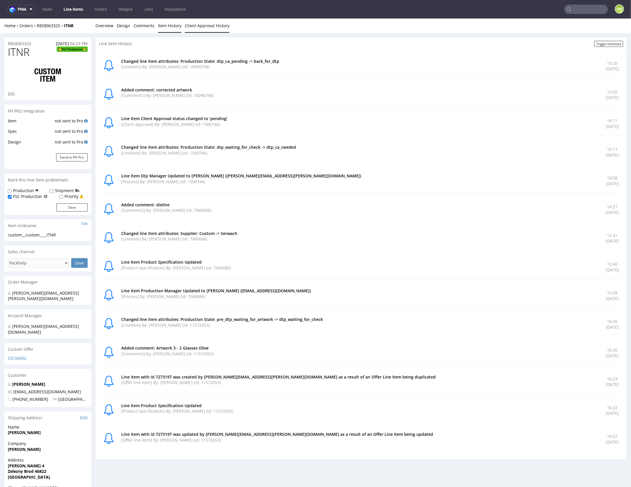
click at [204, 26] on link "Client Approval History" at bounding box center [207, 25] width 45 height 14
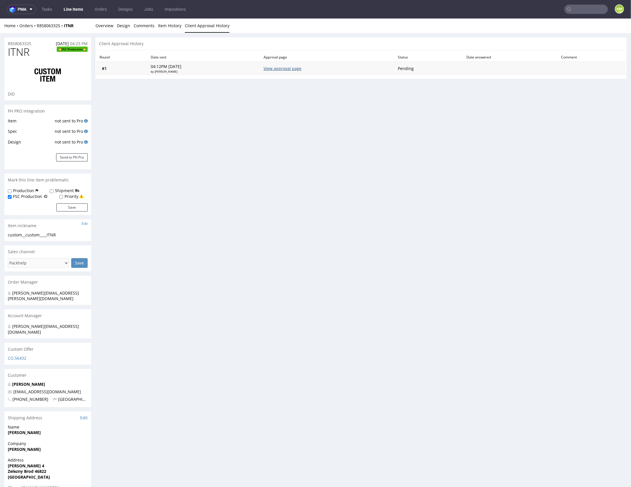
click at [301, 69] on link "View approval page" at bounding box center [282, 67] width 38 height 5
click at [104, 23] on link "Overview" at bounding box center [104, 25] width 18 height 14
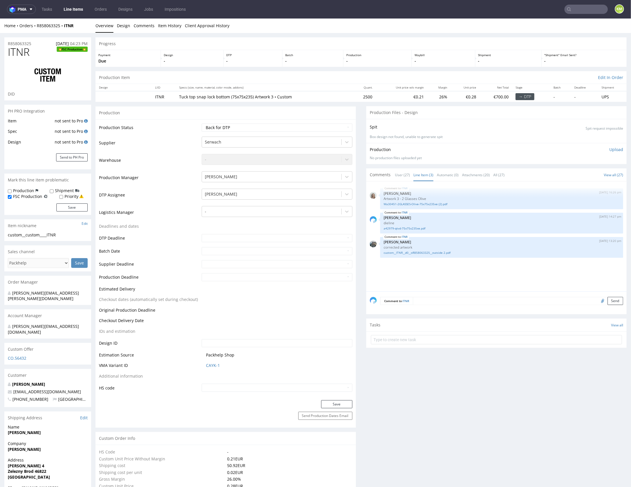
click at [423, 174] on link "Line Item (3)" at bounding box center [423, 174] width 20 height 12
click at [427, 252] on link "custom__ITNR__d0__oR858063325__outside 2.pdf" at bounding box center [501, 252] width 236 height 4
click at [317, 128] on select "Waiting for Artwork Waiting for Diecut Waiting for Mockup Waiting for DTP Waiti…" at bounding box center [277, 127] width 150 height 8
select select "dtp_ca_needed"
click at [202, 123] on select "Waiting for Artwork Waiting for Diecut Waiting for Mockup Waiting for DTP Waiti…" at bounding box center [277, 127] width 150 height 8
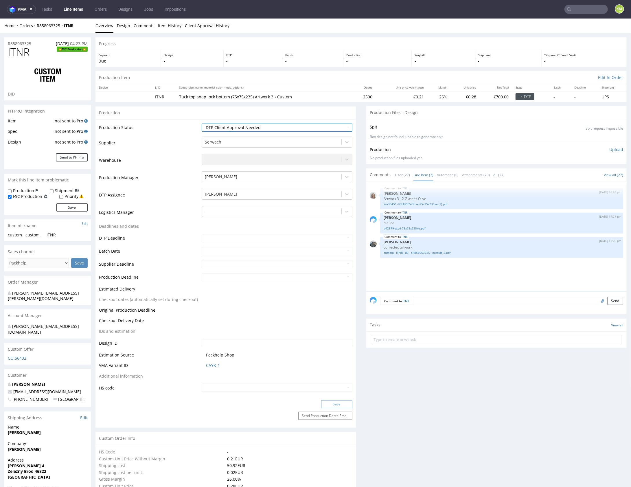
click at [339, 401] on button "Save" at bounding box center [336, 404] width 31 height 8
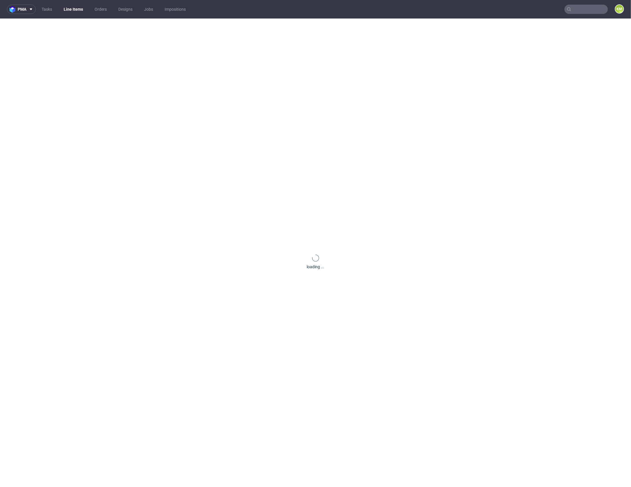
scroll to position [0, 0]
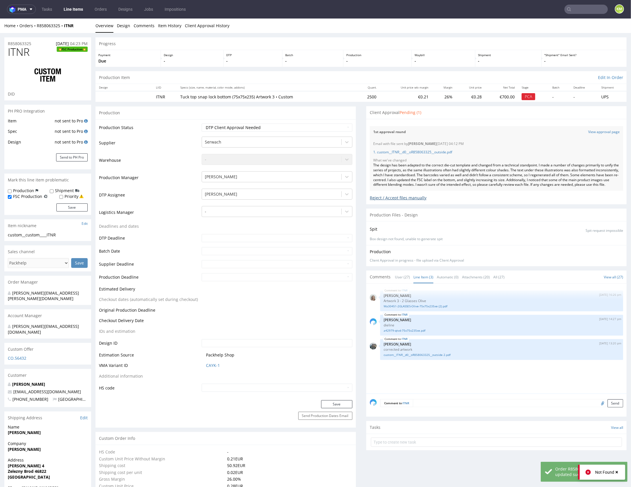
click at [373, 200] on div "Reject / Accept files manually" at bounding box center [496, 195] width 253 height 10
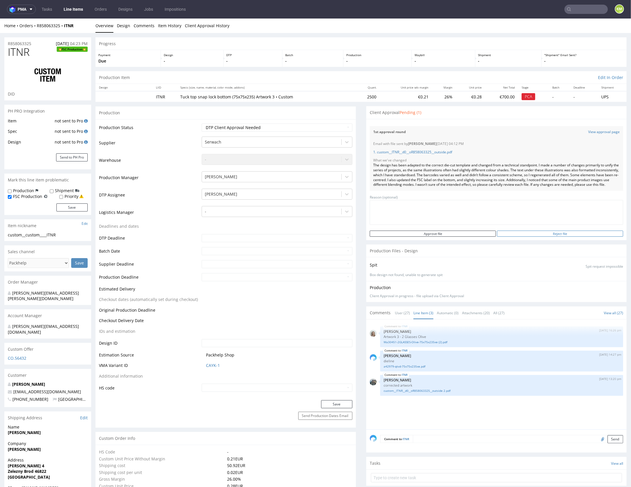
click at [537, 236] on input "Reject file" at bounding box center [560, 233] width 126 height 6
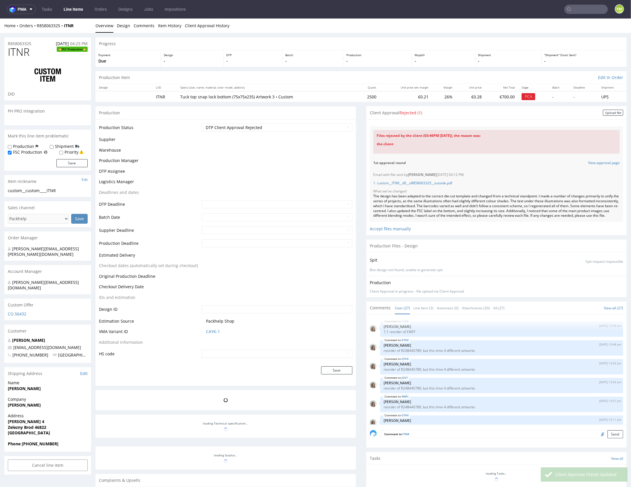
scroll to position [514, 0]
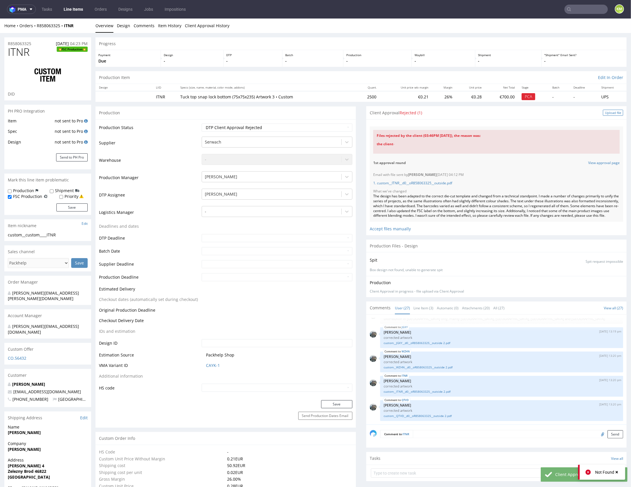
click at [603, 112] on div "Upload file" at bounding box center [613, 112] width 20 height 6
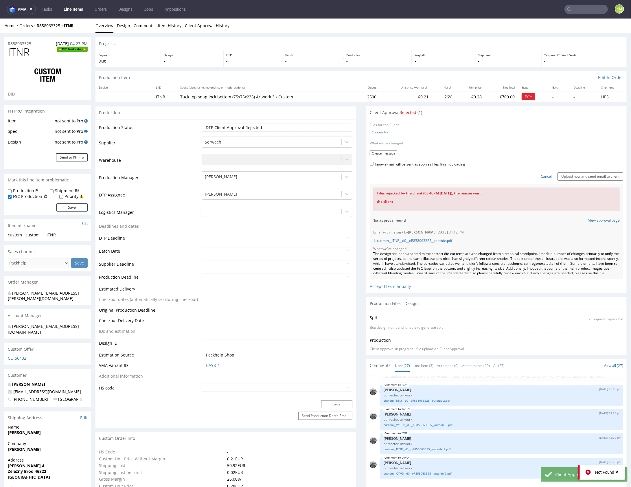
click at [379, 132] on label "Choose file" at bounding box center [380, 132] width 21 height 6
click at [0, 18] on input "Choose file" at bounding box center [0, 18] width 0 height 0
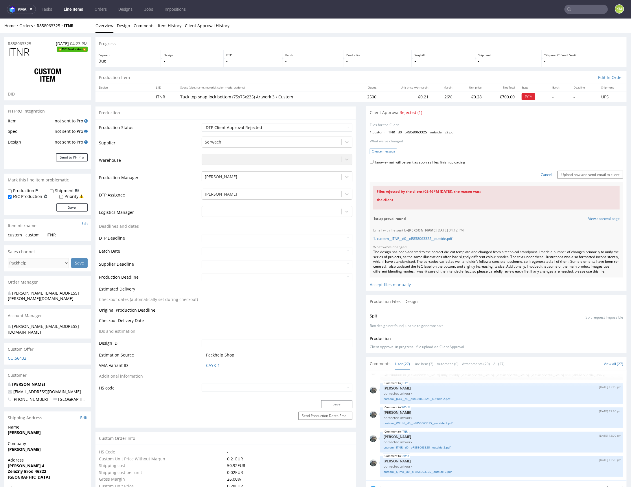
click at [381, 151] on button "Create message" at bounding box center [383, 151] width 27 height 6
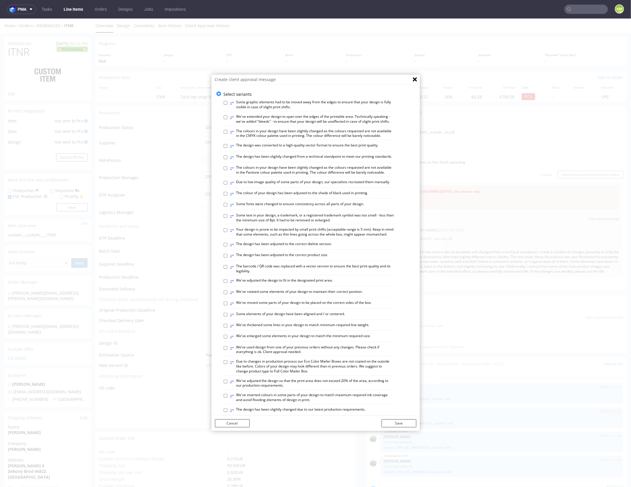
scroll to position [160, 0]
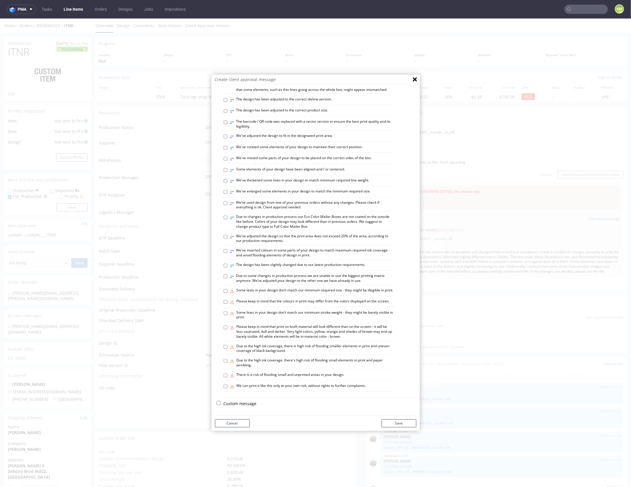
click at [239, 402] on p "Custom message" at bounding box center [320, 403] width 193 height 6
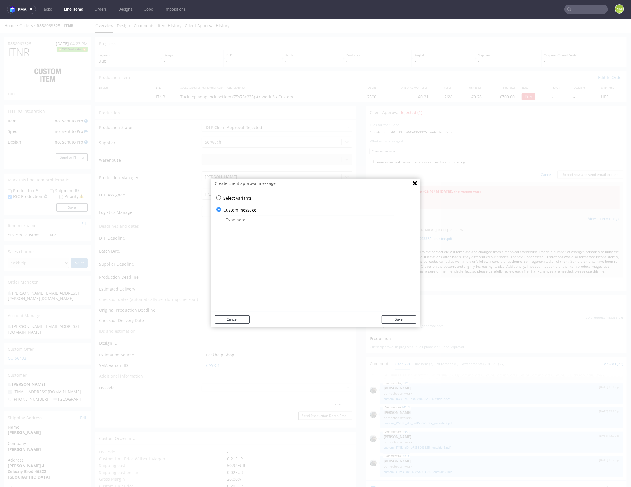
click at [265, 263] on textarea at bounding box center [309, 257] width 171 height 84
paste textarea "The bottle has been updated. Should the neck now be partially trimmed?"
click at [315, 219] on textarea "The bottle has been updated. Should the neck now be partially trimmed?" at bounding box center [309, 257] width 171 height 84
click at [347, 219] on textarea "The bottle has been updated. Should the neck be partially trimmed?" at bounding box center [309, 257] width 171 height 84
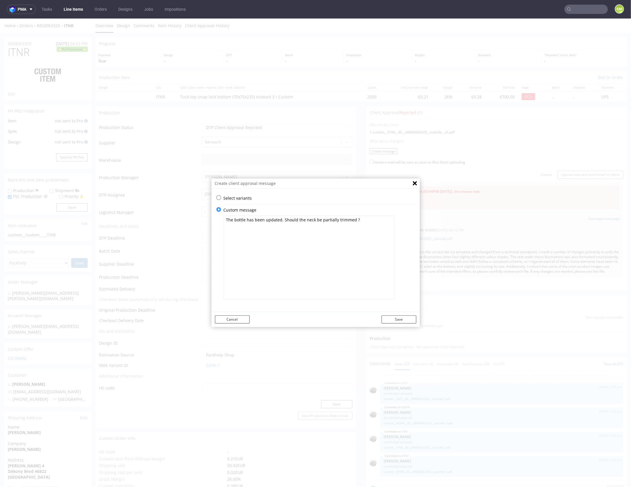
paste textarea "now"
click at [315, 220] on textarea "The bottle has been updated. Should the neck be partially trimmed now?" at bounding box center [309, 257] width 171 height 84
click at [314, 221] on textarea "The bottle has been updated. Should the neck be partially trimmed now?" at bounding box center [309, 257] width 171 height 84
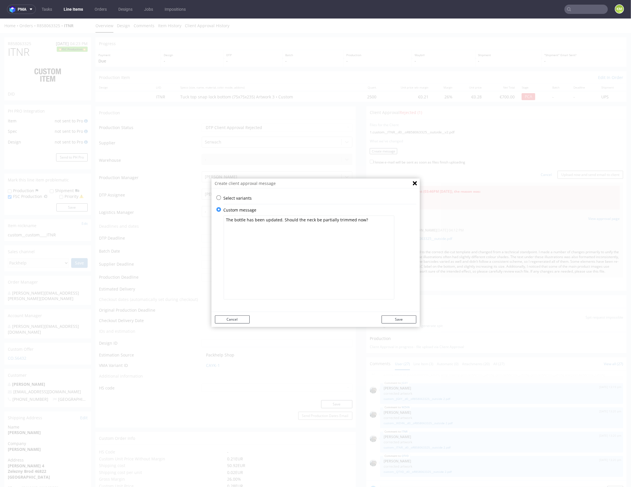
click at [314, 221] on textarea "The bottle has been updated. Should the neck be partially trimmed now?" at bounding box center [309, 257] width 171 height 84
paste textarea "now be partially trimmed"
type textarea "The bottle has been updated. Should the neck now be partially trimmed?"
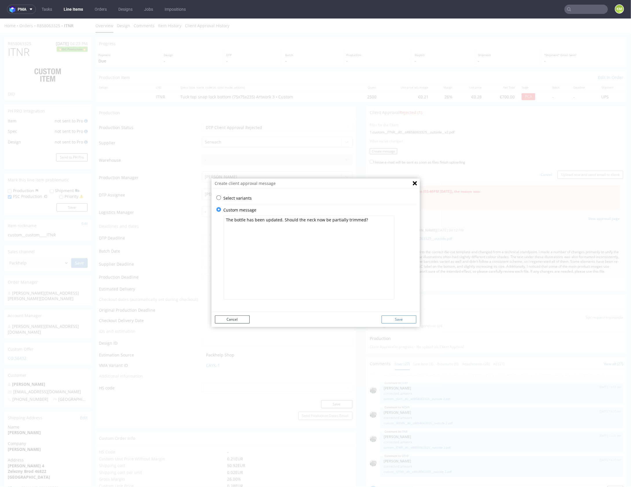
click at [404, 318] on button "Save" at bounding box center [398, 319] width 35 height 8
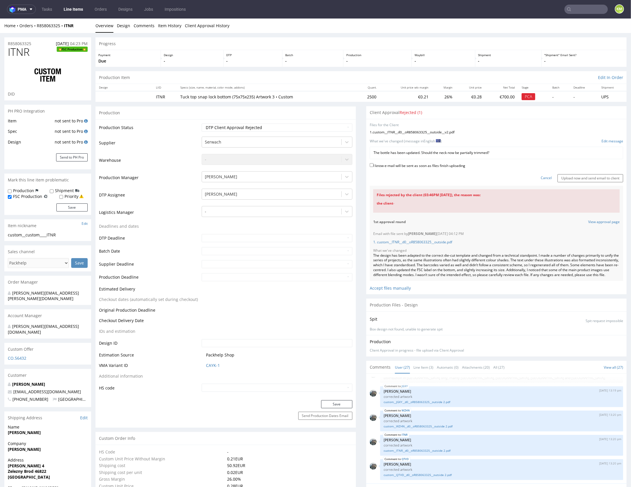
click at [428, 166] on label "I know e-mail will be sent as soon as files finish uploading" at bounding box center [417, 165] width 95 height 6
click at [373, 166] on input "I know e-mail will be sent as soon as files finish uploading" at bounding box center [372, 165] width 4 height 4
checkbox input "true"
click at [564, 177] on input "Upload now and send email to client" at bounding box center [590, 178] width 66 height 8
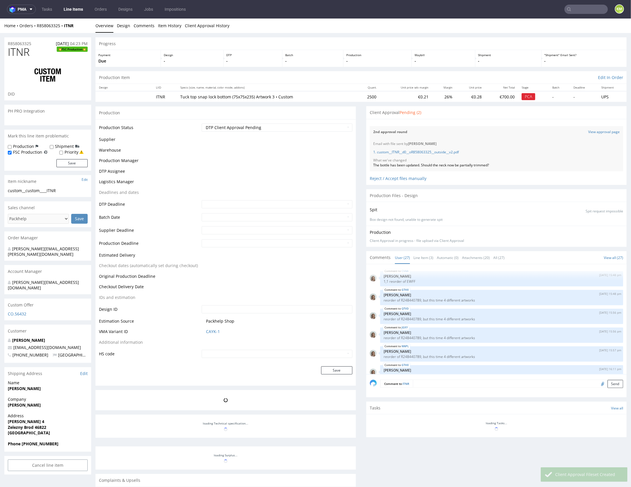
scroll to position [514, 0]
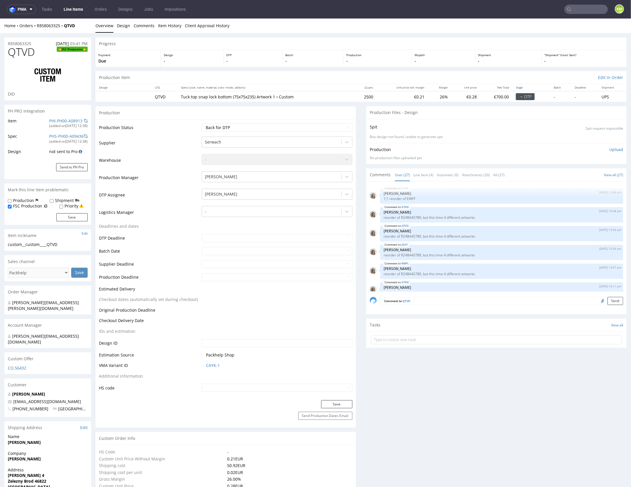
scroll to position [514, 0]
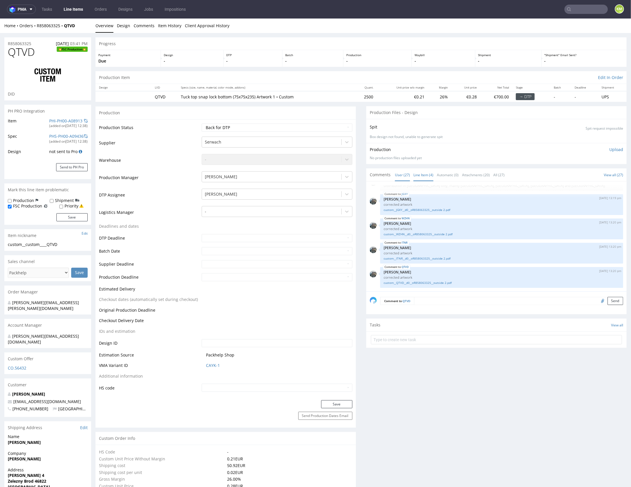
click at [420, 173] on link "Line Item (4)" at bounding box center [423, 174] width 20 height 12
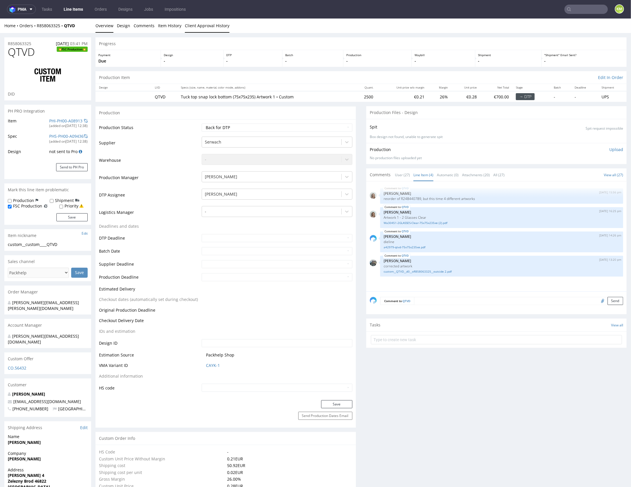
click at [207, 27] on link "Client Approval History" at bounding box center [207, 25] width 45 height 14
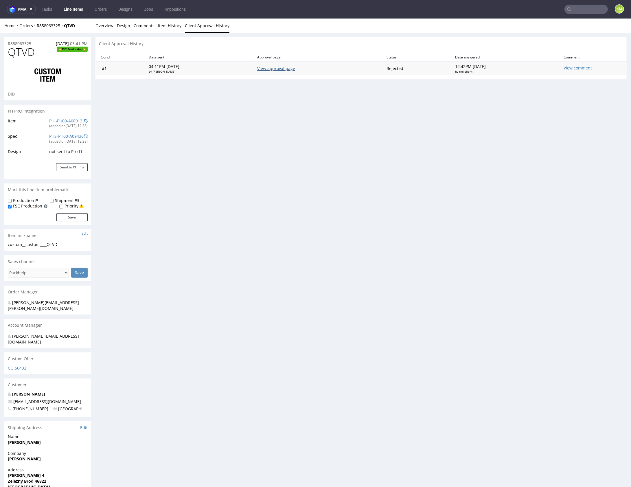
click at [282, 68] on link "View approval page" at bounding box center [276, 67] width 38 height 5
click at [105, 23] on link "Overview" at bounding box center [104, 25] width 18 height 14
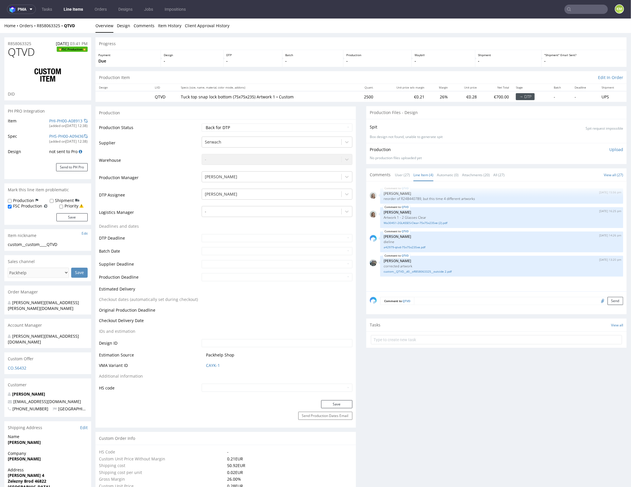
click at [422, 174] on link "Line Item (4)" at bounding box center [423, 174] width 20 height 12
click at [416, 271] on link "custom__QTVD__d0__oR858063325__outside 2.pdf" at bounding box center [501, 271] width 236 height 4
click at [281, 126] on select "Waiting for Artwork Waiting for Diecut Waiting for Mockup Waiting for DTP Waiti…" at bounding box center [277, 127] width 150 height 8
select select "dtp_ca_needed"
click at [202, 123] on select "Waiting for Artwork Waiting for Diecut Waiting for Mockup Waiting for DTP Waiti…" at bounding box center [277, 127] width 150 height 8
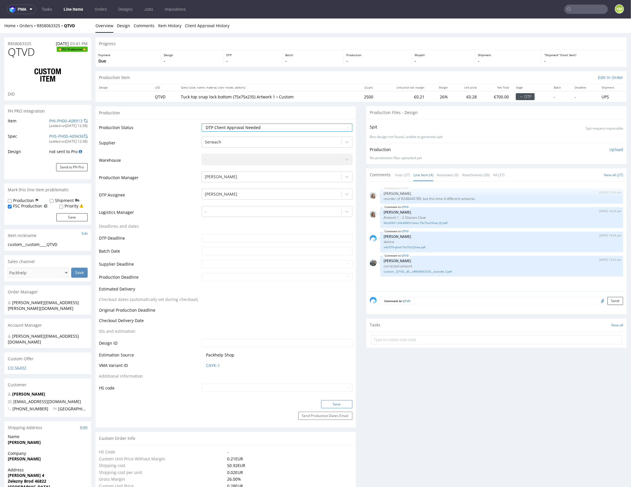
click at [331, 405] on button "Save" at bounding box center [336, 404] width 31 height 8
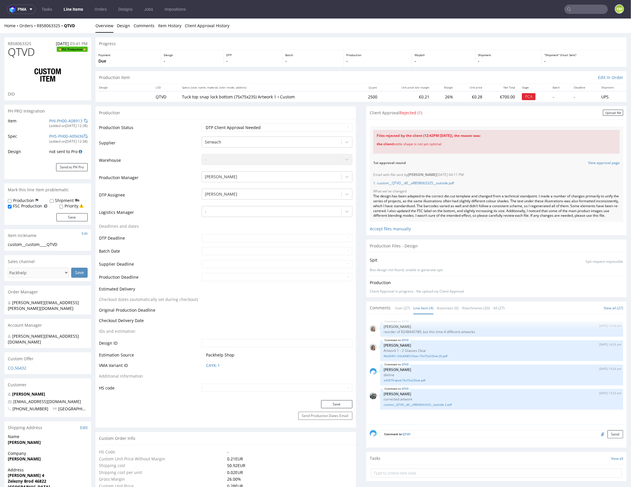
scroll to position [0, 0]
click at [603, 112] on div "Upload file" at bounding box center [613, 112] width 20 height 6
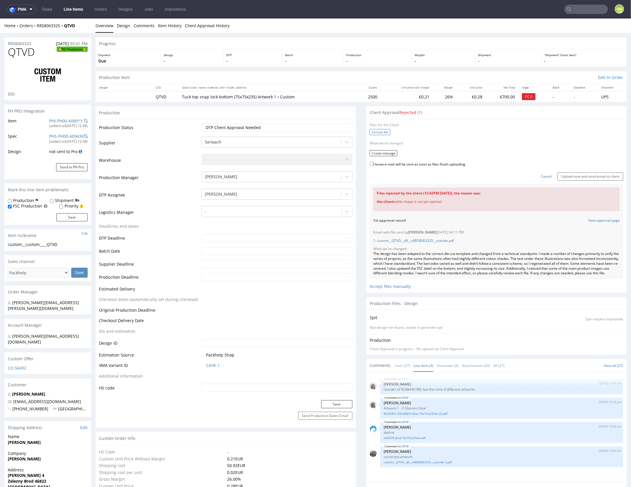
click at [372, 133] on label "Choose file" at bounding box center [380, 132] width 21 height 6
click at [0, 18] on input "Choose file" at bounding box center [0, 18] width 0 height 0
click at [383, 152] on button "Create message" at bounding box center [383, 151] width 27 height 6
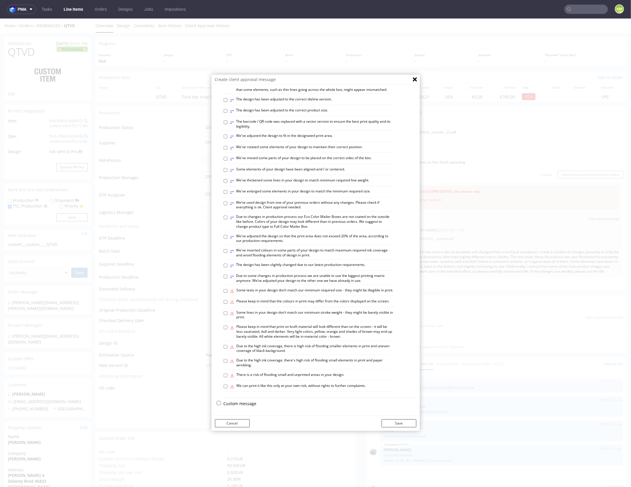
scroll to position [160, 0]
click at [242, 402] on p "Custom message" at bounding box center [320, 403] width 193 height 6
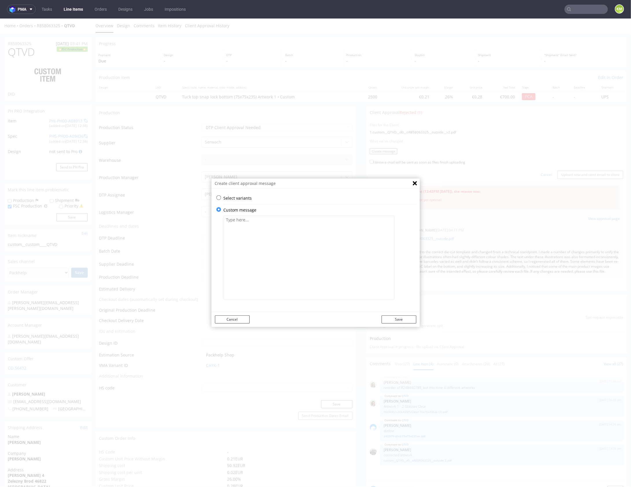
drag, startPoint x: 252, startPoint y: 279, endPoint x: 253, endPoint y: 276, distance: 3.4
click at [252, 278] on textarea at bounding box center [309, 257] width 171 height 84
paste textarea "The bottle has been updated, but it still isn't fully consistent with the other…"
type textarea "The bottle has been updated, but it still isn't fully consistent with the other…"
click at [398, 320] on button "Save" at bounding box center [398, 319] width 35 height 8
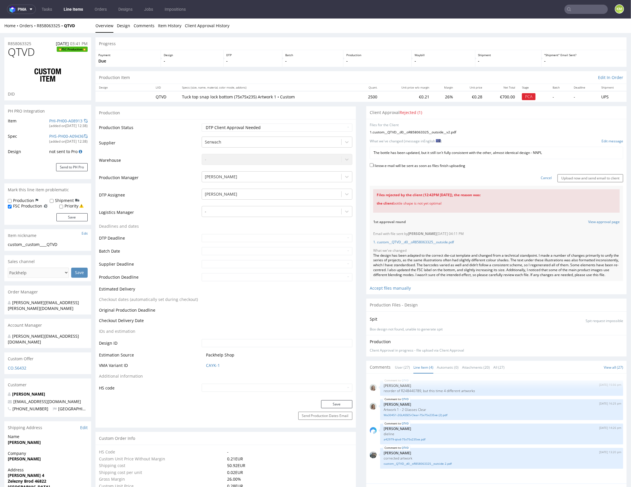
click at [425, 166] on label "I know e-mail will be sent as soon as files finish uploading" at bounding box center [417, 165] width 95 height 6
click at [373, 166] on input "I know e-mail will be sent as soon as files finish uploading" at bounding box center [372, 165] width 4 height 4
checkbox input "true"
click at [591, 179] on input "Upload now and send email to client" at bounding box center [590, 178] width 66 height 8
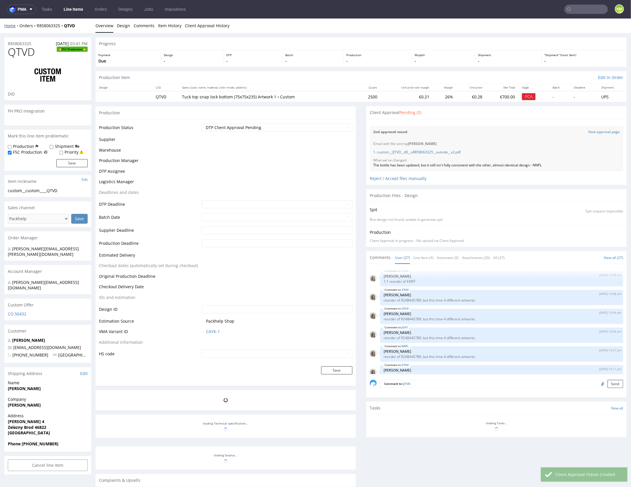
scroll to position [514, 0]
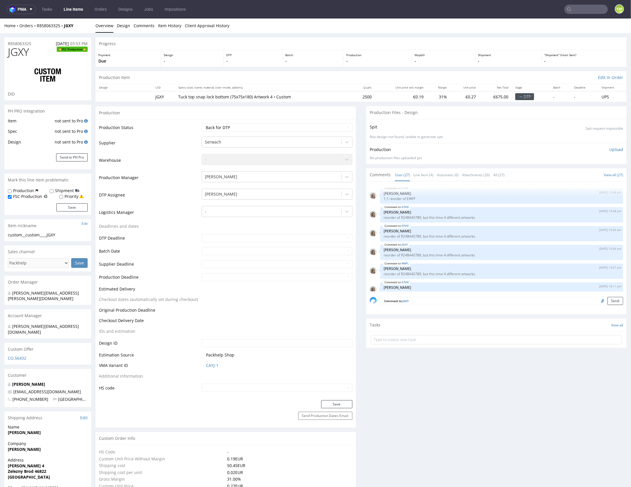
scroll to position [514, 0]
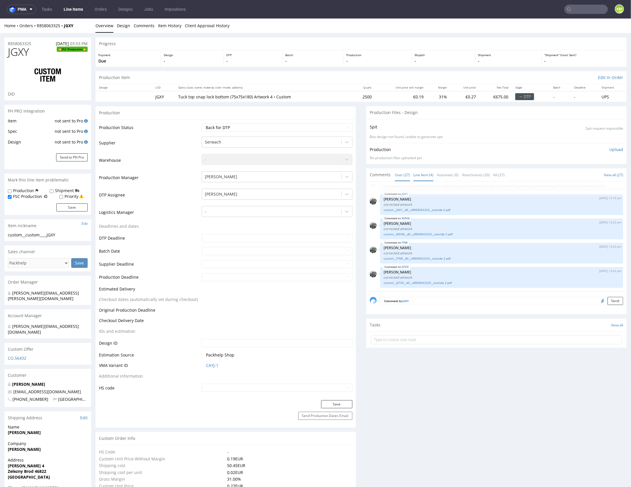
click at [413, 171] on link "Line Item (4)" at bounding box center [423, 174] width 20 height 12
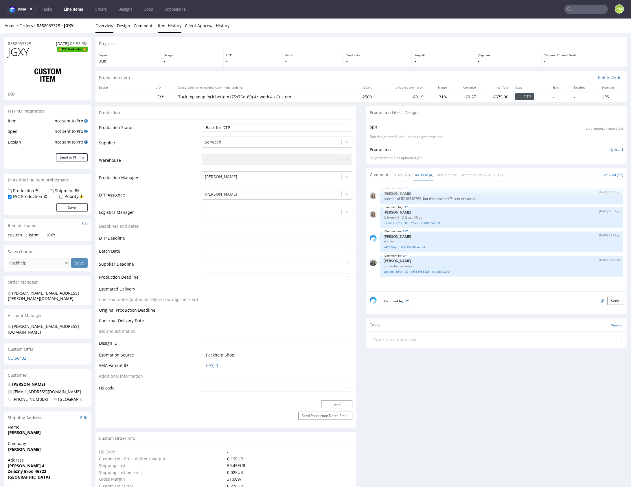
click at [175, 25] on link "Item History" at bounding box center [169, 25] width 23 height 14
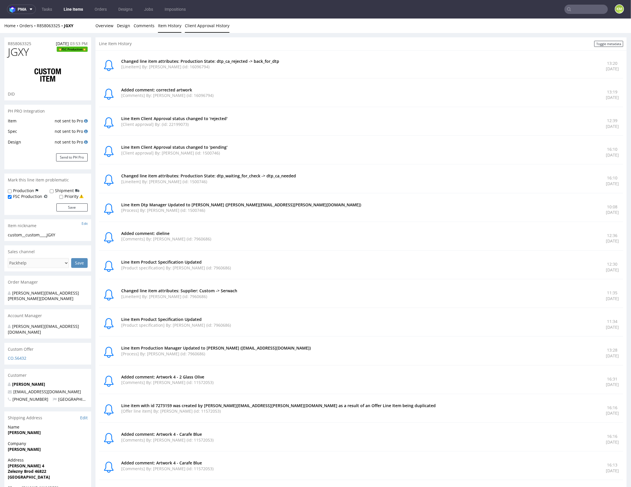
click at [202, 26] on link "Client Approval History" at bounding box center [207, 25] width 45 height 14
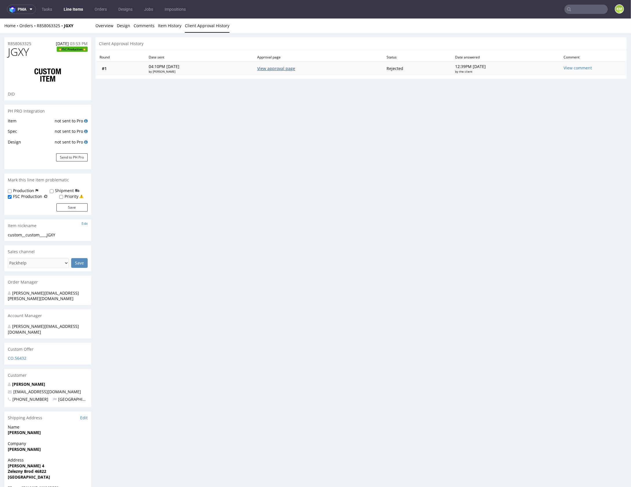
click at [282, 68] on link "View approval page" at bounding box center [276, 67] width 38 height 5
click at [105, 25] on link "Overview" at bounding box center [104, 25] width 18 height 14
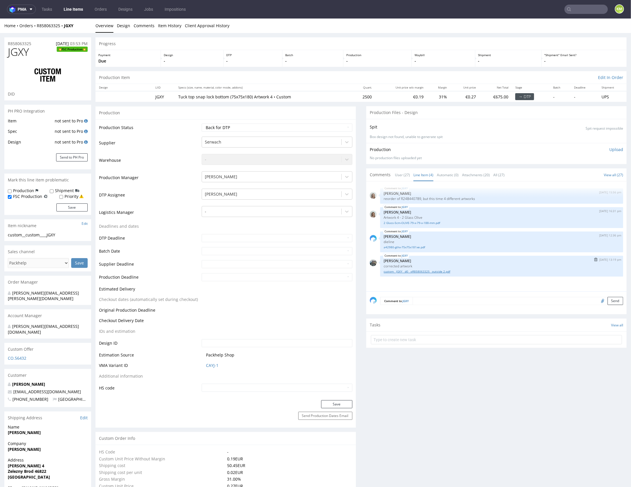
click at [425, 271] on link "custom__JGXY__d0__oR858063325__outside 2.pdf" at bounding box center [501, 271] width 236 height 4
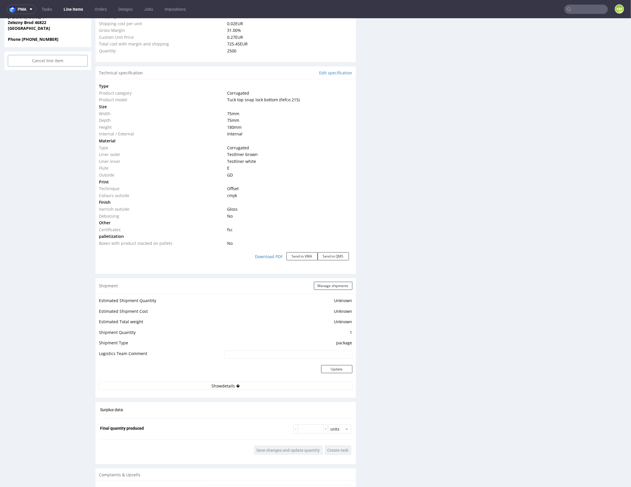
scroll to position [715, 0]
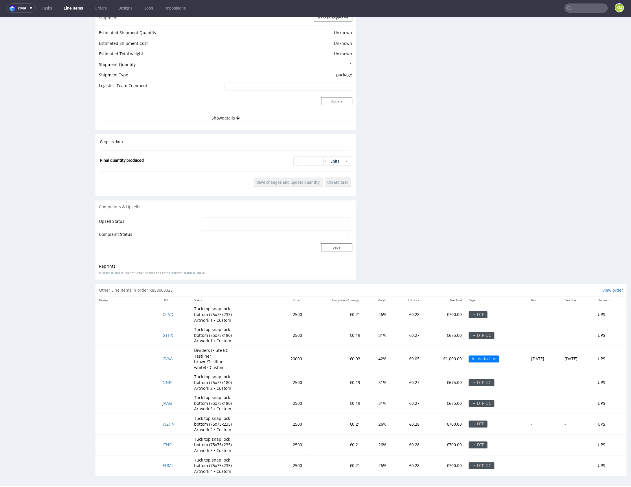
scroll to position [1, 0]
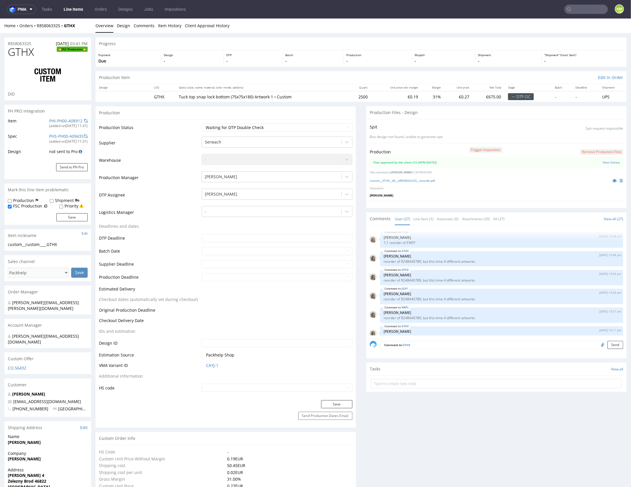
scroll to position [514, 0]
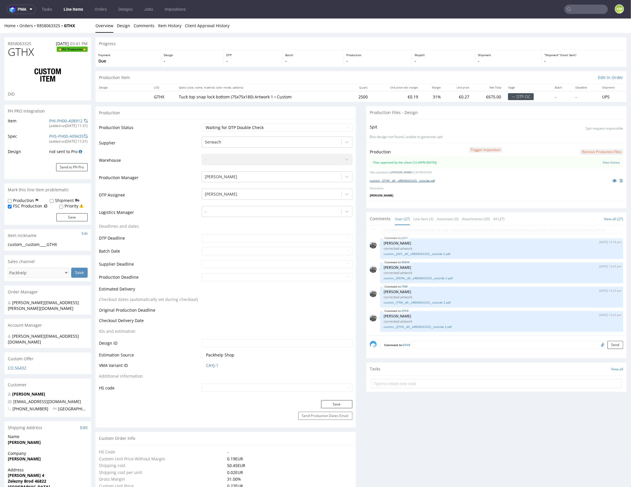
click at [428, 180] on link "custom__GTHX__d0__oR858063325__outside.pdf" at bounding box center [402, 180] width 65 height 4
click at [405, 180] on link "custom__GTHX__d0__oR858063325__outside.pdf" at bounding box center [402, 180] width 65 height 4
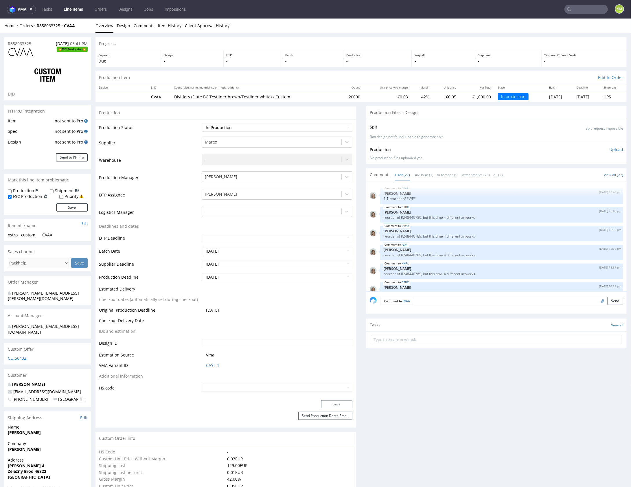
scroll to position [514, 0]
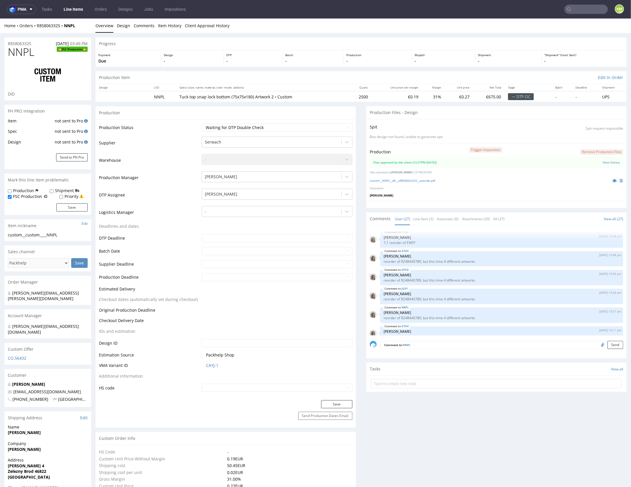
scroll to position [514, 0]
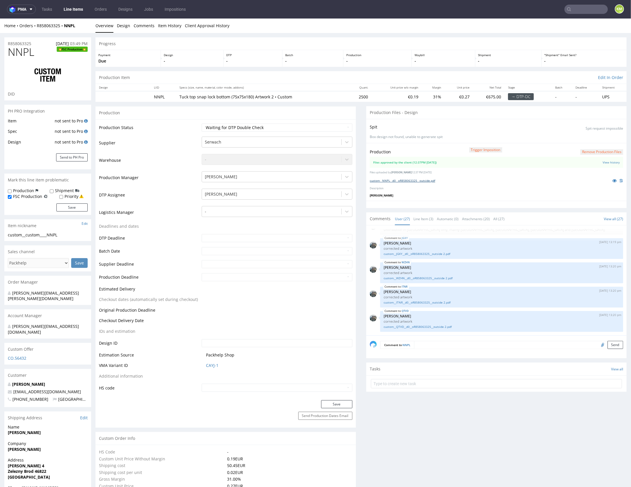
click at [409, 180] on link "custom__NNPL__d0__oR858063325__outside.pdf" at bounding box center [402, 180] width 65 height 4
click at [406, 178] on link "custom__NNPL__d0__oR858063325__outside.pdf" at bounding box center [402, 180] width 65 height 4
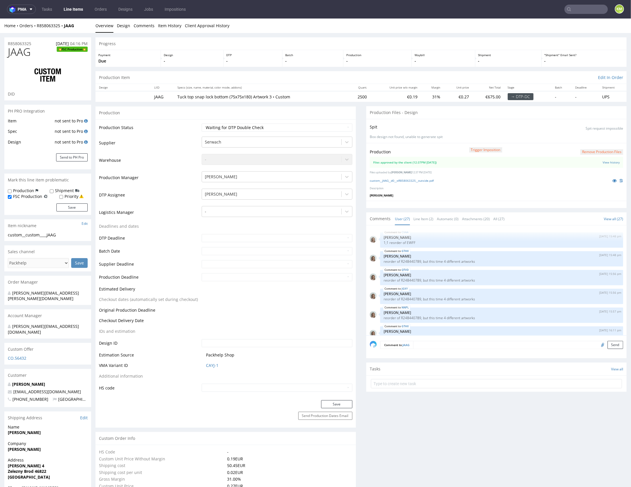
scroll to position [514, 0]
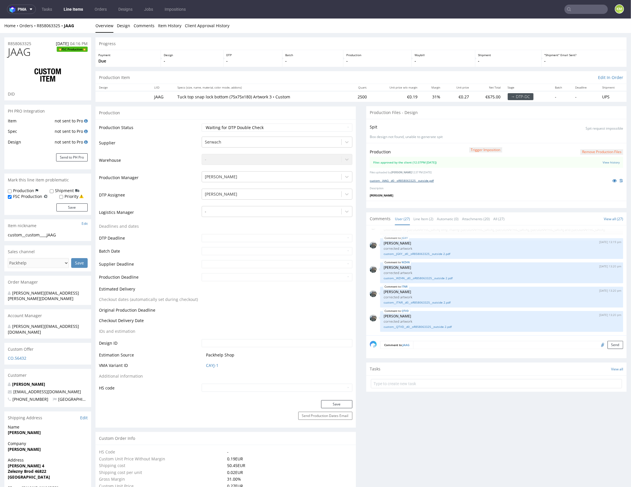
click at [414, 180] on link "custom__JAAG__d0__oR858063325__outside.pdf" at bounding box center [402, 180] width 64 height 4
click at [418, 180] on link "custom__JAAG__d0__oR858063325__outside.pdf" at bounding box center [402, 180] width 64 height 4
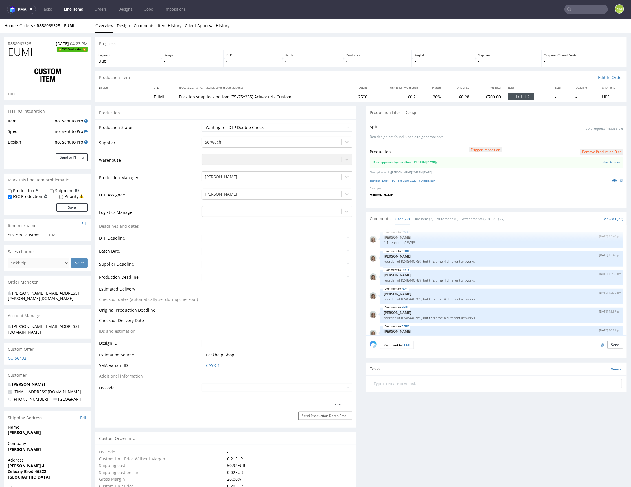
scroll to position [514, 0]
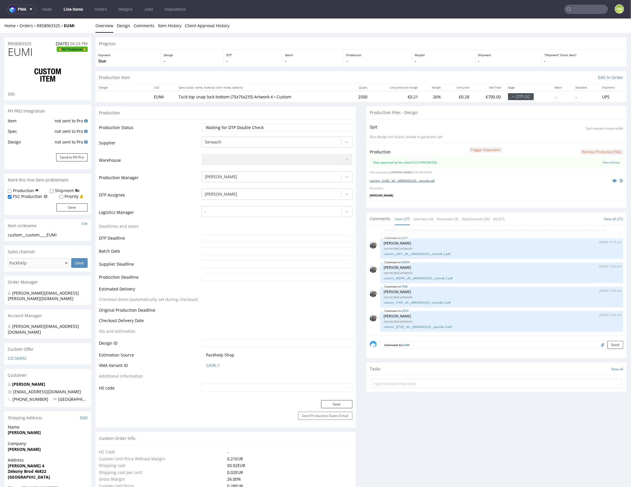
click at [415, 180] on link "custom__EUMI__d0__oR858063325__outside.pdf" at bounding box center [402, 180] width 65 height 4
click at [431, 179] on link "custom__EUMI__d0__oR858063325__outside.pdf" at bounding box center [402, 180] width 65 height 4
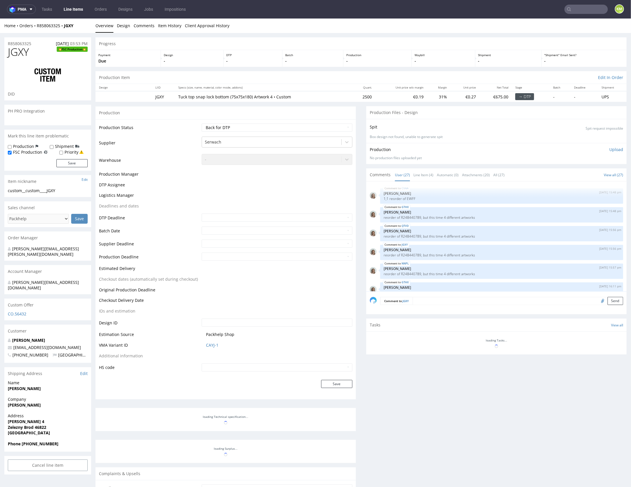
scroll to position [514, 0]
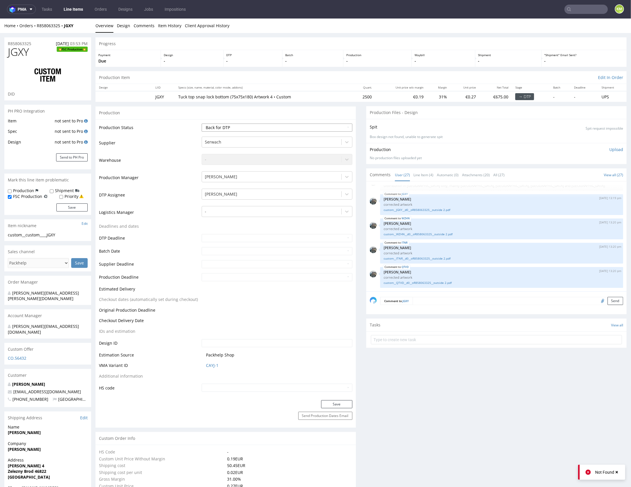
click at [322, 126] on select "Waiting for Artwork Waiting for Diecut Waiting for Mockup Waiting for DTP Waiti…" at bounding box center [277, 127] width 150 height 8
select select "dtp_ca_needed"
click at [202, 123] on select "Waiting for Artwork Waiting for Diecut Waiting for Mockup Waiting for DTP Waiti…" at bounding box center [277, 127] width 150 height 8
click at [339, 402] on button "Save" at bounding box center [336, 404] width 31 height 8
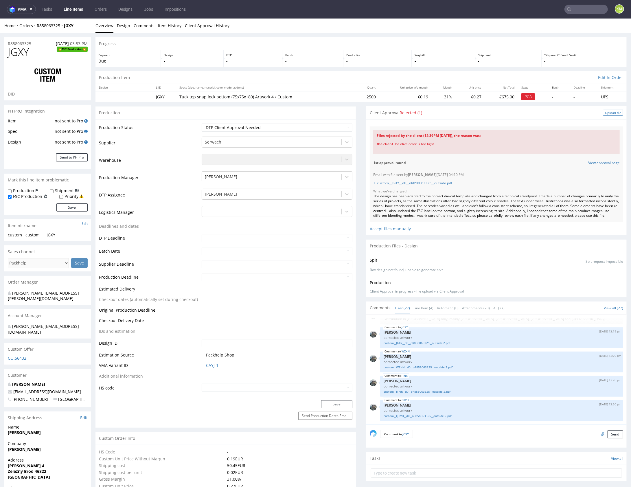
click at [606, 113] on div "Upload file" at bounding box center [613, 112] width 20 height 6
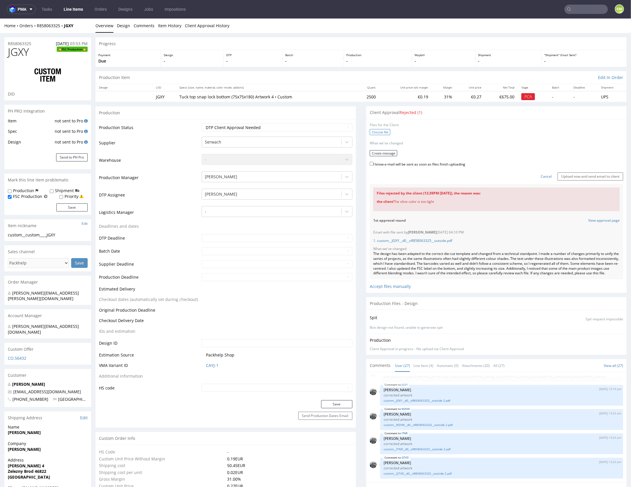
click at [372, 134] on label "Choose file" at bounding box center [380, 132] width 21 height 6
click at [0, 18] on input "Choose file" at bounding box center [0, 18] width 0 height 0
click at [377, 150] on button "Create message" at bounding box center [383, 151] width 27 height 6
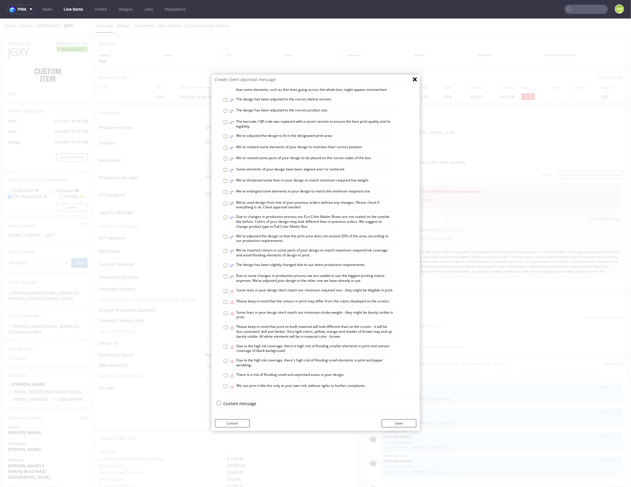
scroll to position [160, 0]
click at [235, 404] on p "Custom message" at bounding box center [320, 403] width 193 height 6
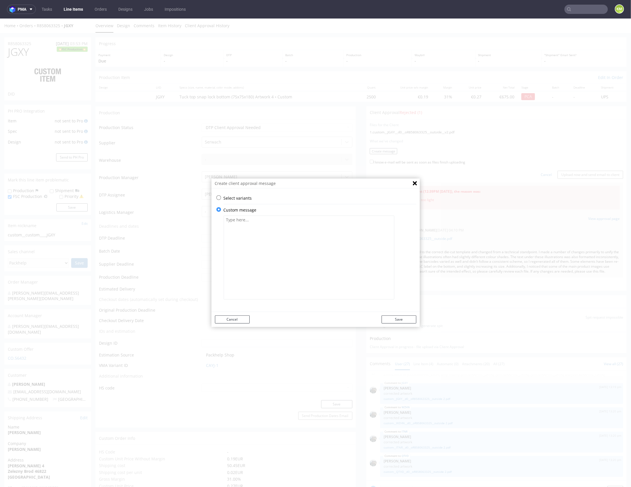
click at [272, 267] on textarea at bounding box center [309, 257] width 171 height 84
paste textarea "The bottle has been updated."
type textarea "The bottle has been updated."
click at [397, 317] on button "Save" at bounding box center [398, 319] width 35 height 8
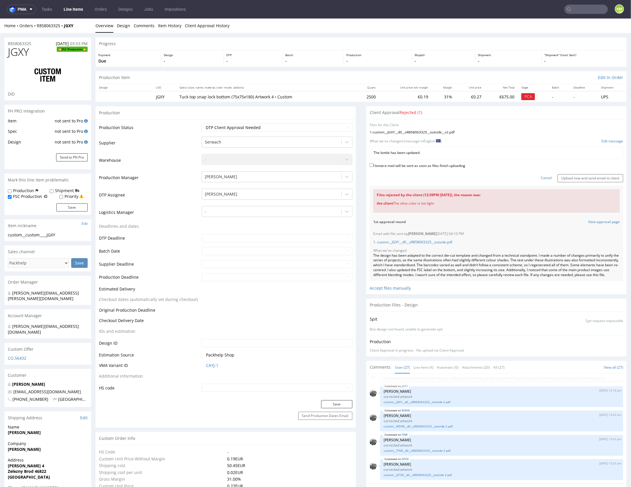
click at [410, 162] on label "I know e-mail will be sent as soon as files finish uploading" at bounding box center [417, 165] width 95 height 6
click at [373, 163] on input "I know e-mail will be sent as soon as files finish uploading" at bounding box center [372, 165] width 4 height 4
checkbox input "true"
click at [563, 177] on input "Upload now and send email to client" at bounding box center [590, 178] width 66 height 8
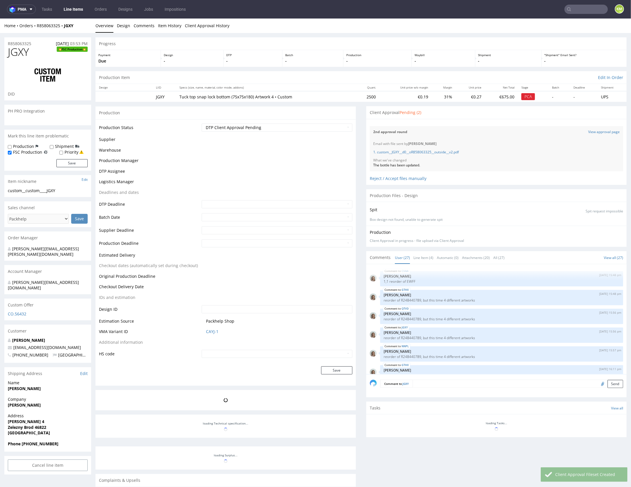
scroll to position [514, 0]
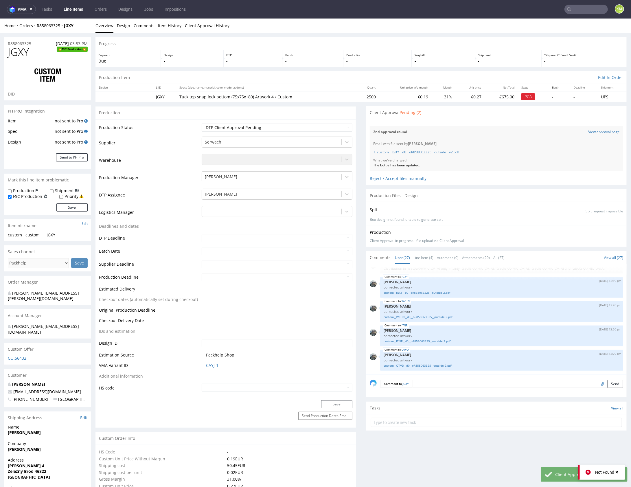
click at [508, 116] on div "Client Approval Pending (2)" at bounding box center [496, 112] width 260 height 13
click at [526, 109] on div "Client Approval Pending (2)" at bounding box center [496, 112] width 260 height 13
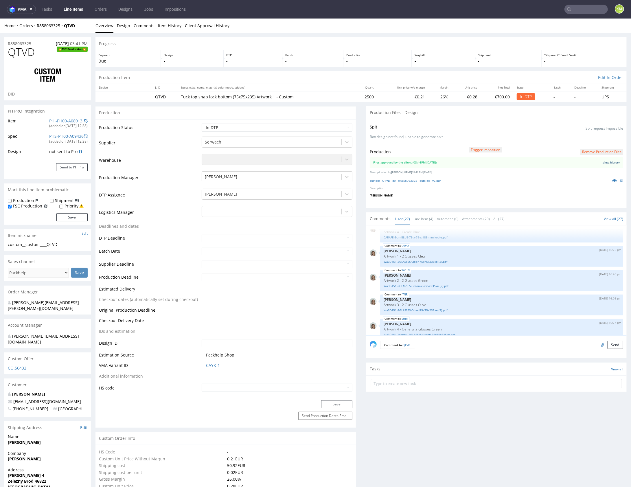
click at [610, 162] on link "View history" at bounding box center [610, 162] width 17 height 4
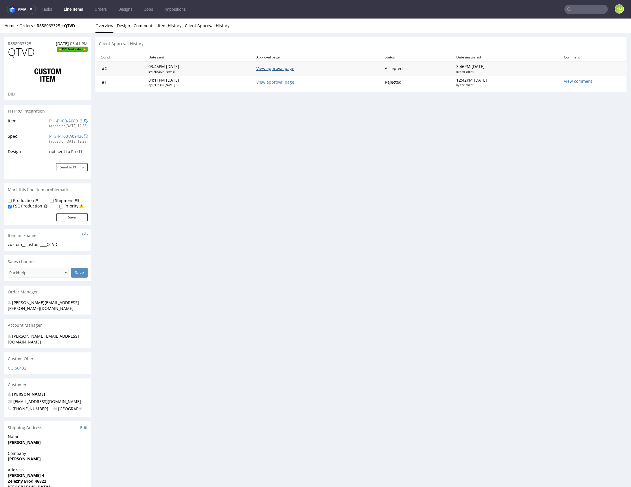
click at [294, 67] on link "View approval page" at bounding box center [275, 67] width 38 height 5
drag, startPoint x: 124, startPoint y: 31, endPoint x: 129, endPoint y: 32, distance: 4.7
click at [124, 30] on link "Design" at bounding box center [123, 25] width 13 height 14
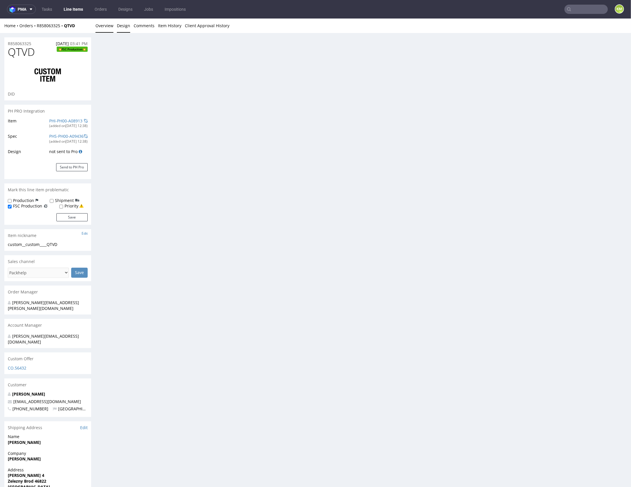
drag, startPoint x: 115, startPoint y: 28, endPoint x: 108, endPoint y: 25, distance: 7.5
click at [113, 27] on li "Overview" at bounding box center [105, 26] width 21 height 6
click at [108, 25] on link "Overview" at bounding box center [104, 25] width 18 height 14
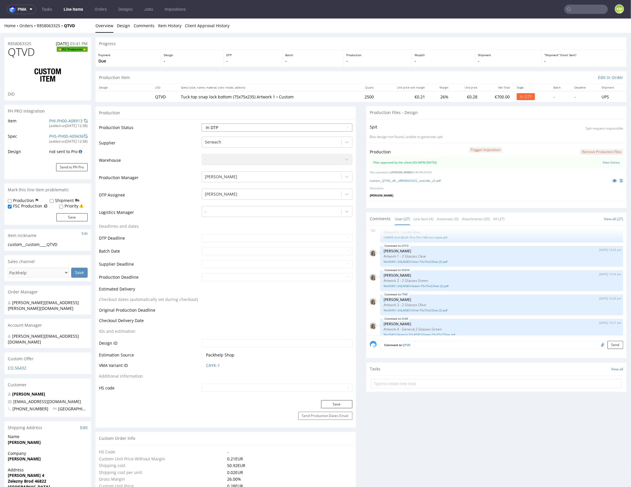
click at [305, 128] on select "Waiting for Artwork Waiting for Diecut Waiting for Mockup Waiting for DTP Waiti…" at bounding box center [277, 127] width 150 height 8
select select "dtp_waiting_for_double_check"
click at [202, 123] on select "Waiting for Artwork Waiting for Diecut Waiting for Mockup Waiting for DTP Waiti…" at bounding box center [277, 127] width 150 height 8
click at [341, 401] on button "Save" at bounding box center [336, 404] width 31 height 8
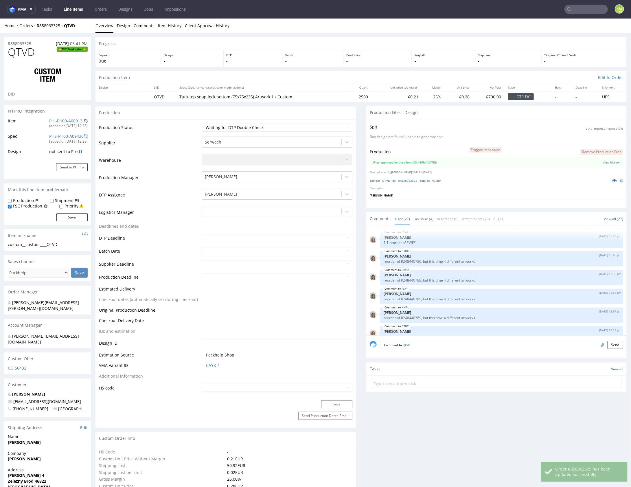
scroll to position [514, 0]
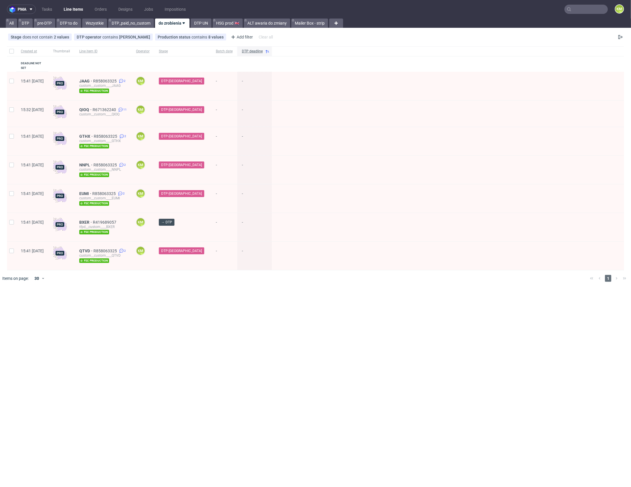
click at [263, 319] on div "pma Tasks Line Items Orders Designs Jobs Impositions KM All DTP pre-DTP DTP to …" at bounding box center [315, 243] width 631 height 487
click at [50, 9] on link "Tasks" at bounding box center [46, 9] width 17 height 9
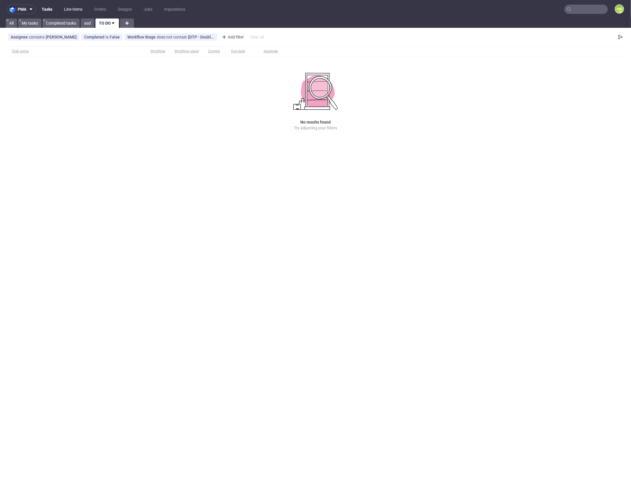
click at [74, 10] on link "Line Items" at bounding box center [72, 9] width 25 height 9
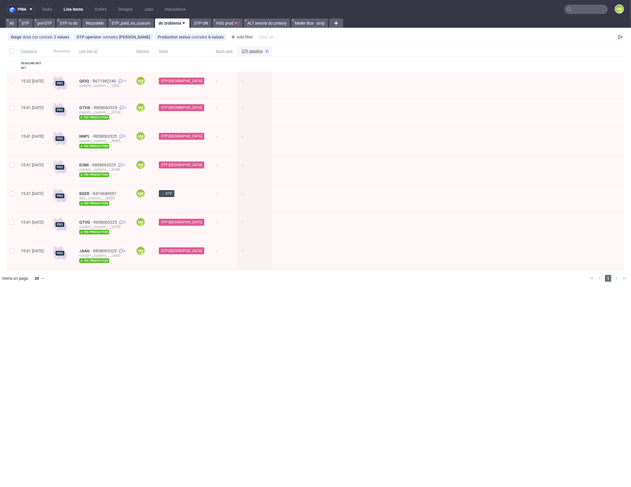
click at [292, 321] on div "pma Tasks Line Items Orders Designs Jobs Impositions KM All DTP pre-DTP DTP to …" at bounding box center [315, 243] width 631 height 487
click at [253, 315] on div "pma Tasks Line Items Orders Designs Jobs Impositions KM All DTP pre-DTP DTP to …" at bounding box center [315, 243] width 631 height 487
click at [277, 326] on div "pma Tasks Line Items Orders Designs Jobs Impositions KM All DTP pre-DTP DTP to …" at bounding box center [315, 243] width 631 height 487
click at [47, 12] on link "Tasks" at bounding box center [46, 9] width 17 height 9
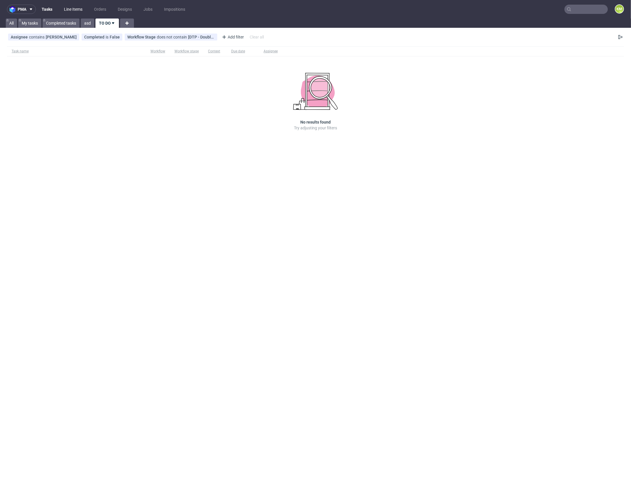
click at [71, 7] on link "Line Items" at bounding box center [72, 9] width 25 height 9
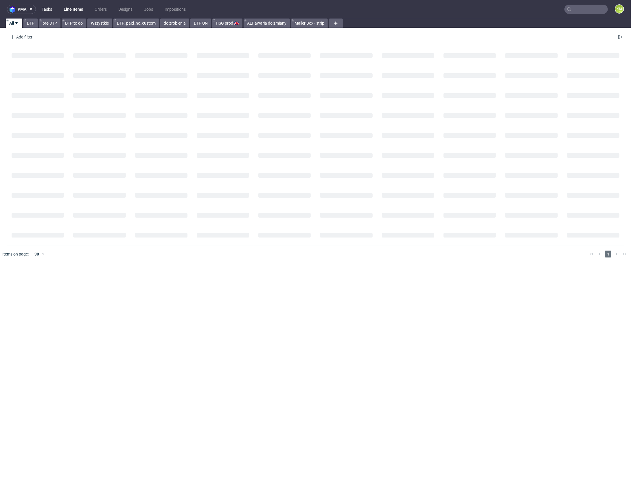
click at [50, 10] on link "Tasks" at bounding box center [46, 9] width 17 height 9
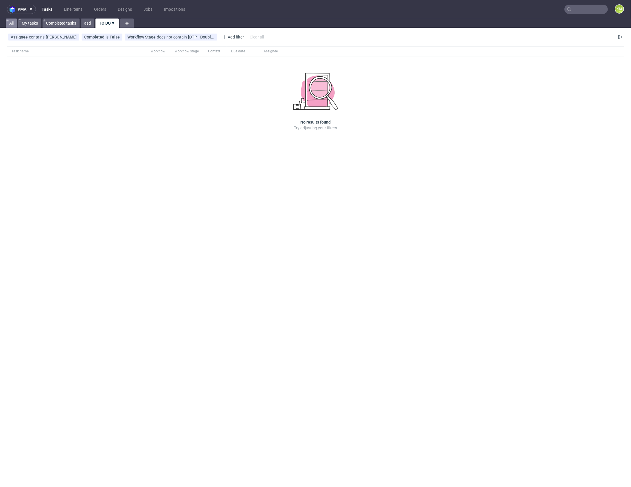
click at [10, 22] on link "All" at bounding box center [11, 23] width 11 height 9
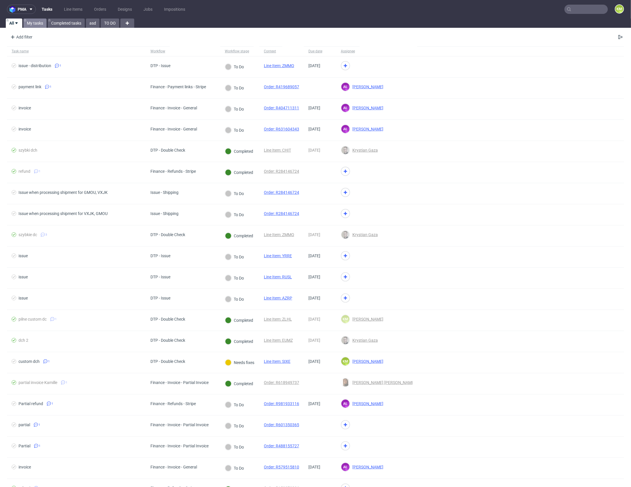
click at [32, 23] on link "My tasks" at bounding box center [34, 23] width 23 height 9
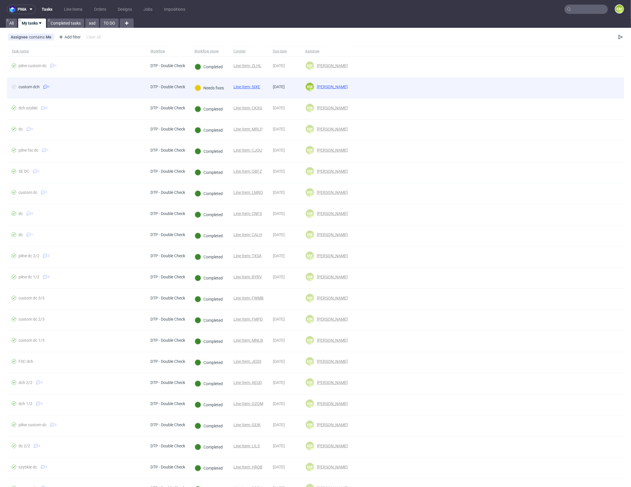
click at [258, 86] on link "Line Item: SIXE" at bounding box center [246, 86] width 27 height 5
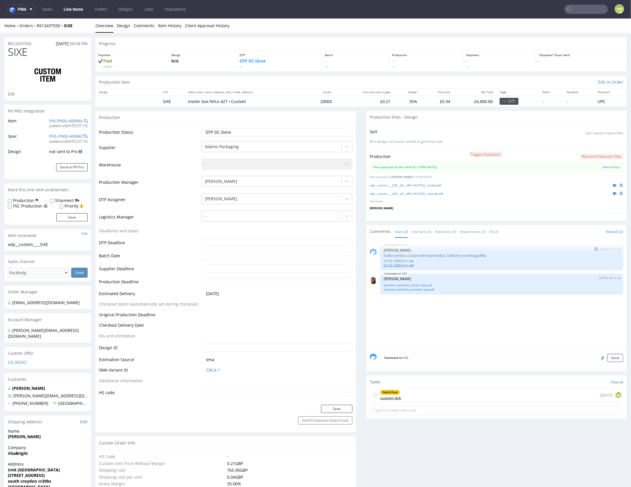
click at [400, 264] on link "kt-732-13852-k-v1.pdf" at bounding box center [501, 265] width 236 height 4
click at [428, 394] on div "Needs fixes custom dch [DATE] KM" at bounding box center [496, 395] width 251 height 14
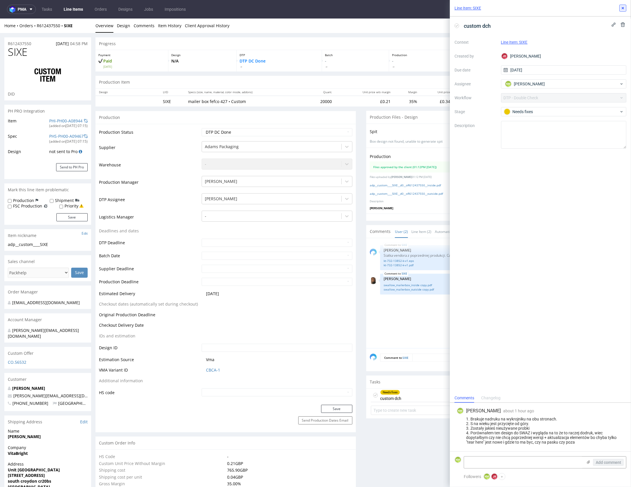
click at [621, 10] on icon at bounding box center [622, 8] width 5 height 5
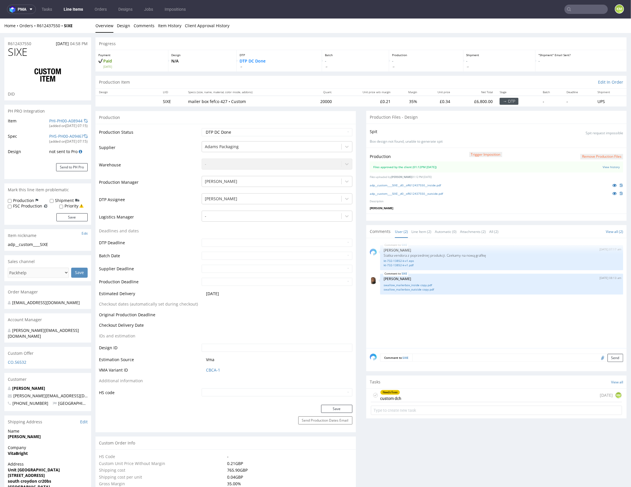
click at [448, 213] on div at bounding box center [496, 216] width 260 height 7
click at [476, 308] on div "SIXE [DATE] 07:17 am [PERSON_NAME] Siatka vendora z poprzedniej produkcji. Czek…" at bounding box center [498, 294] width 257 height 106
click at [452, 214] on div at bounding box center [496, 216] width 260 height 7
click at [406, 260] on link "kt-732-13852-k-v1.eps" at bounding box center [501, 260] width 236 height 4
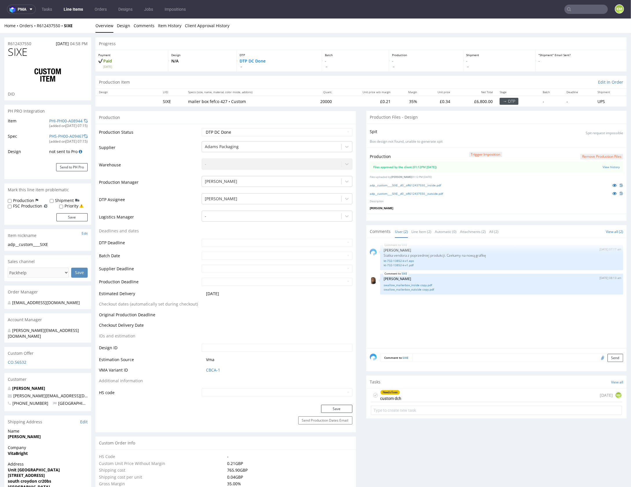
click at [474, 317] on div "SIXE [DATE] 07:17 am [PERSON_NAME] Siatka vendora z poprzedniej produkcji. Czek…" at bounding box center [498, 294] width 257 height 106
click at [424, 255] on p "Siatka vendora z poprzedniej produkcji. Czekamy na nową grafikę" at bounding box center [501, 255] width 236 height 4
click at [503, 331] on div "SIXE [DATE] 07:17 am [PERSON_NAME] Siatka vendora z poprzedniej produkcji. Czek…" at bounding box center [498, 294] width 257 height 106
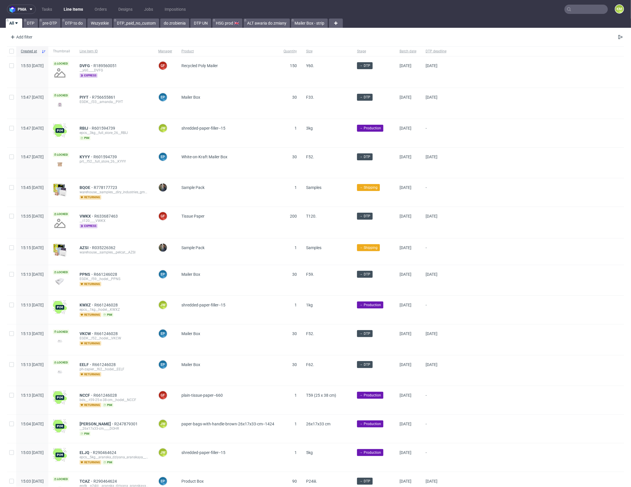
click at [581, 12] on input "text" at bounding box center [585, 9] width 43 height 9
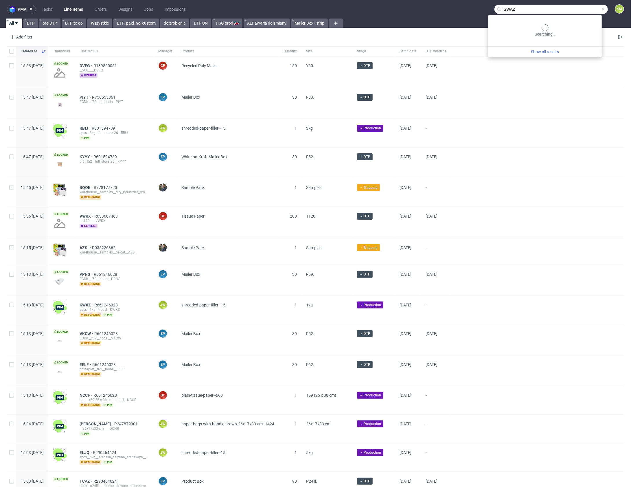
type input "SWAZ"
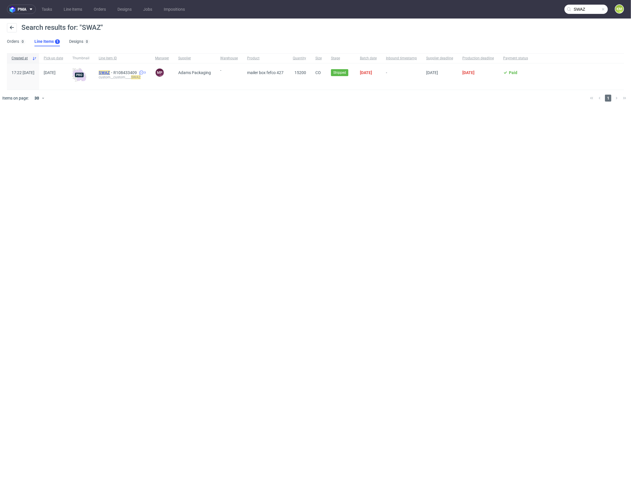
click at [110, 73] on mark "SWAZ" at bounding box center [104, 72] width 11 height 5
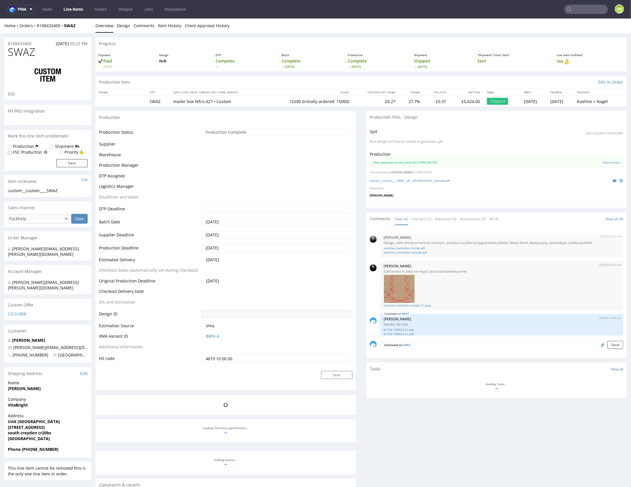
scroll to position [30, 0]
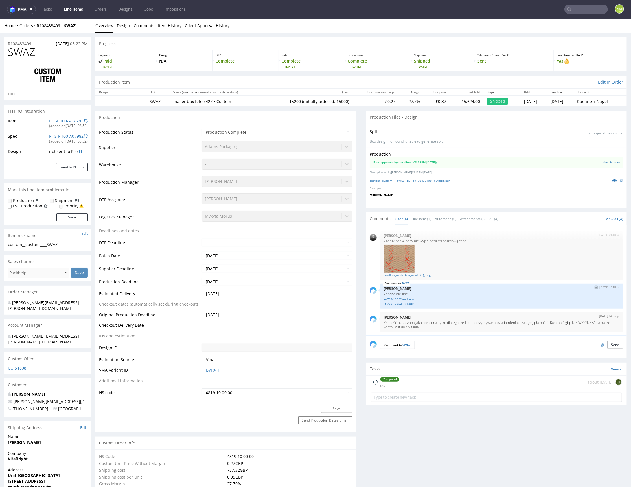
select select "in_progress"
click at [415, 202] on div at bounding box center [496, 203] width 260 height 7
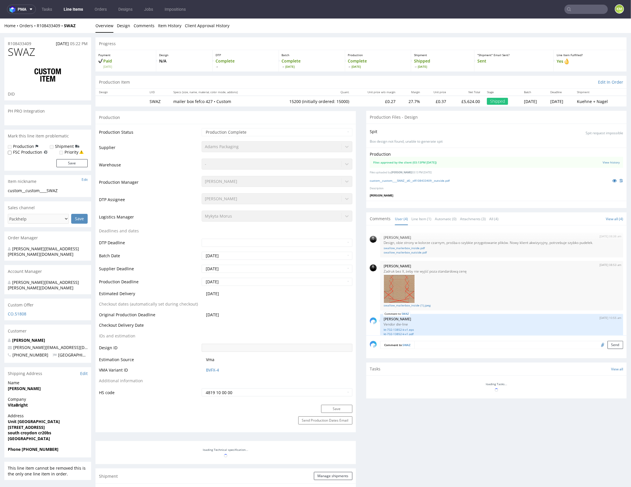
scroll to position [30, 0]
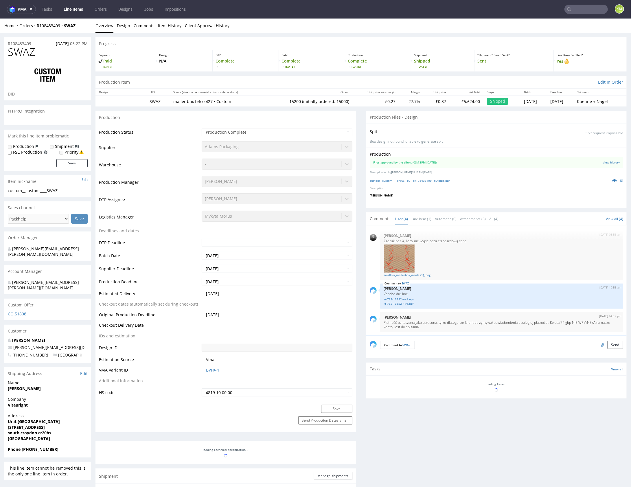
select select "in_progress"
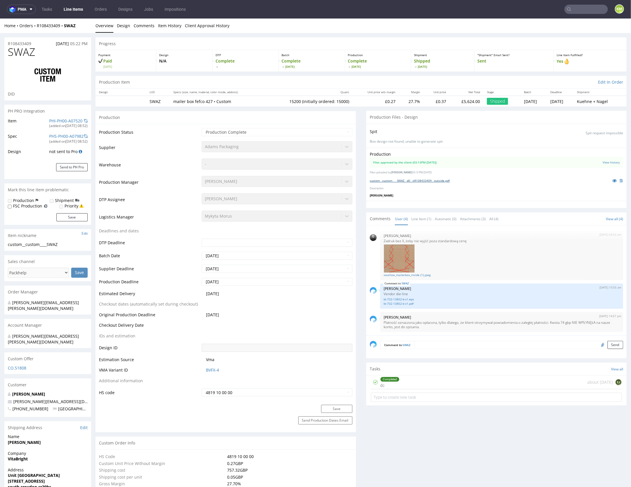
click at [427, 178] on link "custom__custom____SWAZ__d0__oR108433409__outside.pdf" at bounding box center [410, 180] width 80 height 4
click at [499, 198] on div "Production Files approved by the client (03:13PM 21 Aug 2024) View history File…" at bounding box center [496, 173] width 260 height 53
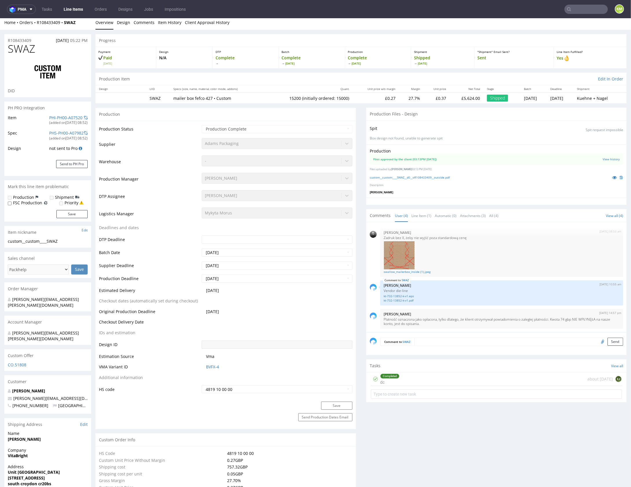
scroll to position [0, 0]
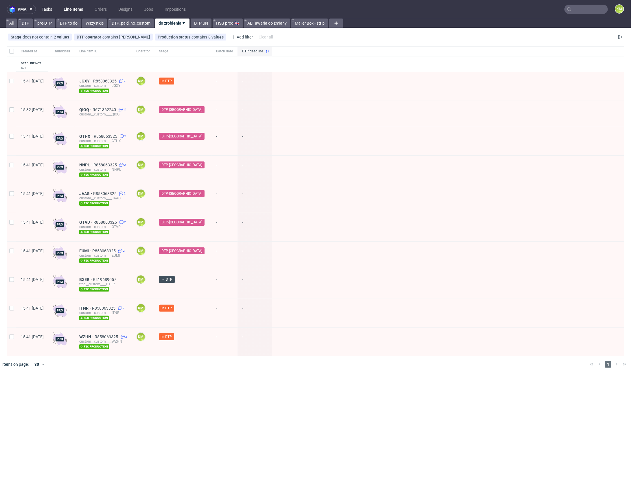
click at [45, 11] on link "Tasks" at bounding box center [46, 9] width 17 height 9
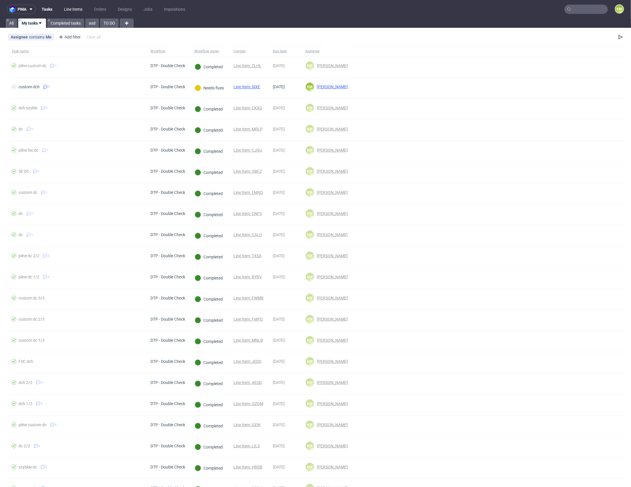
click at [80, 8] on link "Line Items" at bounding box center [72, 9] width 25 height 9
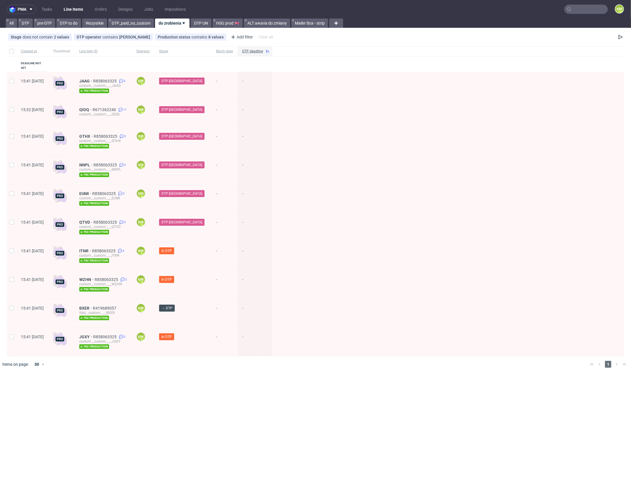
click at [215, 391] on div "pma Tasks Line Items Orders Designs Jobs Impositions KM All DTP pre-DTP DTP to …" at bounding box center [315, 243] width 631 height 487
click at [213, 385] on div "pma Tasks Line Items Orders Designs Jobs Impositions KM All DTP pre-DTP DTP to …" at bounding box center [315, 243] width 631 height 487
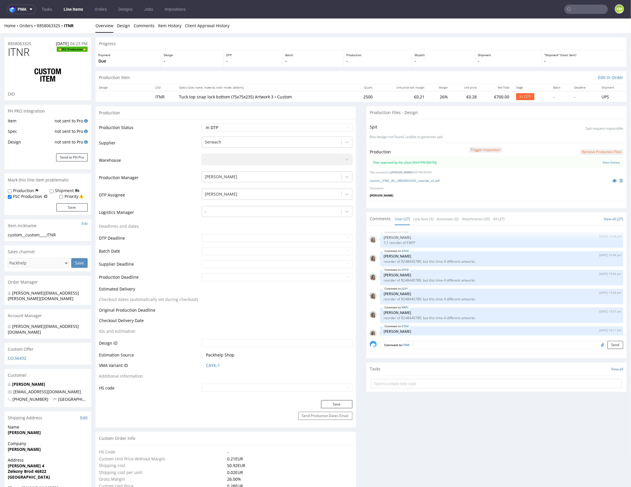
scroll to position [514, 0]
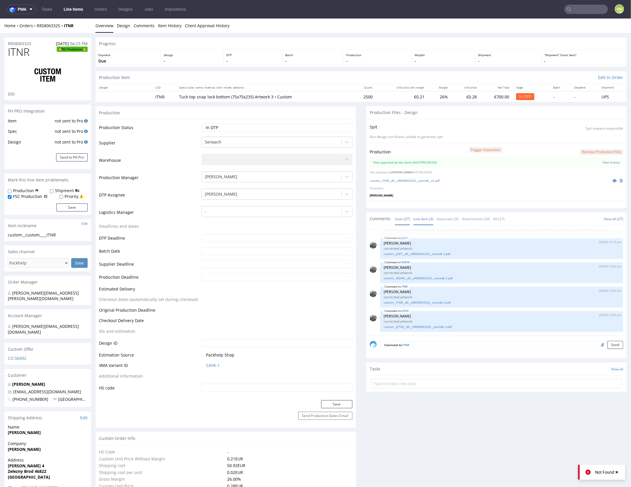
click at [419, 217] on link "Line Item (3)" at bounding box center [423, 218] width 20 height 12
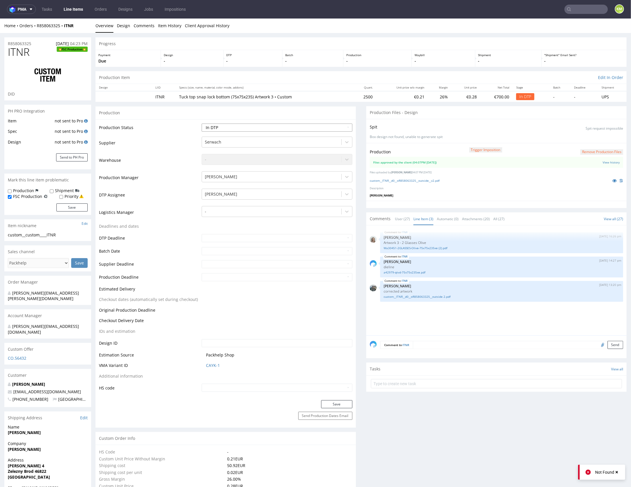
click at [310, 126] on select "Waiting for Artwork Waiting for Diecut Waiting for Mockup Waiting for DTP Waiti…" at bounding box center [277, 127] width 150 height 8
select select "dtp_waiting_for_double_check"
click at [202, 123] on select "Waiting for Artwork Waiting for Diecut Waiting for Mockup Waiting for DTP Waiti…" at bounding box center [277, 127] width 150 height 8
click at [339, 402] on button "Save" at bounding box center [336, 404] width 31 height 8
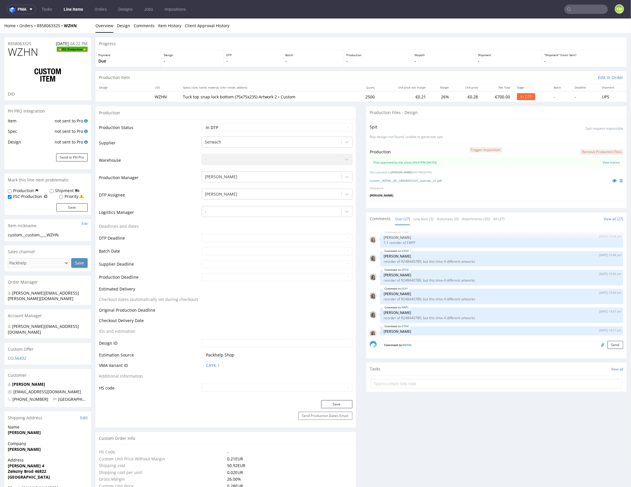
scroll to position [514, 0]
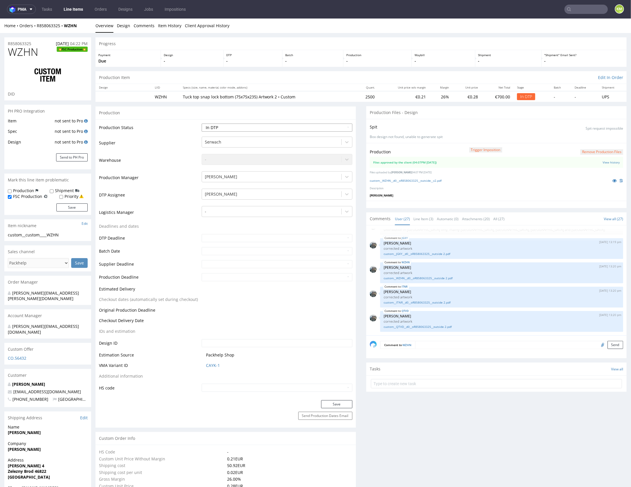
click at [285, 128] on select "Waiting for Artwork Waiting for Diecut Waiting for Mockup Waiting for DTP Waiti…" at bounding box center [277, 127] width 150 height 8
select select "dtp_waiting_for_double_check"
click at [202, 123] on select "Waiting for Artwork Waiting for Diecut Waiting for Mockup Waiting for DTP Waiti…" at bounding box center [277, 127] width 150 height 8
click at [336, 403] on button "Save" at bounding box center [336, 404] width 31 height 8
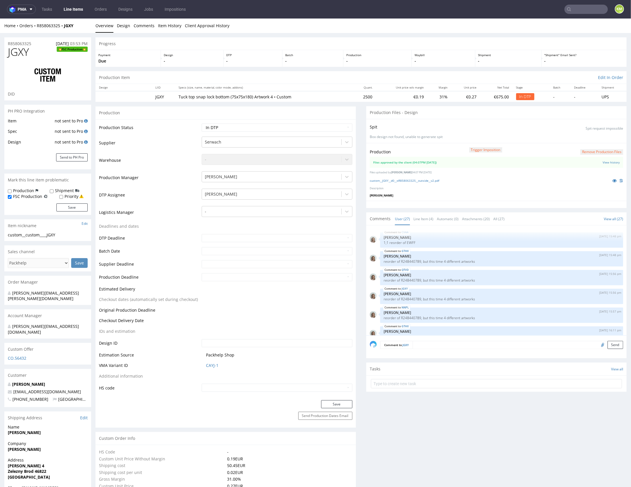
scroll to position [514, 0]
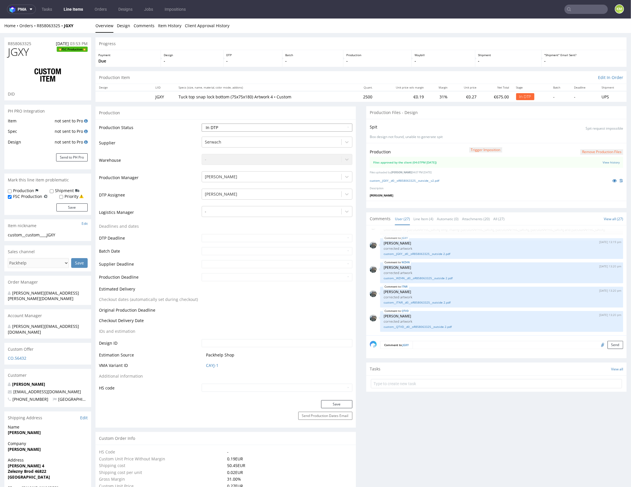
click at [288, 126] on select "Waiting for Artwork Waiting for Diecut Waiting for Mockup Waiting for DTP Waiti…" at bounding box center [277, 127] width 150 height 8
select select "dtp_waiting_for_double_check"
click at [202, 123] on select "Waiting for Artwork Waiting for Diecut Waiting for Mockup Waiting for DTP Waiti…" at bounding box center [277, 127] width 150 height 8
drag, startPoint x: 339, startPoint y: 405, endPoint x: 358, endPoint y: 409, distance: 19.3
click at [339, 405] on button "Save" at bounding box center [336, 404] width 31 height 8
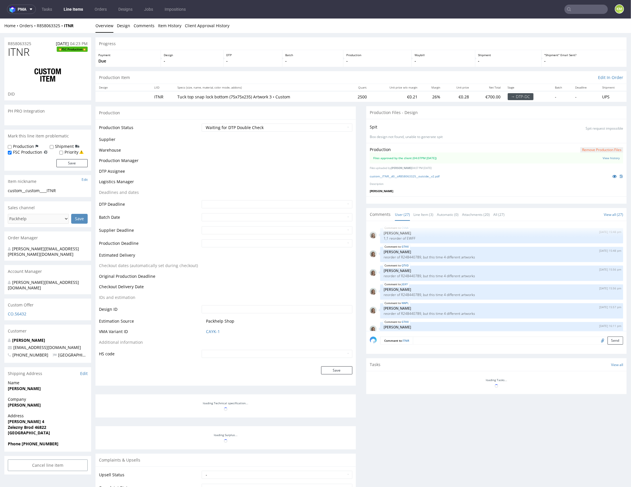
scroll to position [514, 0]
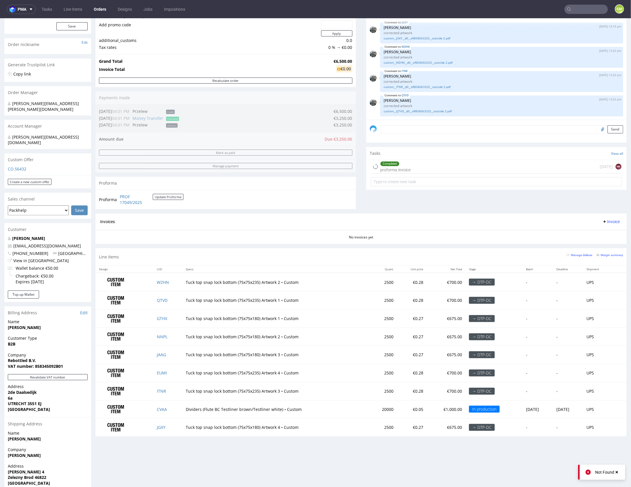
scroll to position [85, 0]
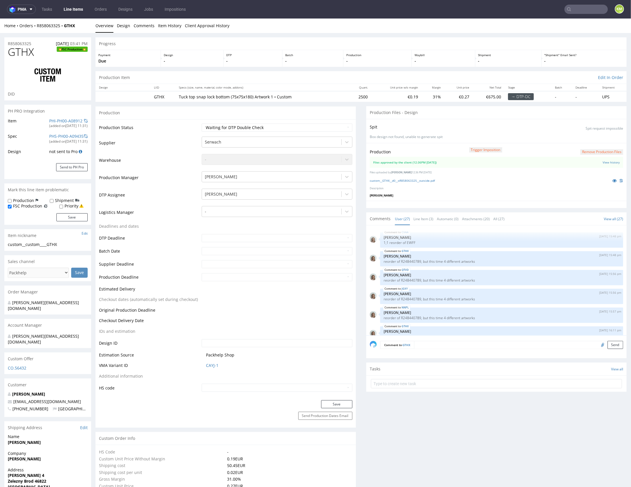
scroll to position [514, 0]
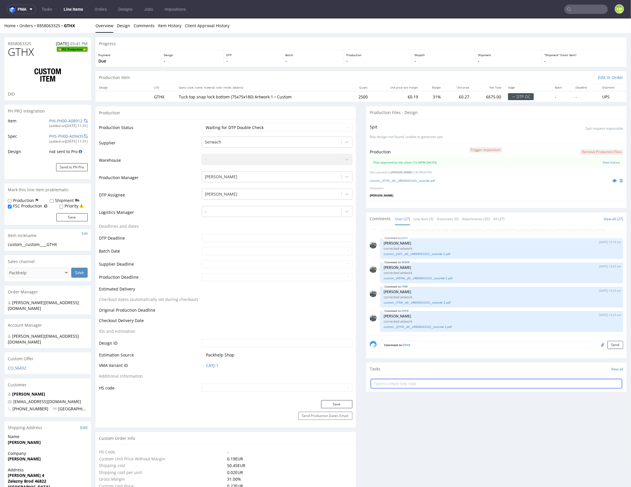
click at [430, 379] on input "text" at bounding box center [496, 383] width 251 height 9
type input "dch 1/8"
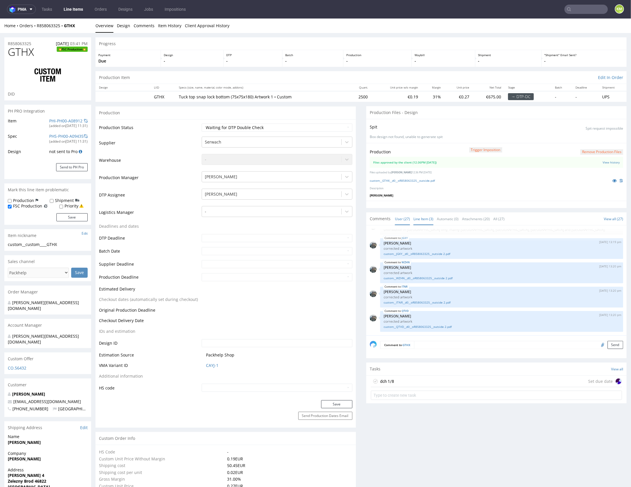
click at [425, 217] on link "Line Item (3)" at bounding box center [423, 218] width 20 height 12
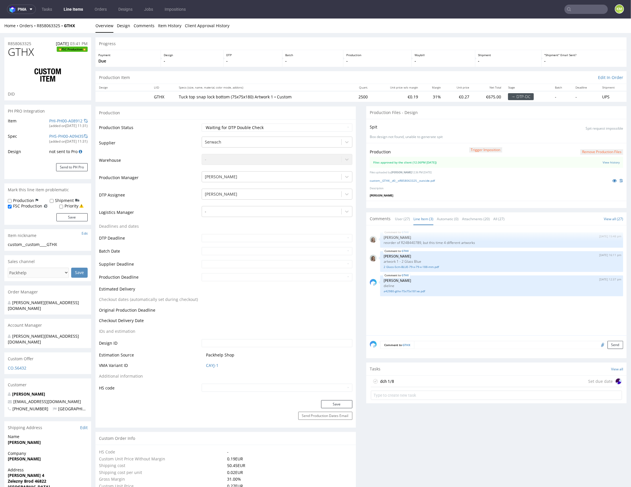
click at [419, 311] on div "GTHX 8th Aug 25 | 15:48 pm Monika Poźniak reorder of R248440789, but this time …" at bounding box center [498, 281] width 257 height 106
click at [419, 310] on div "GTHX 8th Aug 25 | 15:48 pm Monika Poźniak reorder of R248440789, but this time …" at bounding box center [498, 281] width 257 height 106
click at [422, 309] on div "GTHX 8th Aug 25 | 15:48 pm Monika Poźniak reorder of R248440789, but this time …" at bounding box center [498, 281] width 257 height 106
click at [414, 376] on div "dch 1/8 Set due date" at bounding box center [496, 381] width 251 height 12
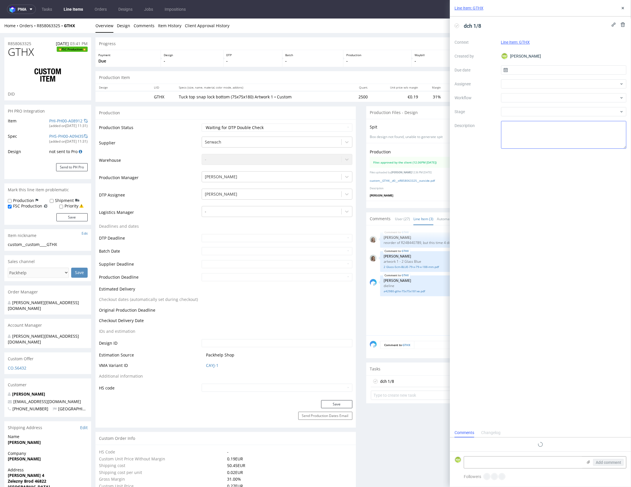
scroll to position [5, 0]
click at [523, 71] on input "text" at bounding box center [563, 69] width 125 height 9
click at [573, 137] on span "21" at bounding box center [573, 136] width 5 height 6
type input "[DATE]"
click at [523, 86] on div at bounding box center [563, 83] width 125 height 9
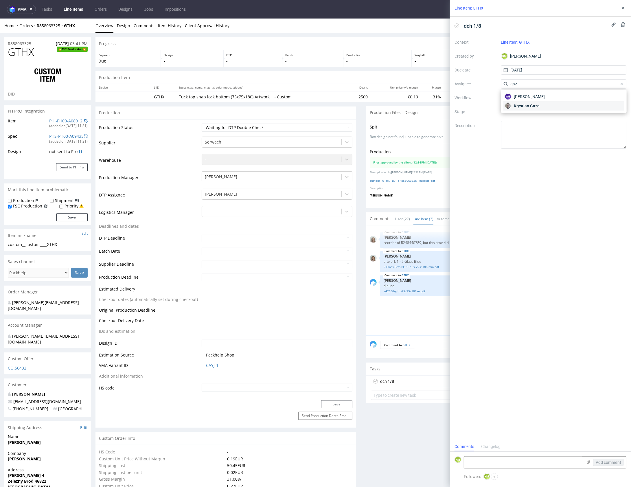
type input "gaz"
click at [529, 107] on span "Krystian Gaza" at bounding box center [527, 106] width 26 height 6
click at [521, 99] on div at bounding box center [563, 97] width 125 height 9
click at [523, 115] on div "DTP - Double Check" at bounding box center [563, 116] width 121 height 10
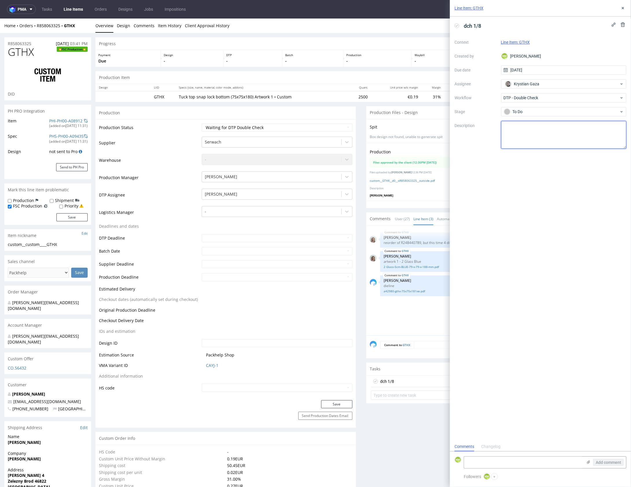
drag, startPoint x: 517, startPoint y: 132, endPoint x: 576, endPoint y: 64, distance: 89.3
click at [517, 132] on textarea at bounding box center [563, 135] width 125 height 28
click at [620, 9] on button at bounding box center [622, 8] width 7 height 7
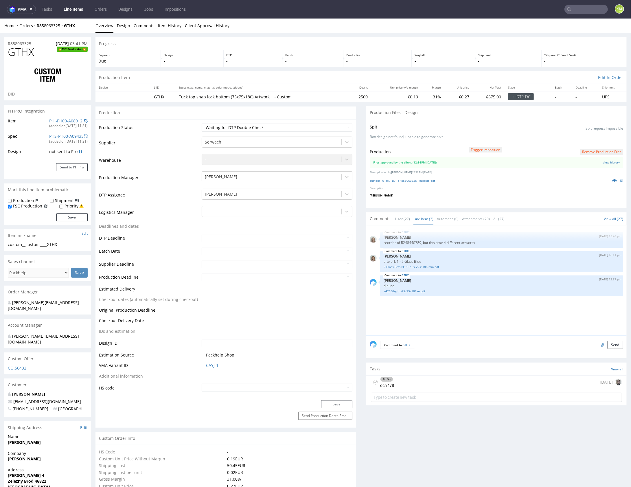
click at [414, 383] on div "To Do dch 1/8 today" at bounding box center [496, 382] width 251 height 14
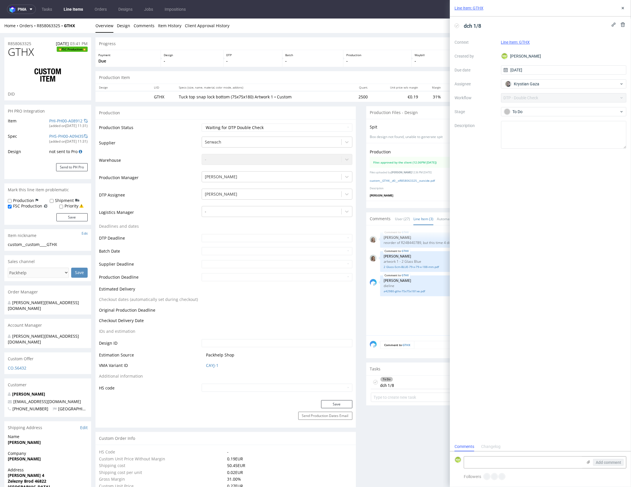
scroll to position [5, 0]
click at [515, 129] on textarea at bounding box center [563, 135] width 125 height 28
click at [581, 141] on textarea "W każdym z tych plików rozjeżdzały się kolory, wiec jak bedą jakieś różnice to …" at bounding box center [563, 135] width 125 height 28
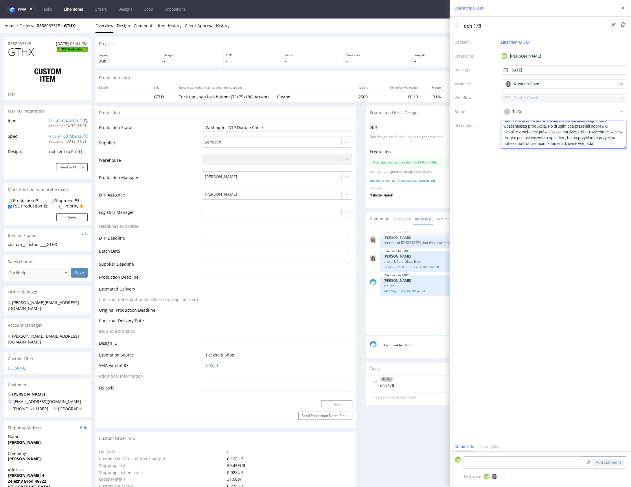
click at [605, 144] on textarea "W każdym z tych plików rozjeżdzały się kolory, wiec jak bedą jakieś różnice to …" at bounding box center [563, 135] width 125 height 28
type textarea "W każdym z tych plików rozjeżdzały się kolory, wiec jak bedą jakieś różnice to …"
click at [425, 309] on div "GTHX 8th Aug 25 | 15:48 pm Monika Poźniak reorder of R248440789, but this time …" at bounding box center [498, 281] width 257 height 106
click at [625, 10] on icon at bounding box center [622, 8] width 5 height 5
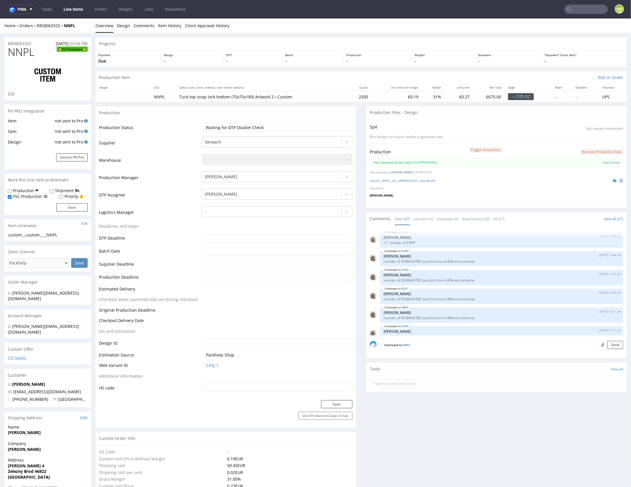
scroll to position [514, 0]
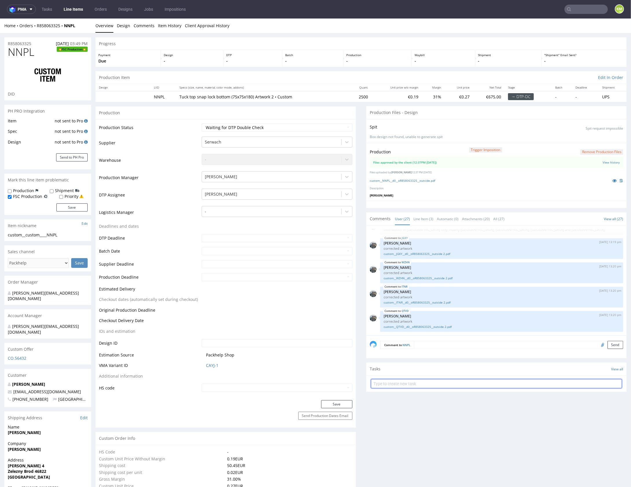
click at [416, 381] on input "text" at bounding box center [496, 383] width 251 height 9
type input "dch 2/8"
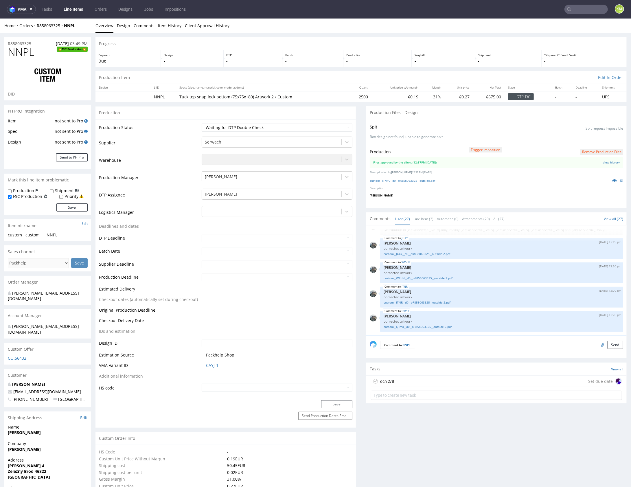
click at [408, 378] on div "dch 2/8 Set due date" at bounding box center [496, 381] width 251 height 12
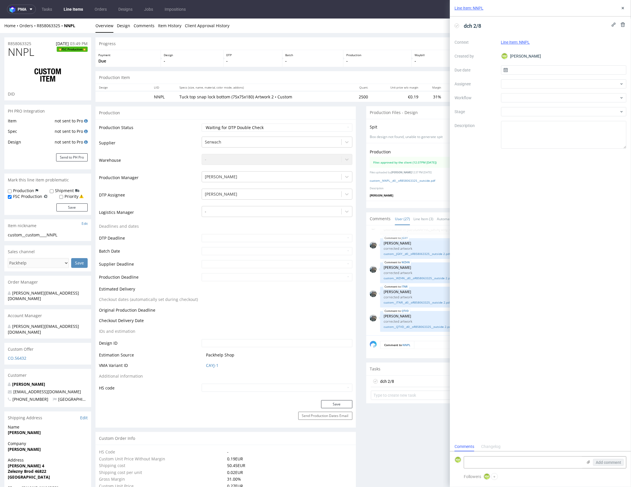
scroll to position [5, 0]
click at [520, 72] on input "text" at bounding box center [563, 69] width 125 height 9
click at [571, 138] on span "21" at bounding box center [573, 136] width 5 height 6
type input "[DATE]"
click at [532, 84] on div at bounding box center [563, 83] width 125 height 9
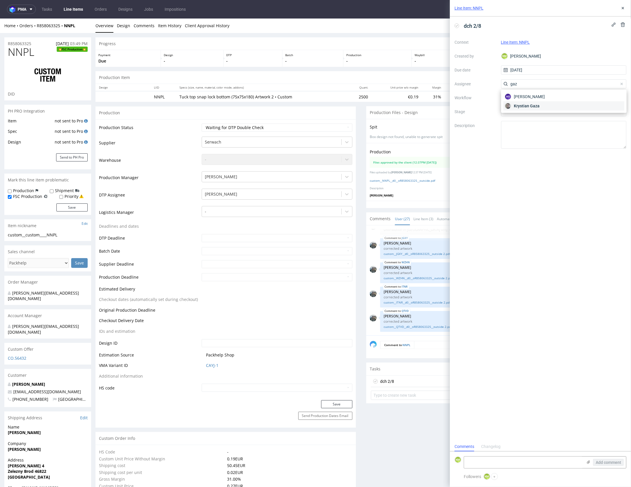
type input "gaz"
drag, startPoint x: 531, startPoint y: 105, endPoint x: 527, endPoint y: 101, distance: 5.6
click at [531, 105] on span "Krystian Gaza" at bounding box center [527, 106] width 26 height 6
click at [525, 97] on div at bounding box center [563, 97] width 125 height 9
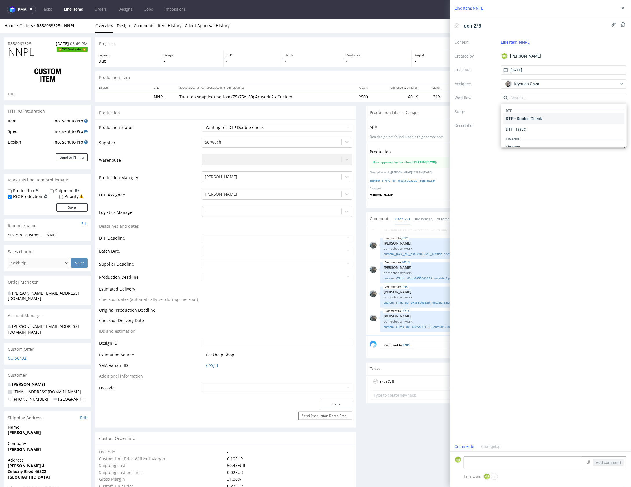
click at [537, 115] on div "DTP - Double Check" at bounding box center [563, 118] width 121 height 10
click at [530, 128] on textarea at bounding box center [563, 135] width 125 height 28
click at [621, 12] on div "Line Item: NNPL" at bounding box center [540, 8] width 181 height 16
click at [624, 8] on icon at bounding box center [622, 8] width 5 height 5
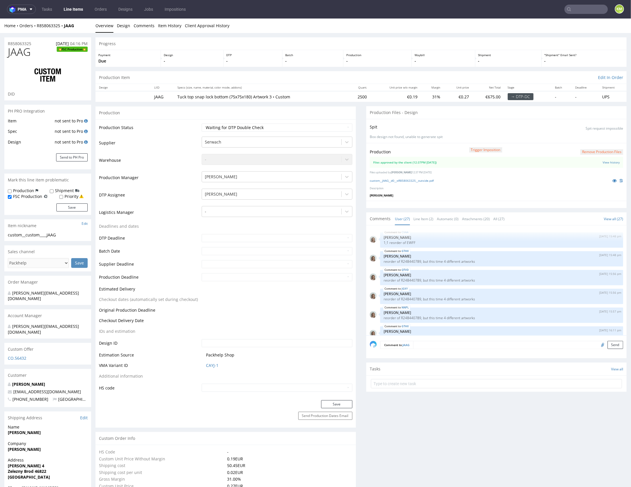
scroll to position [514, 0]
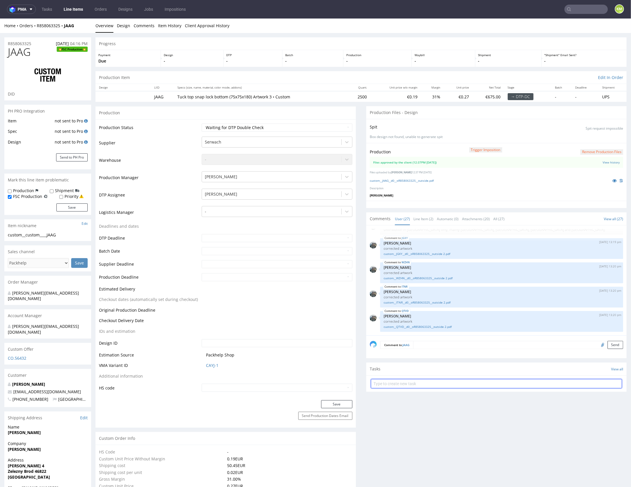
click at [442, 382] on input "text" at bounding box center [496, 383] width 251 height 9
type input "dch 3/8"
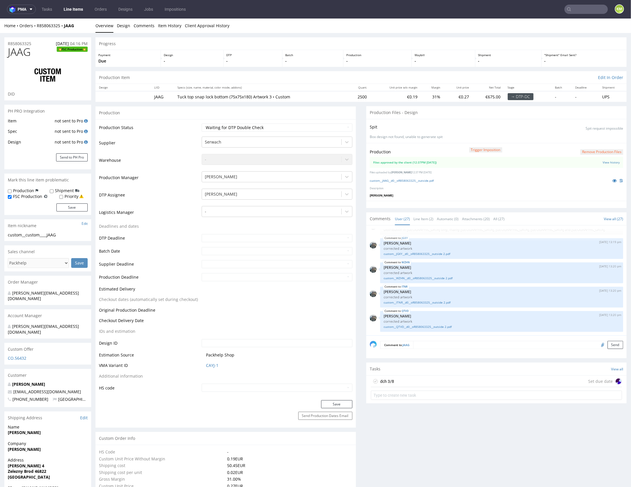
click at [422, 376] on div "dch 3/8 Set due date" at bounding box center [496, 381] width 251 height 12
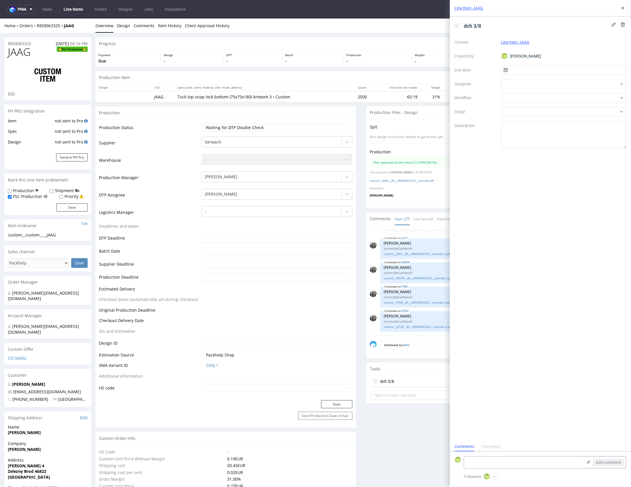
scroll to position [5, 0]
drag, startPoint x: 537, startPoint y: 67, endPoint x: 539, endPoint y: 70, distance: 3.9
click at [538, 67] on input "text" at bounding box center [563, 69] width 125 height 9
click at [575, 133] on button "21" at bounding box center [572, 135] width 9 height 9
type input "[DATE]"
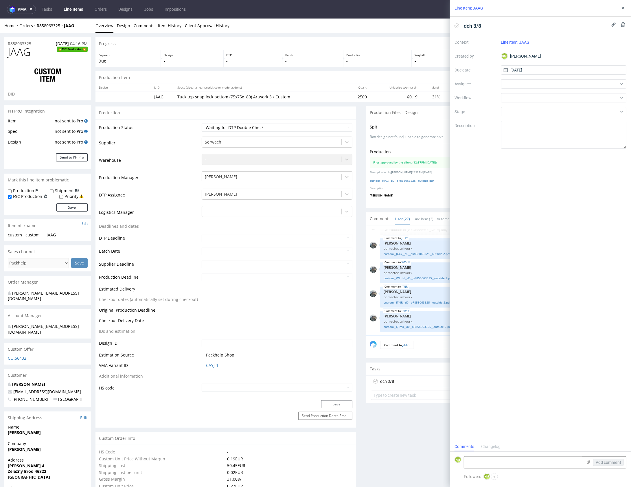
click at [525, 78] on div "Context Line Item: JAAG Created by KM [PERSON_NAME] Due date [DATE] Assignee Wo…" at bounding box center [540, 93] width 172 height 111
click at [527, 80] on div at bounding box center [563, 83] width 125 height 9
type input "gaz"
drag, startPoint x: 530, startPoint y: 105, endPoint x: 526, endPoint y: 101, distance: 5.7
click at [529, 105] on span "Krystian Gaza" at bounding box center [527, 106] width 26 height 6
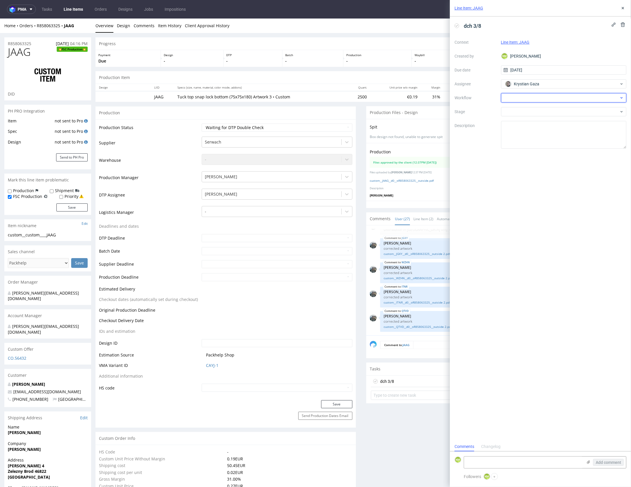
click at [524, 99] on div at bounding box center [563, 97] width 125 height 9
click at [533, 115] on div "DTP - Double Check" at bounding box center [563, 118] width 121 height 10
click at [540, 123] on textarea at bounding box center [563, 135] width 125 height 28
click at [622, 12] on div "Line Item: JAAG" at bounding box center [540, 8] width 181 height 16
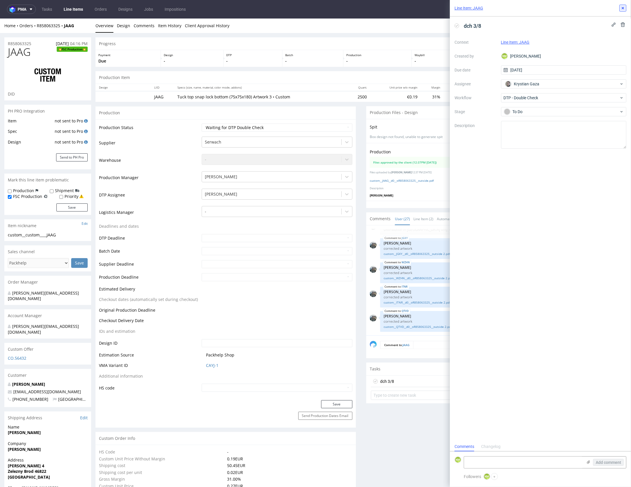
click at [621, 8] on icon at bounding box center [622, 8] width 5 height 5
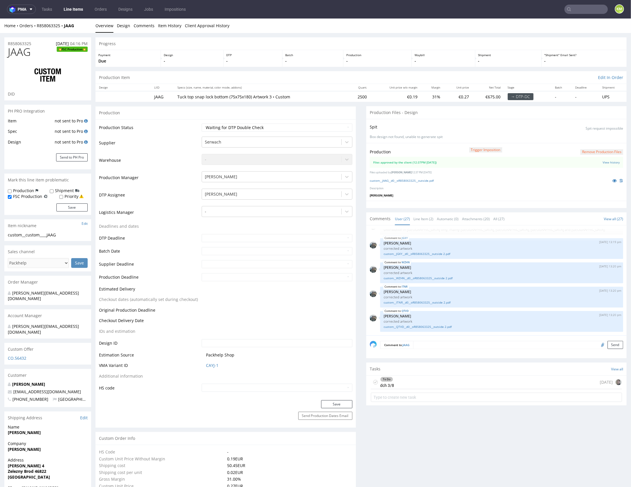
click at [416, 380] on div "To Do dch 3/8 today" at bounding box center [496, 382] width 251 height 14
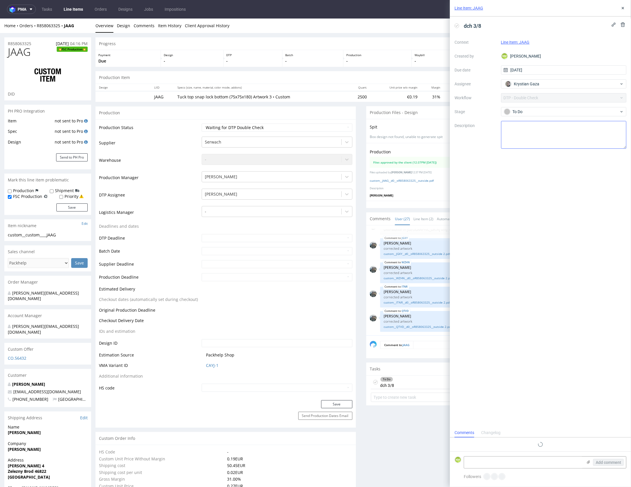
scroll to position [5, 0]
click at [623, 9] on icon at bounding box center [622, 8] width 5 height 5
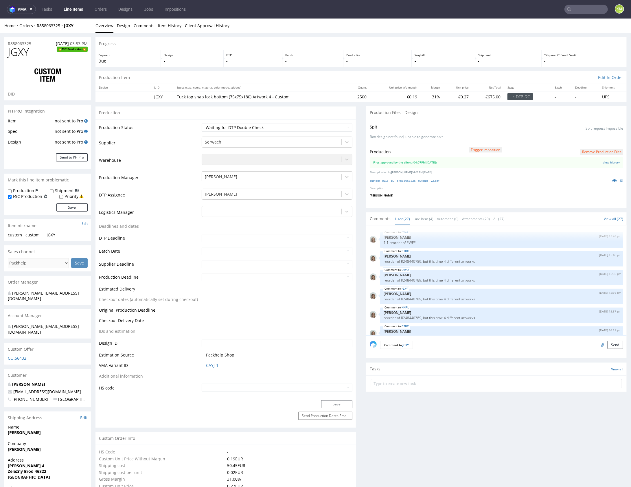
scroll to position [514, 0]
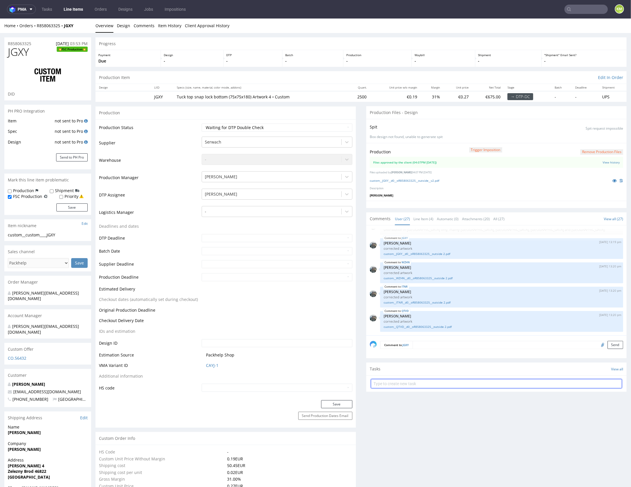
click at [430, 382] on input "text" at bounding box center [496, 383] width 251 height 9
type input "dch 4/8"
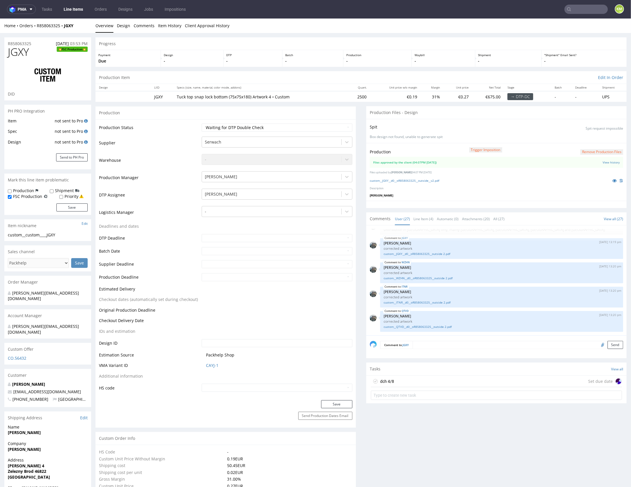
click at [435, 381] on div "dch 4/8 Set due date" at bounding box center [496, 381] width 251 height 12
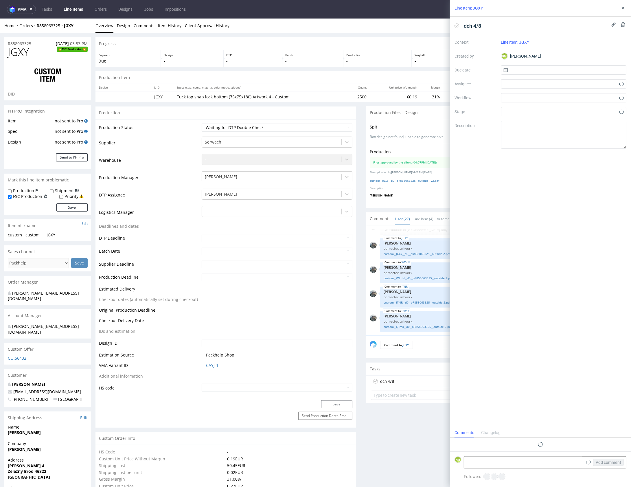
scroll to position [5, 0]
click at [538, 70] on input "text" at bounding box center [563, 69] width 125 height 9
drag, startPoint x: 572, startPoint y: 135, endPoint x: 549, endPoint y: 112, distance: 33.1
click at [572, 135] on span "21" at bounding box center [573, 136] width 5 height 6
type input "[DATE]"
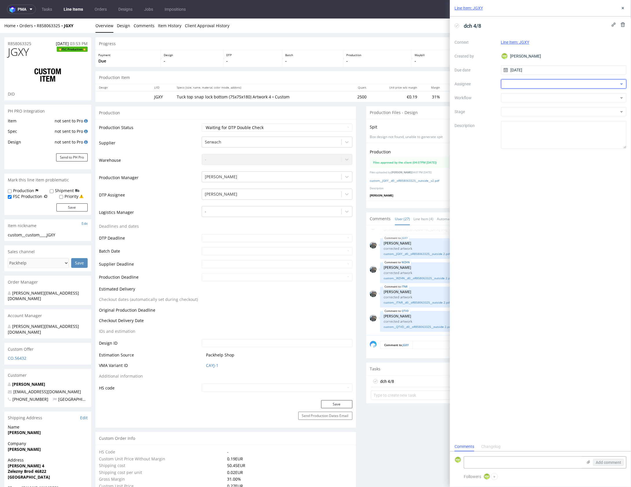
click at [520, 82] on div at bounding box center [563, 83] width 125 height 9
type input "gaz"
click at [530, 107] on span "Krystian Gaza" at bounding box center [527, 106] width 26 height 6
click at [523, 100] on div at bounding box center [563, 97] width 125 height 9
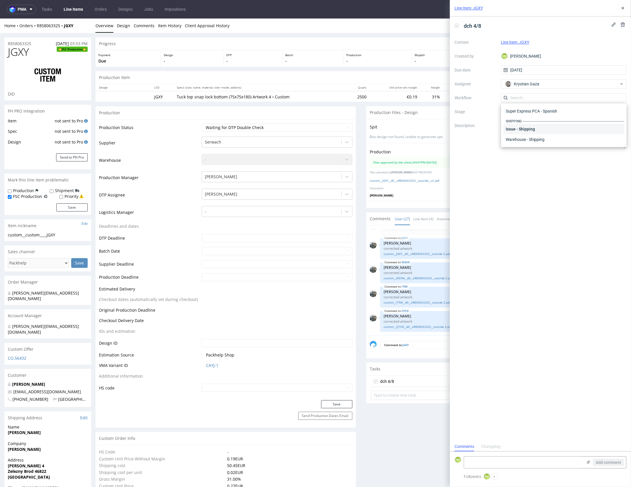
scroll to position [0, 0]
click at [532, 119] on div "DTP - Double Check" at bounding box center [563, 118] width 121 height 10
click at [535, 131] on textarea at bounding box center [563, 135] width 125 height 28
click at [623, 8] on use at bounding box center [622, 8] width 2 height 2
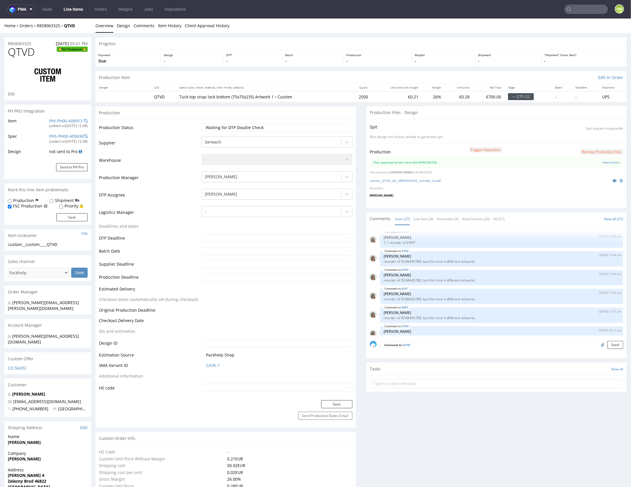
scroll to position [514, 0]
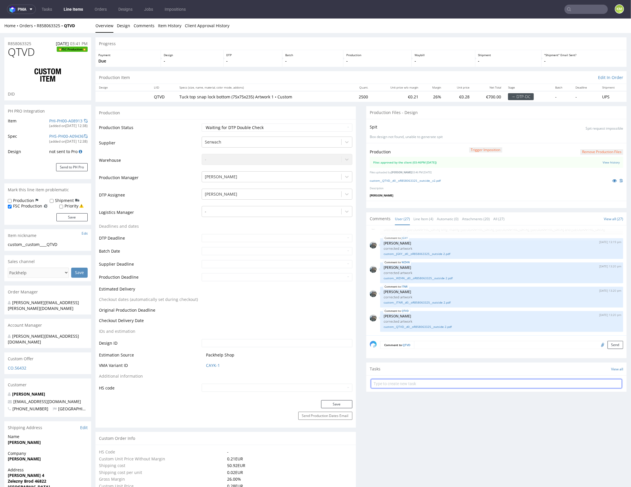
click at [444, 385] on input "text" at bounding box center [496, 383] width 251 height 9
type input "dch 5/8"
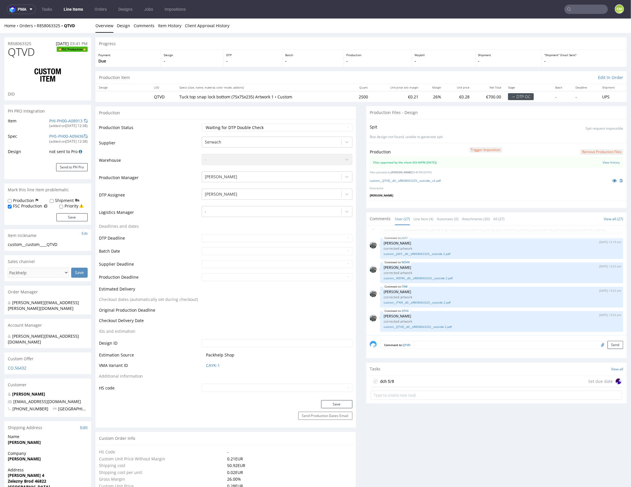
click at [468, 378] on div "dch 5/8 Set due date" at bounding box center [496, 381] width 251 height 12
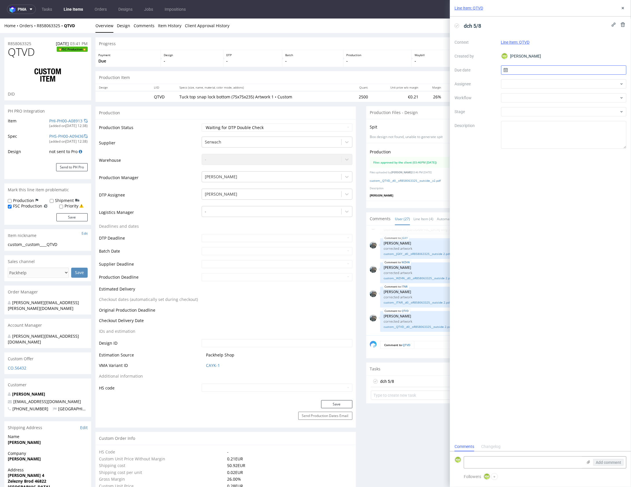
scroll to position [5, 0]
click at [545, 68] on input "text" at bounding box center [563, 69] width 125 height 9
click at [575, 137] on button "21" at bounding box center [572, 135] width 9 height 9
type input "[DATE]"
click at [528, 86] on div at bounding box center [563, 83] width 125 height 9
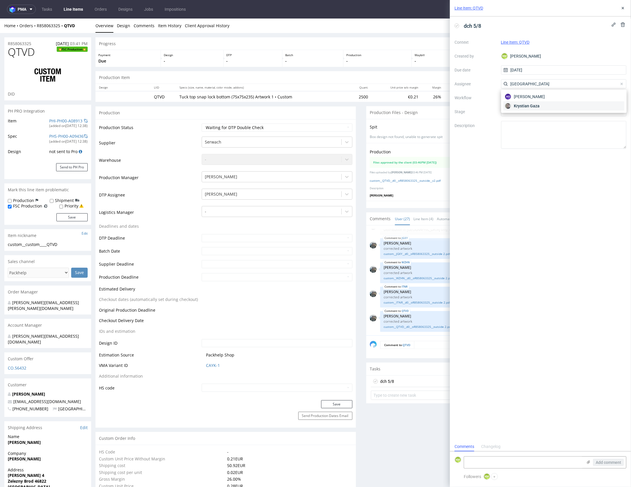
type input "[GEOGRAPHIC_DATA]"
click at [532, 106] on span "Krystian Gaza" at bounding box center [527, 106] width 26 height 6
click at [526, 99] on div at bounding box center [563, 97] width 125 height 9
click at [527, 116] on div "DTP - Double Check" at bounding box center [563, 118] width 121 height 10
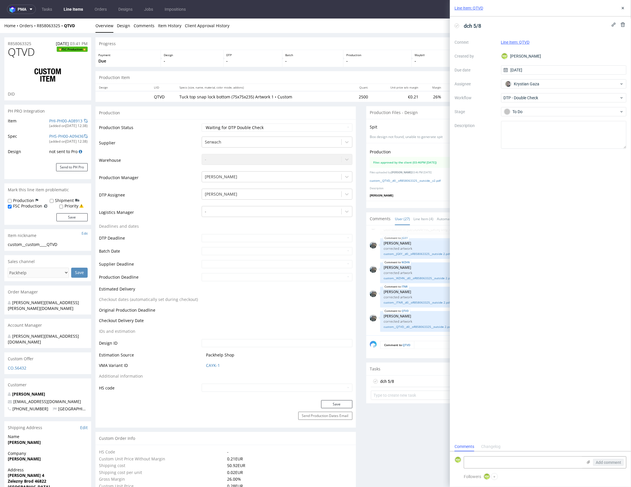
click at [532, 129] on textarea at bounding box center [563, 135] width 125 height 28
click at [621, 12] on div "Line Item: QTVD" at bounding box center [540, 8] width 181 height 16
click at [622, 8] on use at bounding box center [622, 8] width 2 height 2
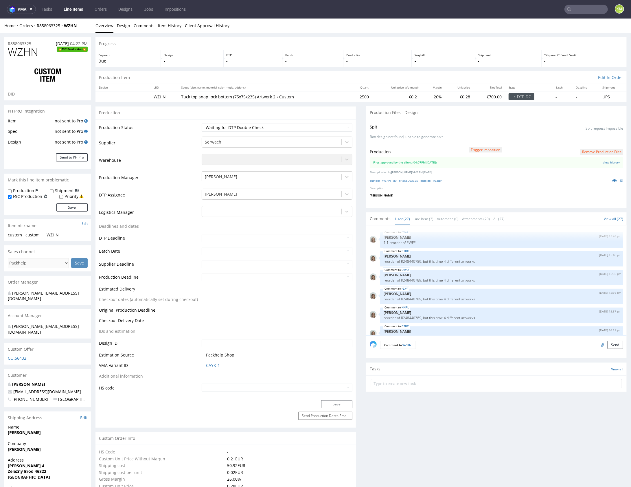
scroll to position [514, 0]
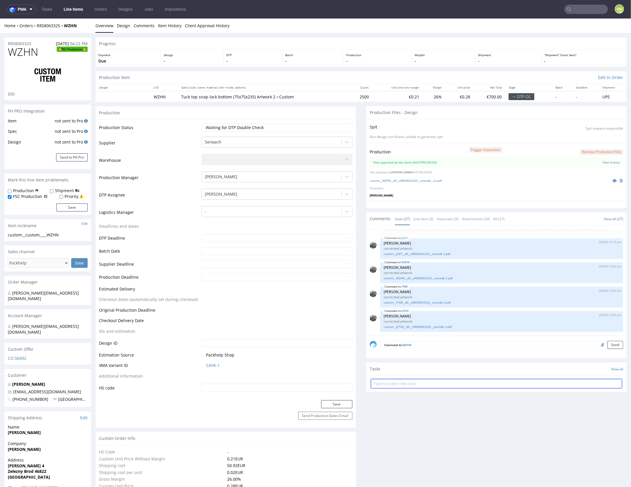
click at [407, 383] on input "text" at bounding box center [496, 383] width 251 height 9
type input "dch 6/8"
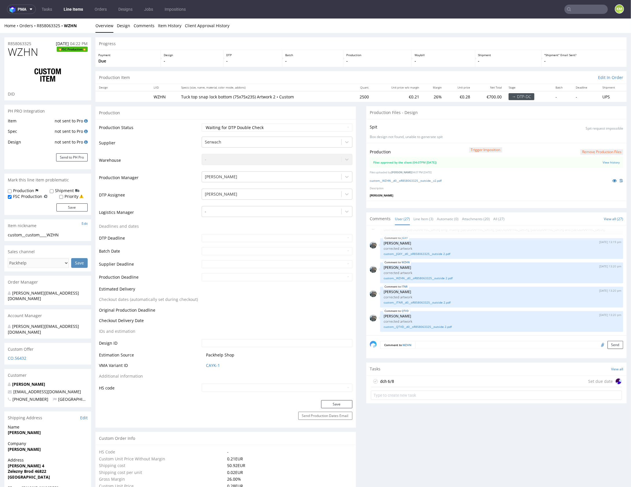
click at [437, 381] on div "dch 6/8 Set due date" at bounding box center [496, 381] width 251 height 12
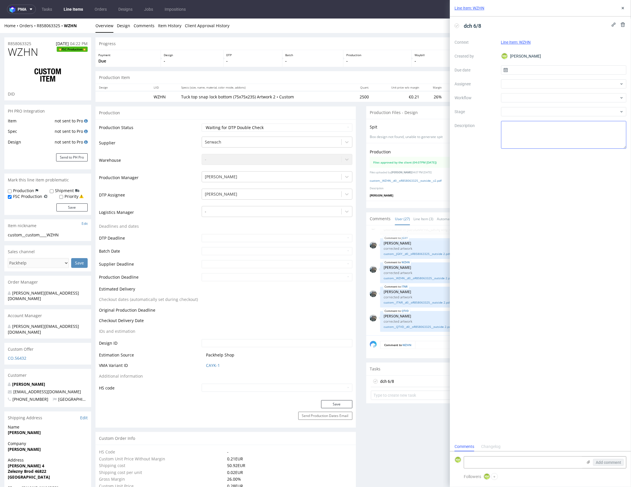
scroll to position [5, 0]
click at [525, 71] on input "text" at bounding box center [563, 69] width 125 height 9
click at [571, 136] on span "21" at bounding box center [573, 136] width 5 height 6
type input "[DATE]"
click at [510, 88] on div "Context Line Item: WZHN Created by KM Karol Markowski Due date 21/08/2025 Assig…" at bounding box center [540, 93] width 172 height 111
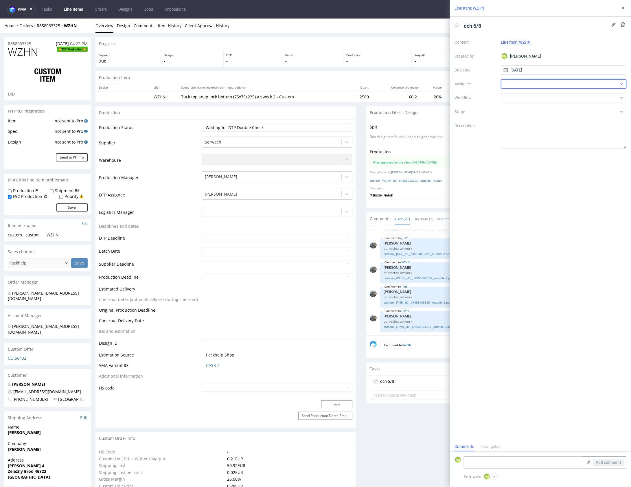
click at [512, 84] on div at bounding box center [563, 83] width 125 height 9
type input "[GEOGRAPHIC_DATA]"
click at [528, 108] on span "Krystian Gaza" at bounding box center [527, 106] width 26 height 6
click at [517, 99] on div at bounding box center [563, 97] width 125 height 9
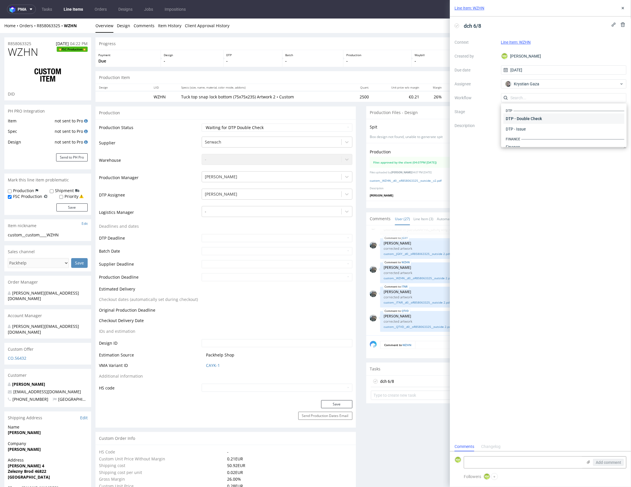
click at [520, 119] on div "DTP - Double Check" at bounding box center [563, 118] width 121 height 10
drag, startPoint x: 526, startPoint y: 139, endPoint x: 562, endPoint y: 89, distance: 61.8
click at [525, 137] on textarea at bounding box center [563, 135] width 125 height 28
drag, startPoint x: 625, startPoint y: 8, endPoint x: 580, endPoint y: 1, distance: 45.1
click at [625, 8] on icon at bounding box center [622, 8] width 5 height 5
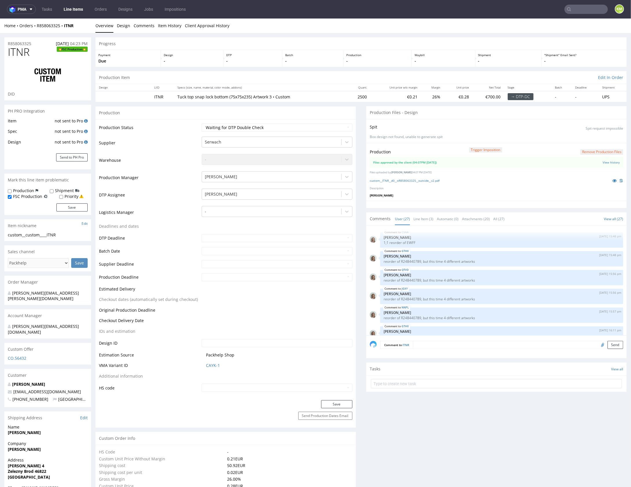
scroll to position [514, 0]
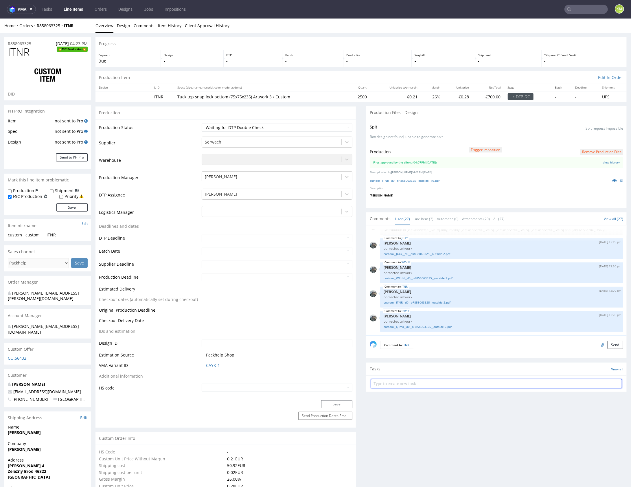
click at [442, 379] on input "text" at bounding box center [496, 383] width 251 height 9
type input "dch 7/8"
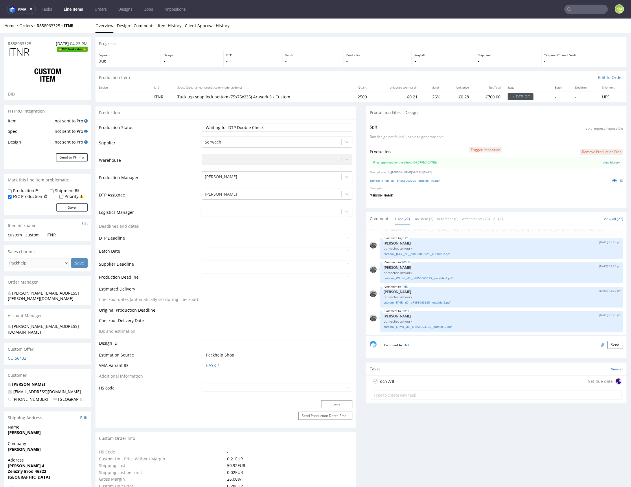
click at [433, 380] on div "dch 7/8 Set due date" at bounding box center [496, 381] width 251 height 12
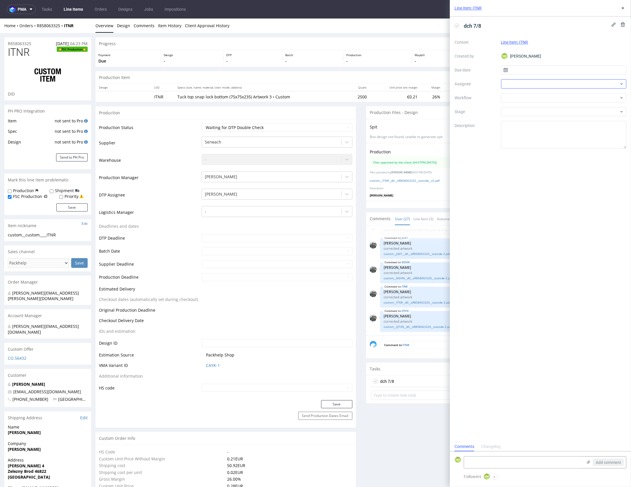
scroll to position [5, 0]
click at [528, 72] on input "text" at bounding box center [563, 69] width 125 height 9
click at [576, 137] on button "21" at bounding box center [572, 135] width 9 height 9
type input "21/08/2025"
click at [526, 83] on div at bounding box center [563, 83] width 125 height 9
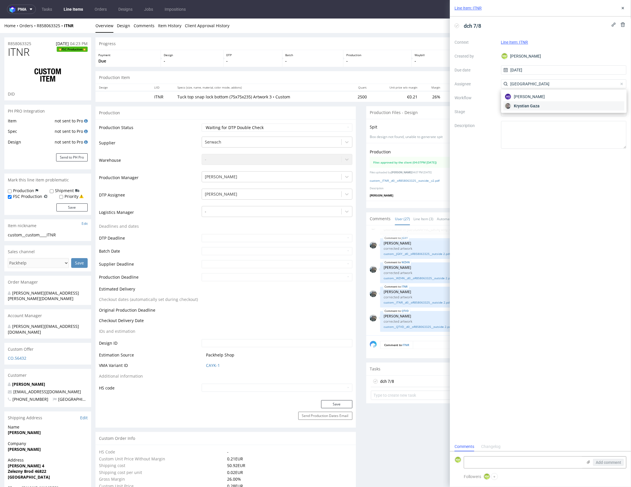
type input "gaza"
drag, startPoint x: 530, startPoint y: 105, endPoint x: 522, endPoint y: 97, distance: 11.5
click at [530, 105] on span "Krystian Gaza" at bounding box center [527, 106] width 26 height 6
click at [521, 99] on div at bounding box center [563, 97] width 125 height 9
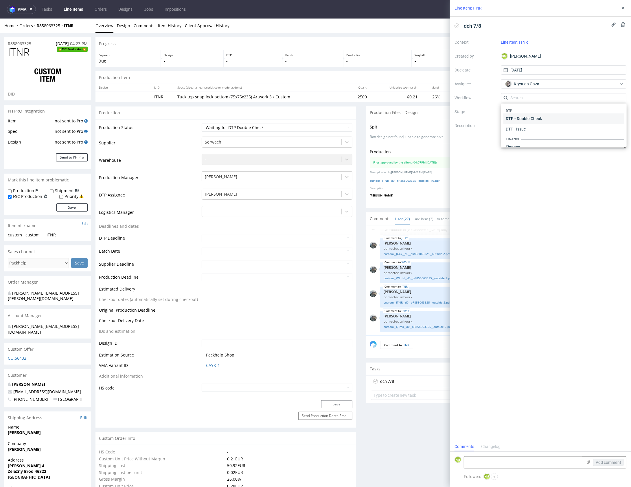
click at [545, 118] on div "DTP - Double Check" at bounding box center [563, 118] width 121 height 10
drag, startPoint x: 551, startPoint y: 140, endPoint x: 575, endPoint y: 95, distance: 50.2
click at [551, 133] on textarea at bounding box center [563, 135] width 125 height 28
click at [623, 7] on icon at bounding box center [622, 8] width 5 height 5
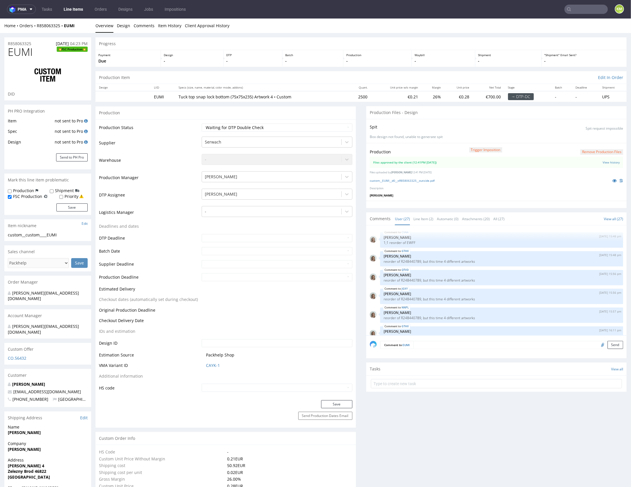
scroll to position [514, 0]
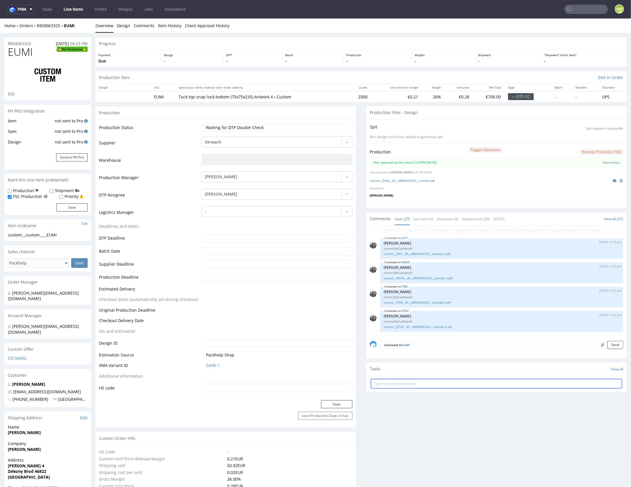
click at [432, 384] on input "text" at bounding box center [496, 383] width 251 height 9
type input "dch 8/8"
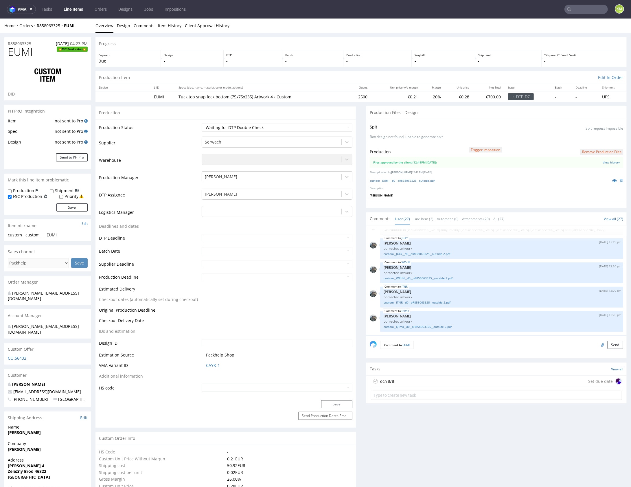
drag, startPoint x: 419, startPoint y: 379, endPoint x: 422, endPoint y: 371, distance: 8.0
click at [419, 378] on div "dch 8/8 Set due date" at bounding box center [496, 381] width 251 height 12
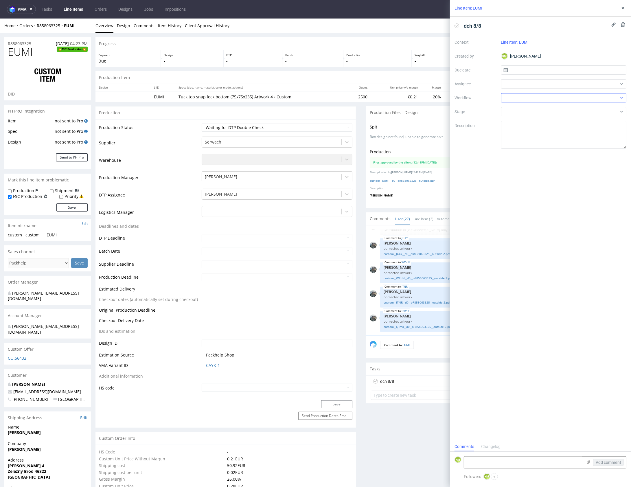
scroll to position [5, 0]
click at [518, 73] on input "text" at bounding box center [563, 69] width 125 height 9
click at [571, 138] on span "21" at bounding box center [573, 136] width 5 height 6
type input "21/08/2025"
click at [522, 84] on div at bounding box center [563, 83] width 125 height 9
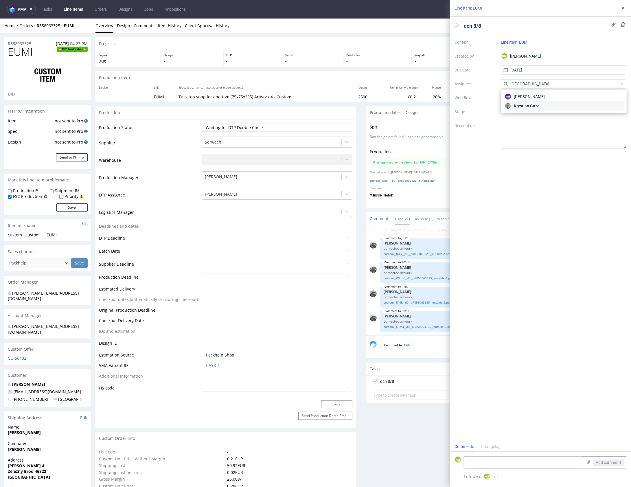
type input "gaza"
click at [529, 106] on span "Krystian Gaza" at bounding box center [527, 106] width 26 height 6
click at [522, 99] on div at bounding box center [563, 97] width 125 height 9
click at [542, 121] on div "DTP - Double Check" at bounding box center [563, 118] width 121 height 10
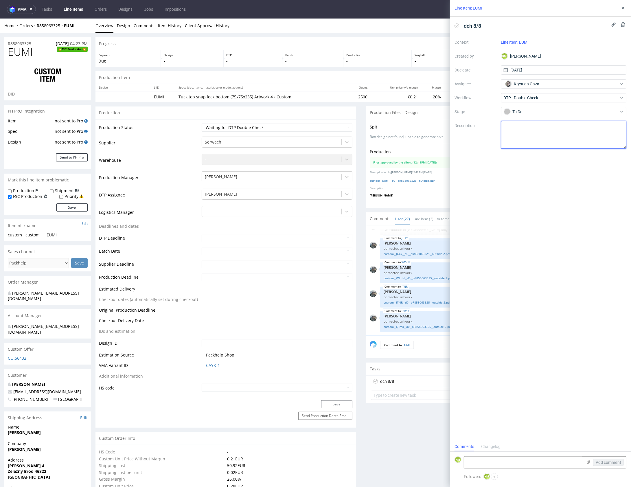
click at [545, 129] on textarea at bounding box center [563, 135] width 125 height 28
click at [624, 7] on icon at bounding box center [622, 8] width 5 height 5
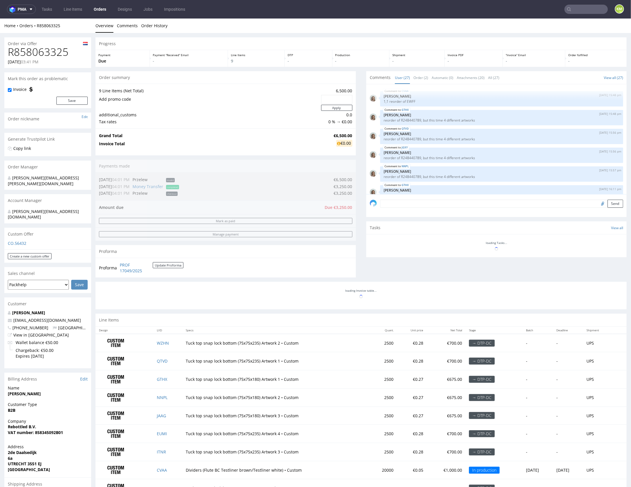
scroll to position [514, 0]
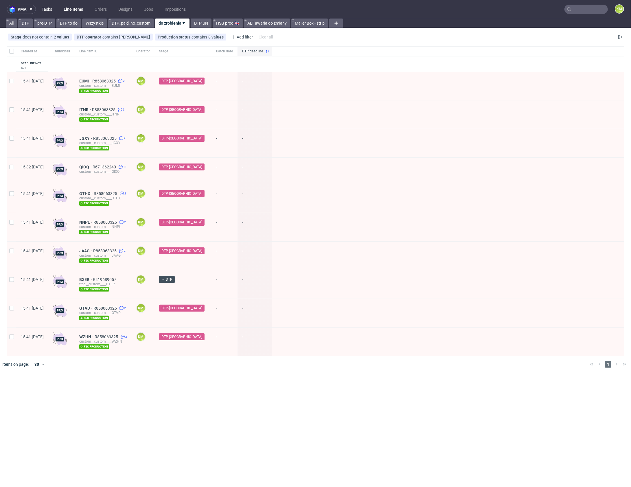
click at [48, 8] on link "Tasks" at bounding box center [46, 9] width 17 height 9
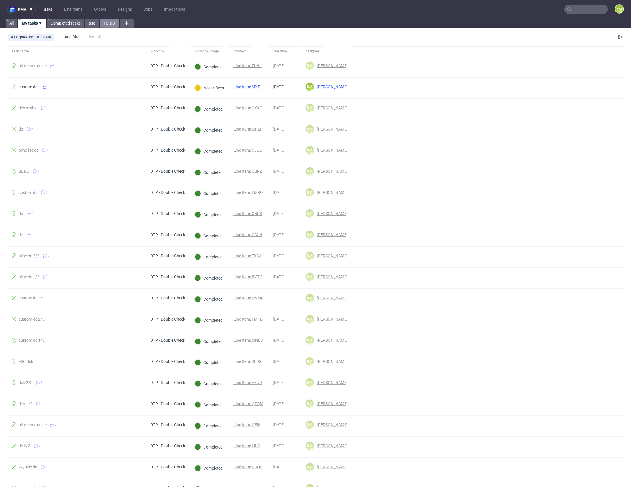
click at [106, 23] on link "TO DO" at bounding box center [109, 23] width 19 height 9
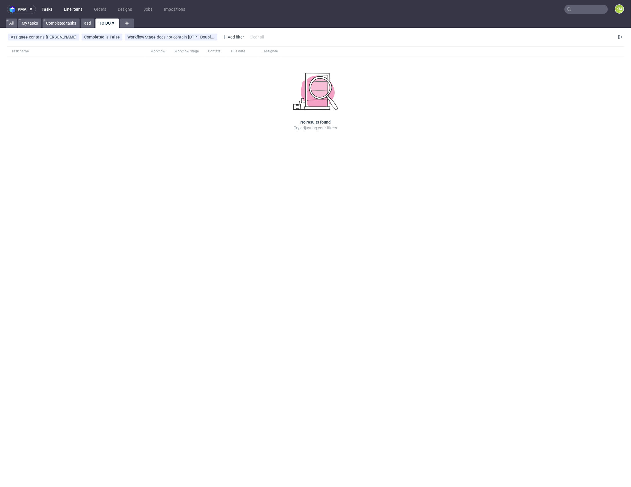
click at [71, 10] on link "Line Items" at bounding box center [72, 9] width 25 height 9
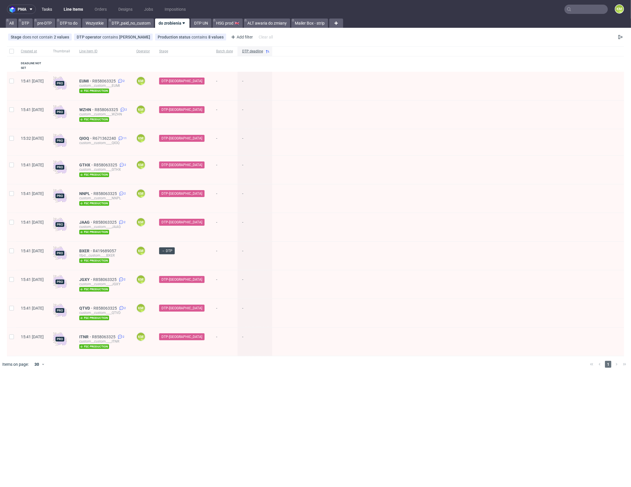
click at [50, 9] on link "Tasks" at bounding box center [46, 9] width 17 height 9
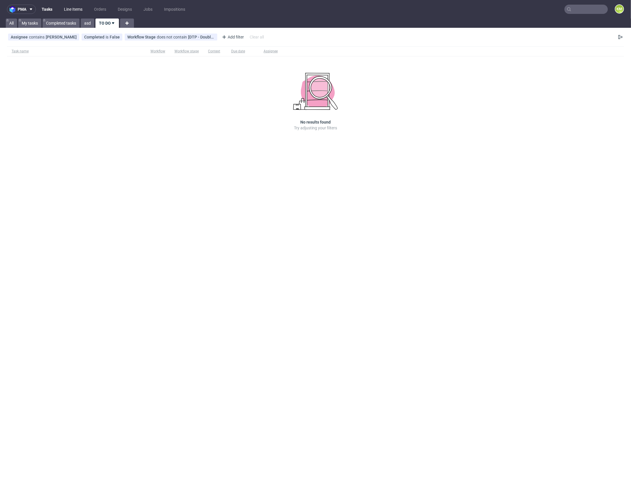
click at [73, 12] on link "Line Items" at bounding box center [72, 9] width 25 height 9
